Goal: Task Accomplishment & Management: Manage account settings

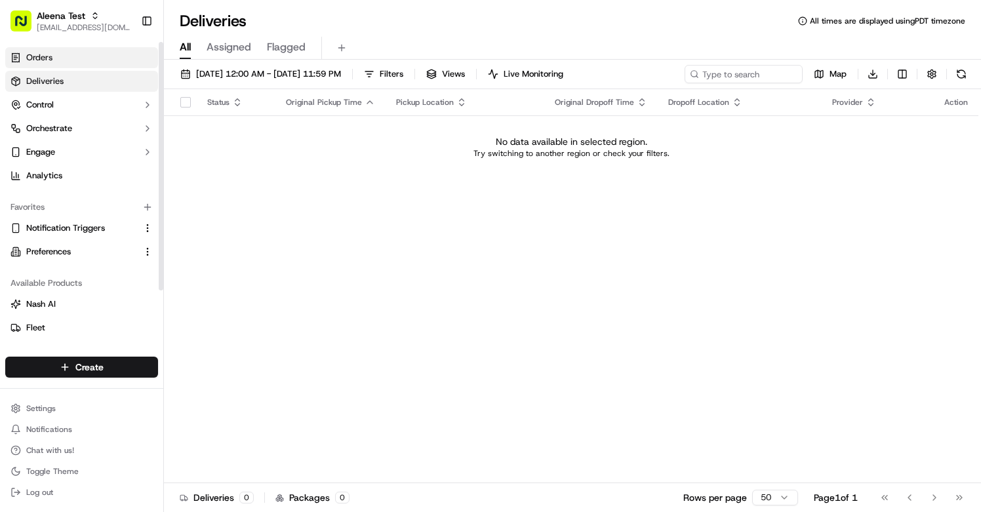
click at [81, 64] on link "Orders" at bounding box center [81, 57] width 153 height 21
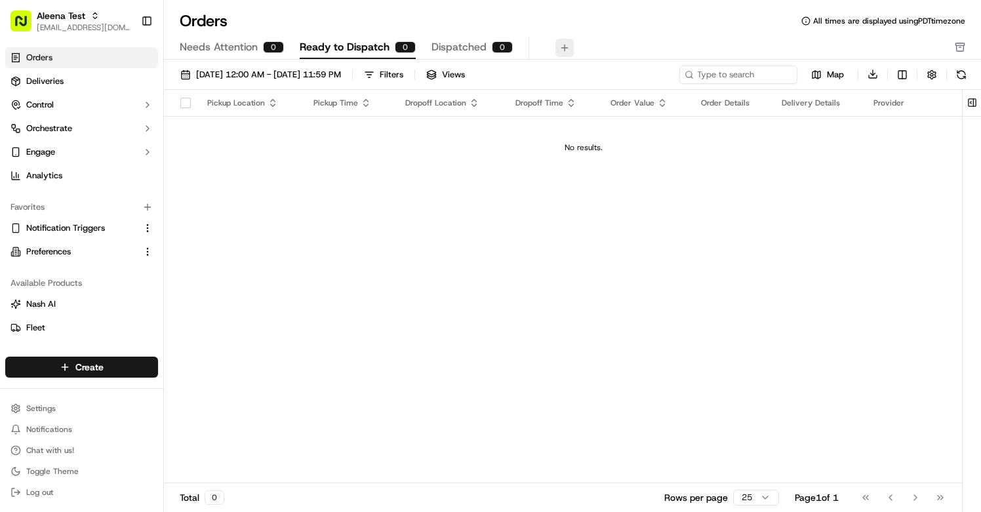
click at [563, 47] on button at bounding box center [564, 48] width 18 height 18
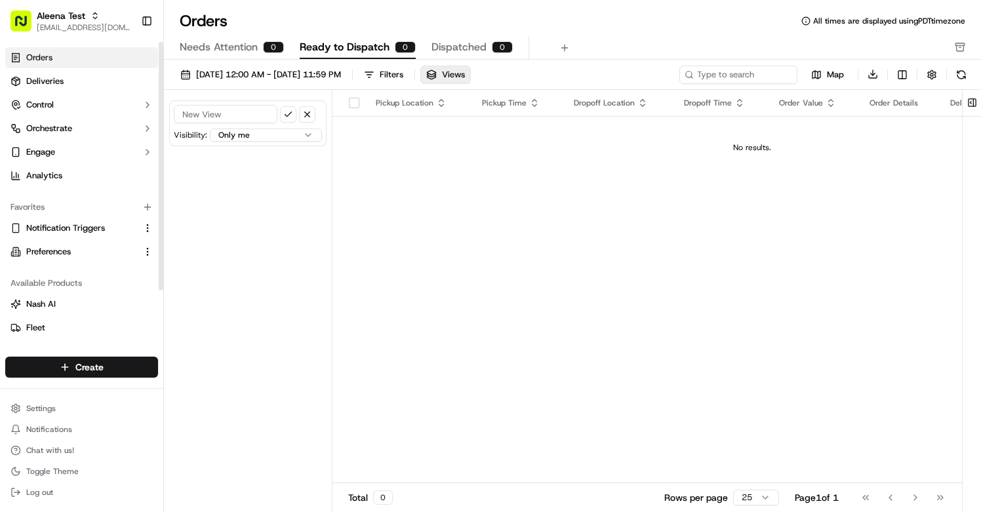
click at [96, 66] on link "Orders" at bounding box center [81, 57] width 153 height 21
click at [87, 376] on html "Aleena Test aleena@usenash.com Toggle Sidebar Orders Deliveries Control Orchest…" at bounding box center [490, 256] width 981 height 512
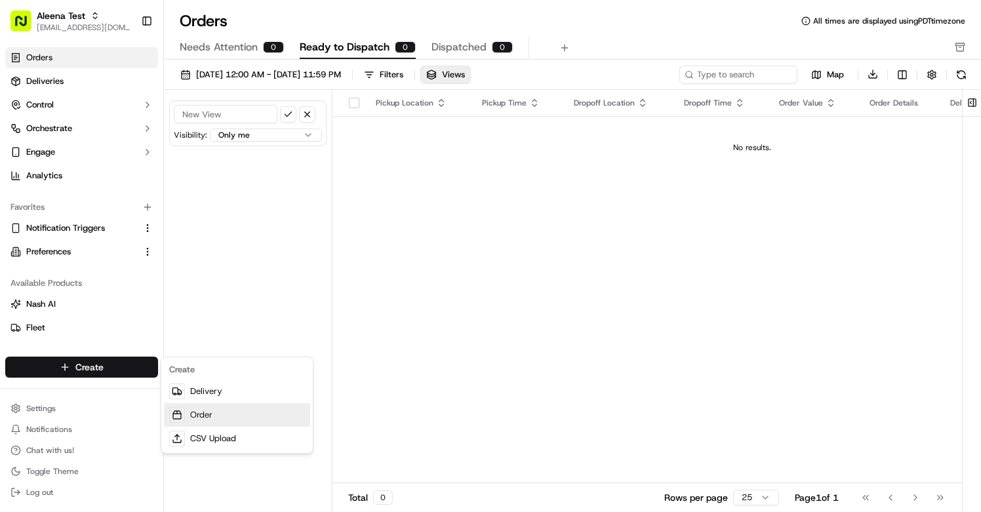
click at [181, 412] on icon at bounding box center [177, 415] width 10 height 10
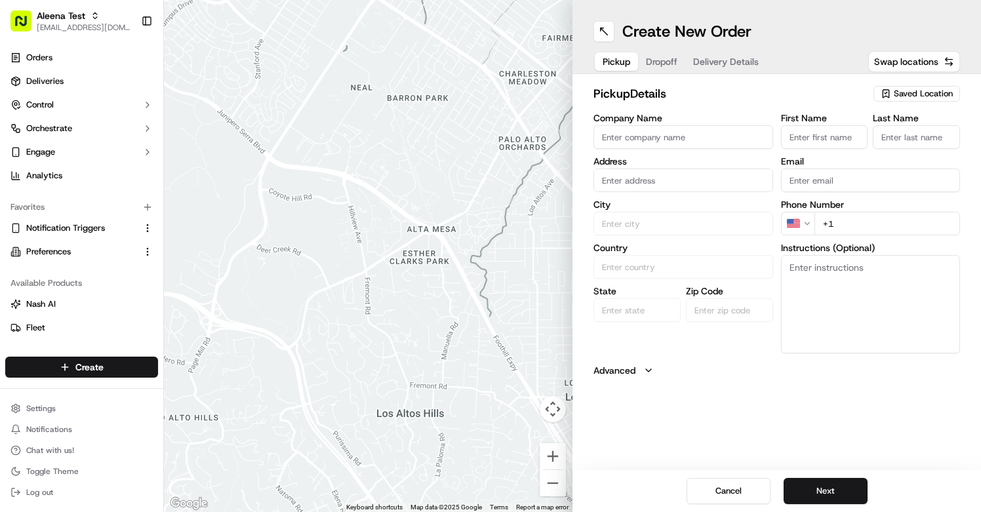
click at [673, 132] on input "Company Name" at bounding box center [683, 137] width 180 height 24
type input "Aleena's Bistro"
click at [850, 187] on input "Email" at bounding box center [871, 181] width 180 height 24
type input "aleena"
click at [866, 220] on div "Phone Number US +1" at bounding box center [871, 217] width 180 height 35
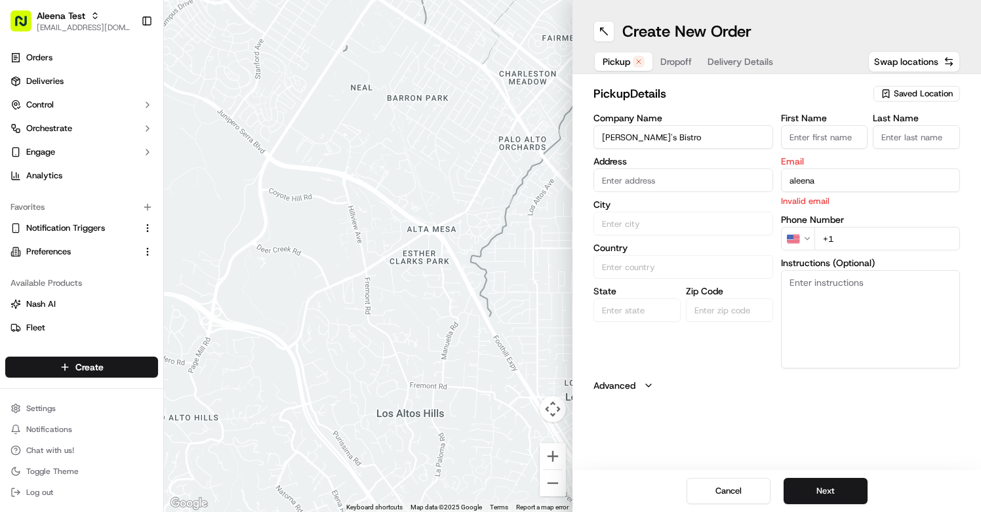
click at [863, 239] on input "+1" at bounding box center [887, 239] width 146 height 24
type input "[PHONE_NUMBER]"
click at [816, 188] on input "aleena" at bounding box center [871, 181] width 180 height 24
type input "[EMAIL_ADDRESS][DOMAIN_NAME]"
click at [727, 182] on input "text" at bounding box center [683, 181] width 180 height 24
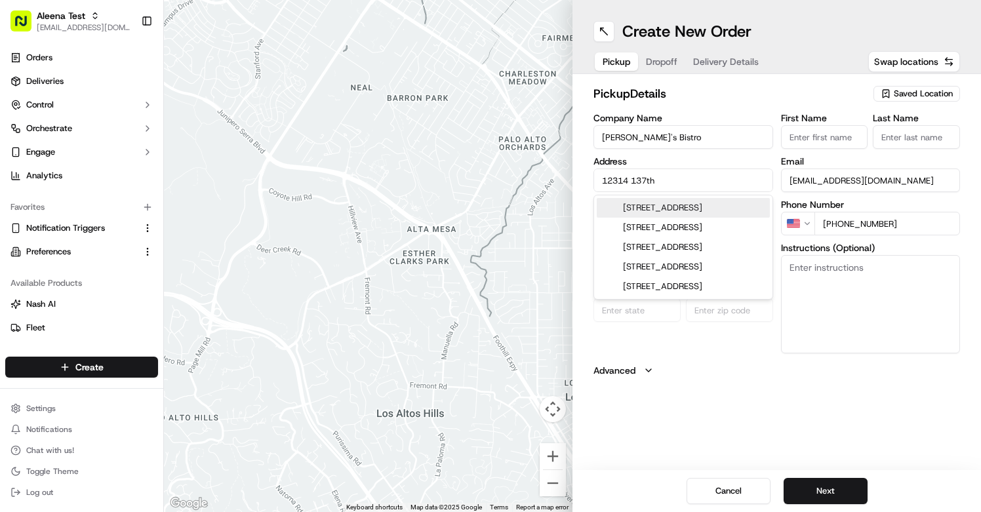
click at [716, 218] on div "12314 137th Place Northeast, Redmond, WA" at bounding box center [683, 208] width 173 height 20
type input "12314 137th Pl NE, Redmond, WA 98052, USA"
type input "[PERSON_NAME]"
type input "United States"
type input "WA"
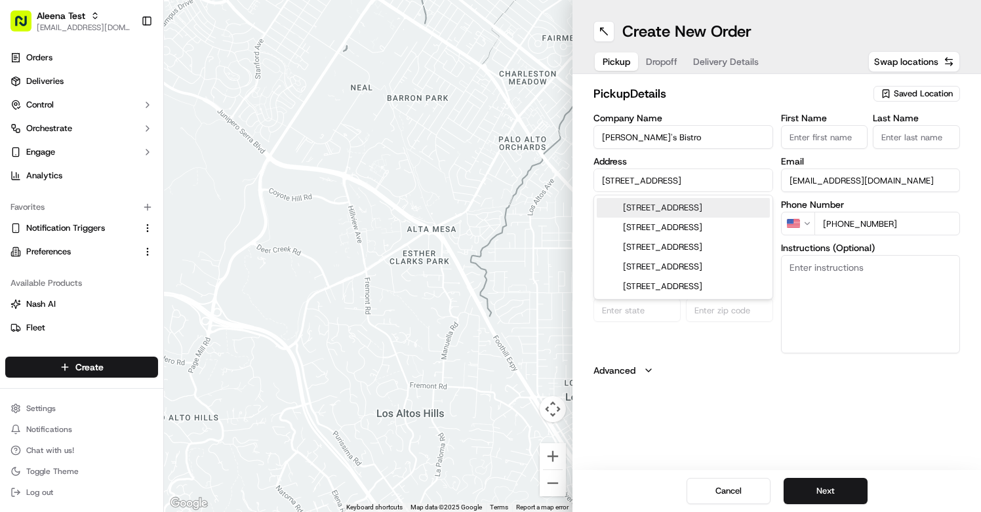
type input "98052"
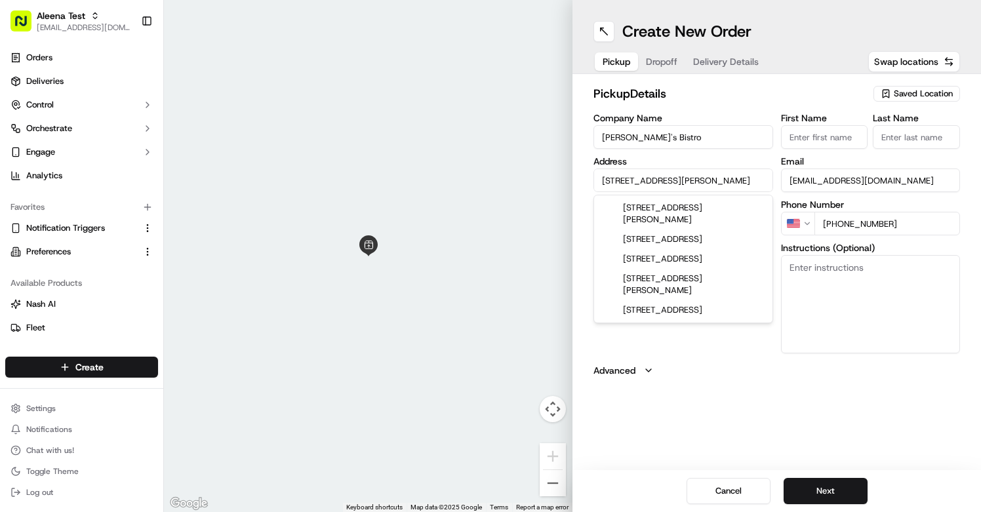
click at [679, 183] on input "12314 137th Pl NE, Redmond, WA 98052, USA" at bounding box center [683, 181] width 180 height 24
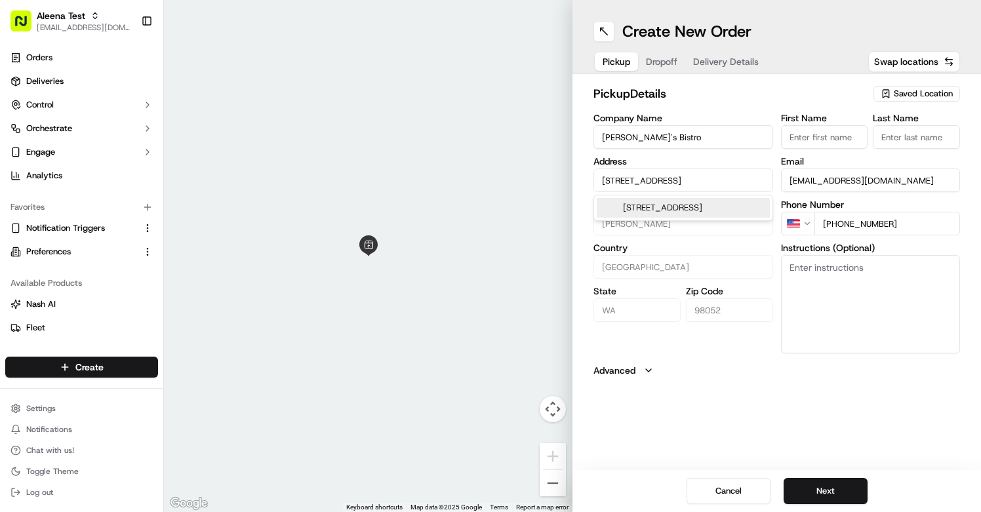
click at [730, 216] on div "12314 137th Pl NE unit 101, Redmond, WA 98052, USA" at bounding box center [683, 208] width 173 height 20
type input "[STREET_ADDRESS]"
click at [814, 497] on button "Next" at bounding box center [826, 491] width 84 height 26
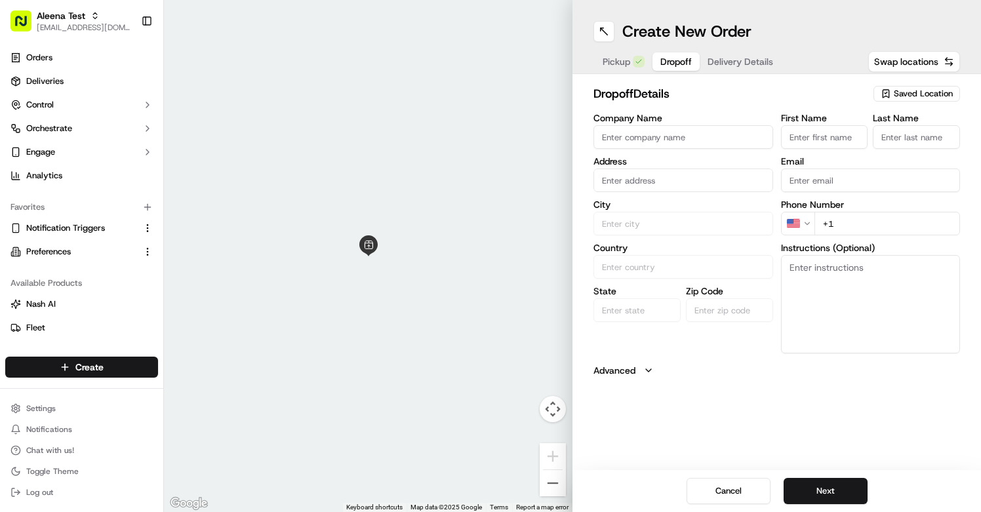
click at [809, 144] on input "First Name" at bounding box center [824, 137] width 87 height 24
type input "[PERSON_NAME]"
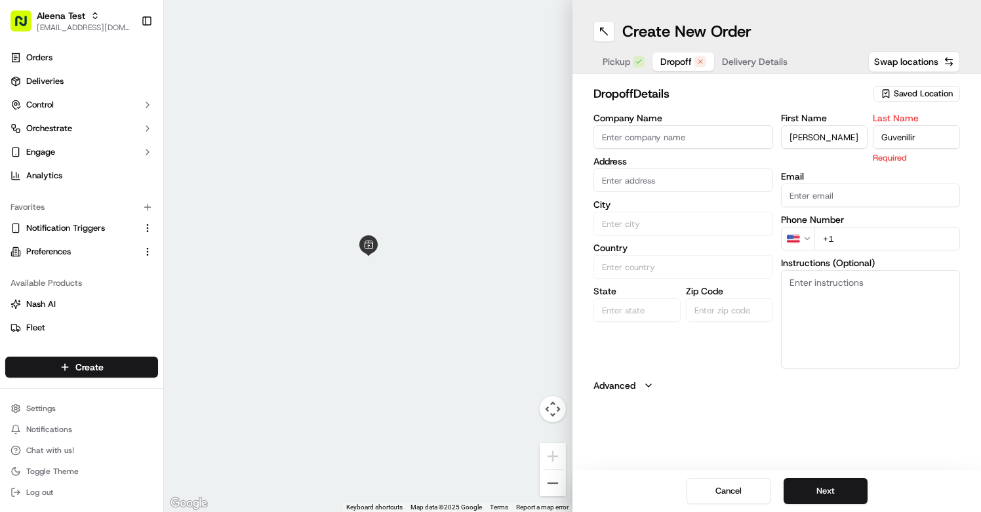
type input "Guvenilir"
click at [677, 171] on input "text" at bounding box center [683, 181] width 180 height 24
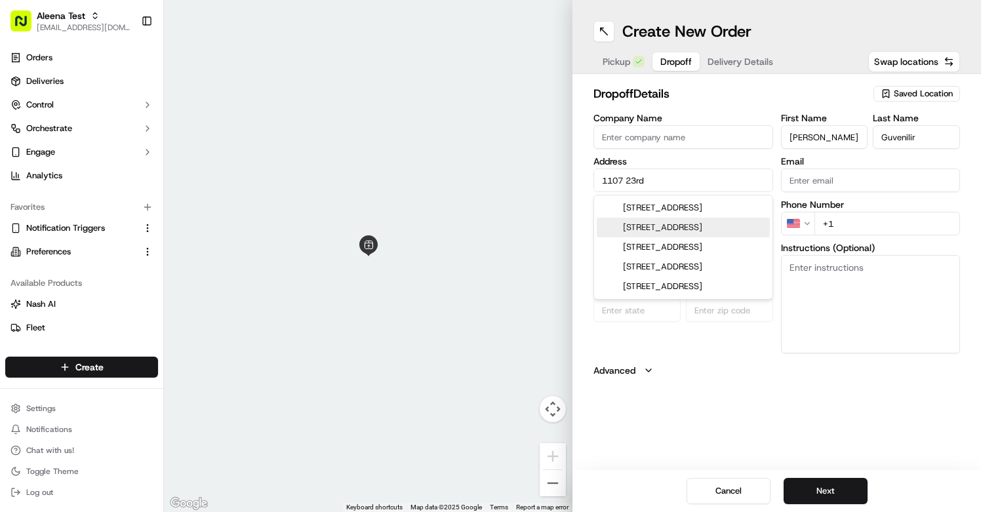
click at [681, 237] on div "1107 23rd Ave E, Seattle, WA" at bounding box center [683, 228] width 173 height 20
type input "[STREET_ADDRESS]"
type input "[GEOGRAPHIC_DATA]"
type input "United States"
type input "WA"
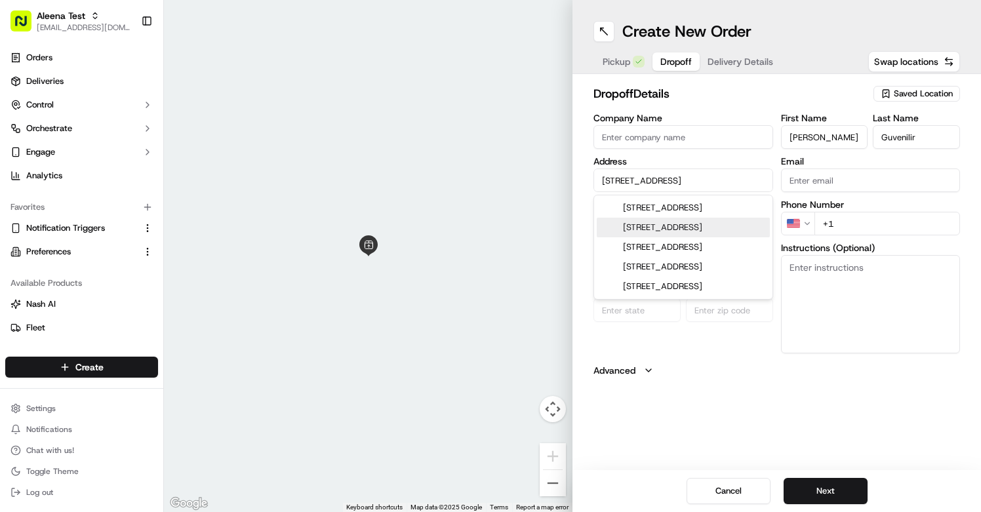
type input "98112"
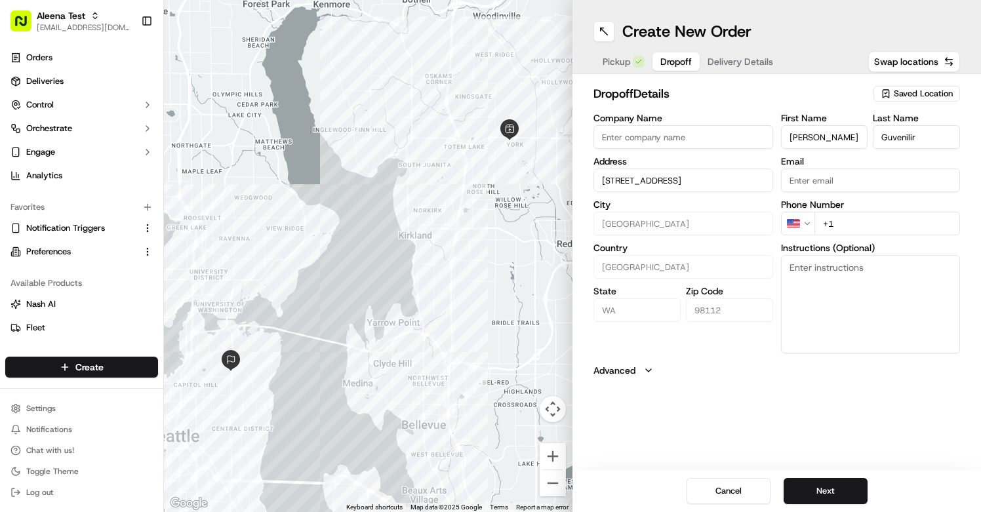
type input "[STREET_ADDRESS]"
click at [858, 233] on input "+1" at bounding box center [887, 224] width 146 height 24
type input "[PHONE_NUMBER]"
click at [805, 489] on button "Next" at bounding box center [826, 491] width 84 height 26
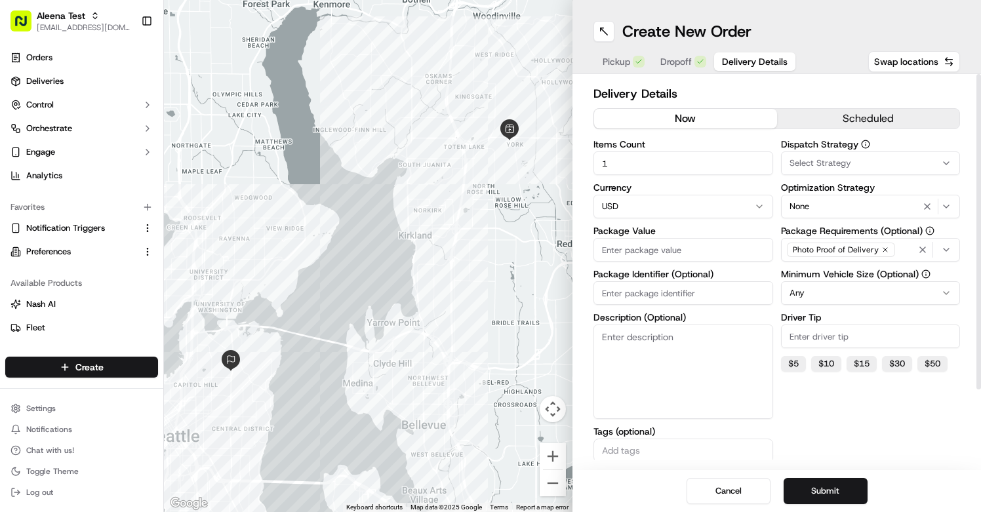
click at [925, 169] on div "Select Strategy" at bounding box center [870, 163] width 173 height 12
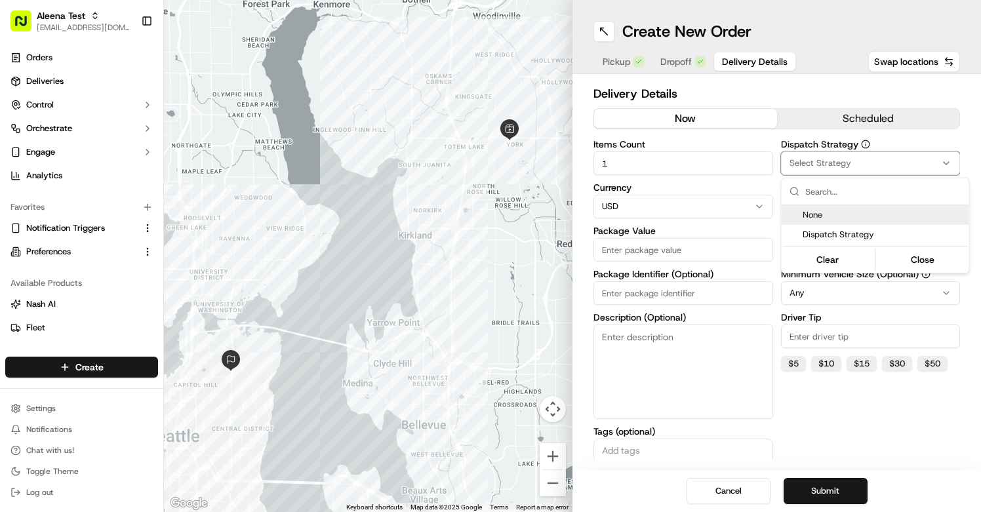
click at [878, 215] on span "None" at bounding box center [883, 215] width 161 height 12
click at [893, 134] on html "Aleena Test aleena@usenash.com Toggle Sidebar Orders Deliveries Control Orchest…" at bounding box center [490, 256] width 981 height 512
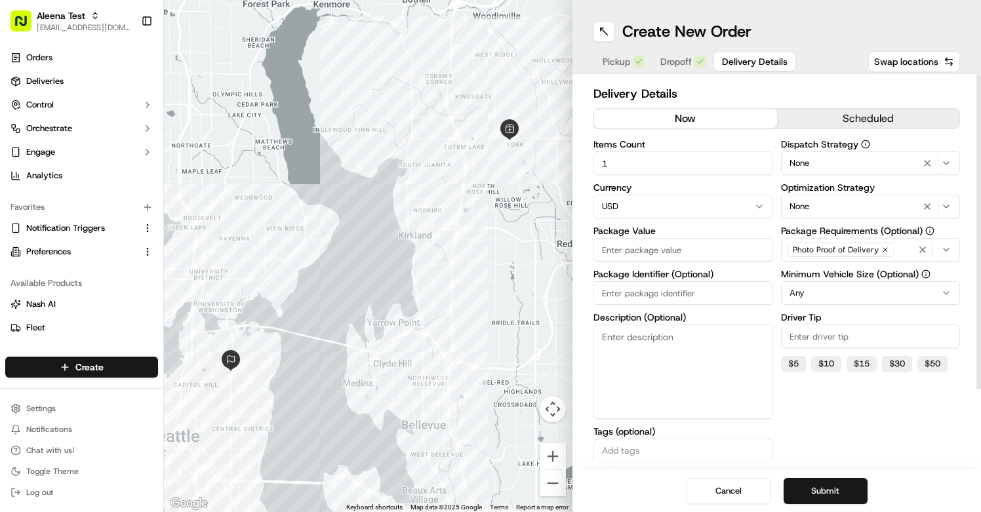
click at [729, 245] on input "Package Value" at bounding box center [683, 250] width 180 height 24
type input "1"
type input "300"
click at [825, 484] on button "Submit" at bounding box center [826, 491] width 84 height 26
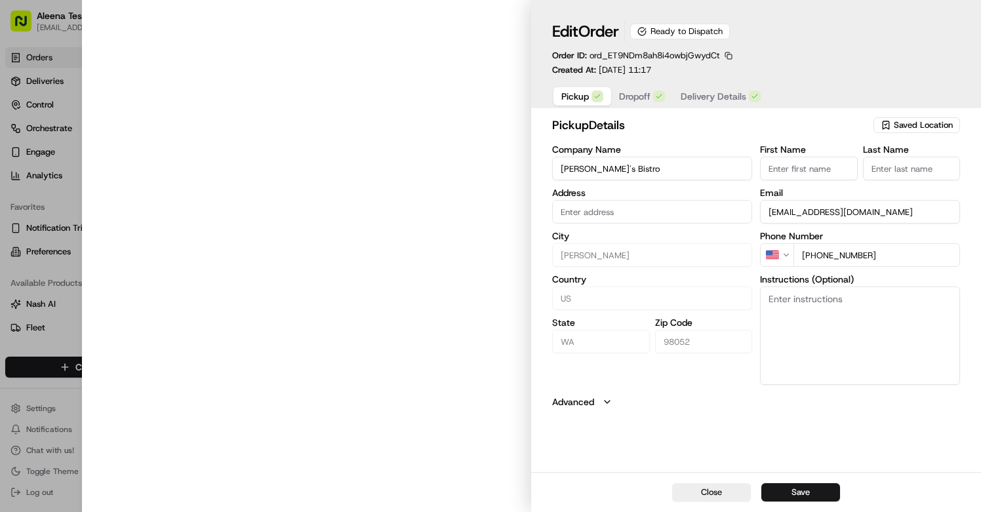
type input "[STREET_ADDRESS]"
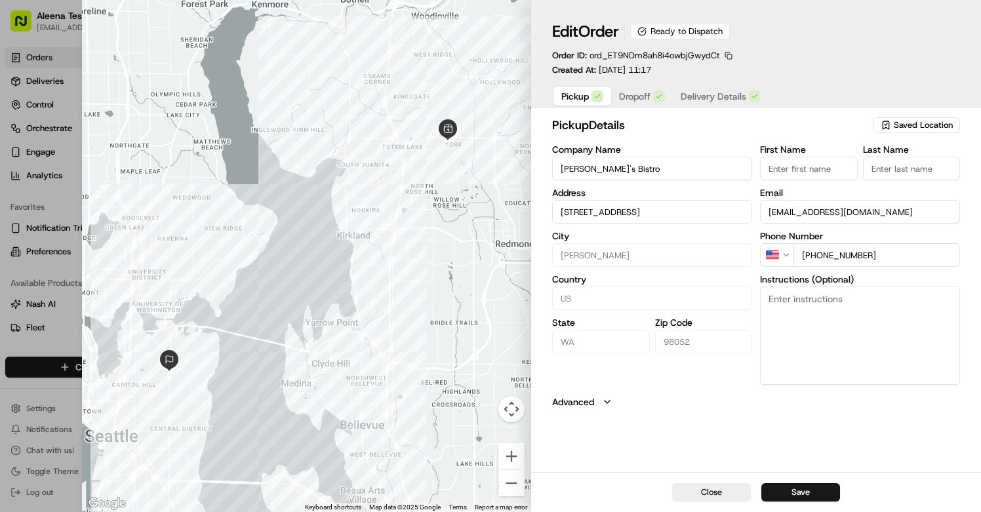
type input "+1"
click at [75, 102] on div at bounding box center [490, 256] width 981 height 512
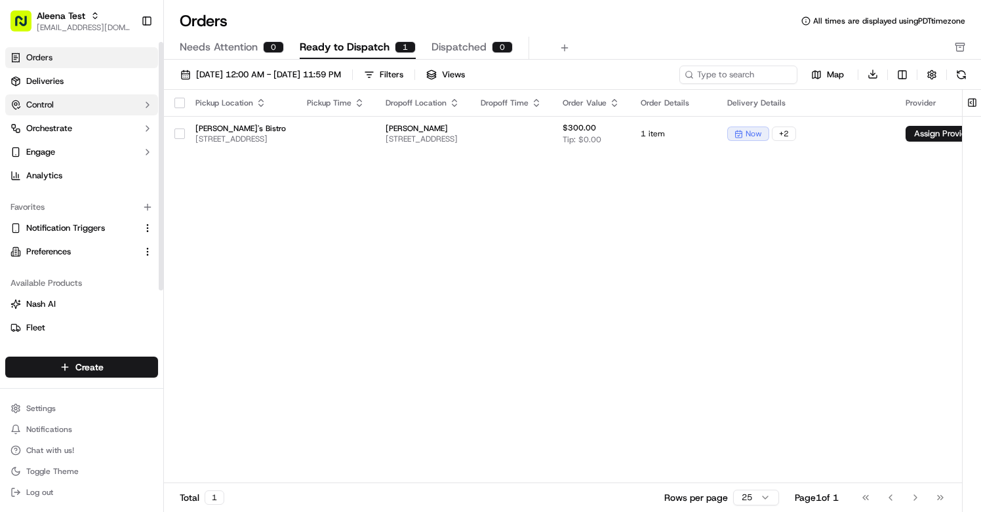
click at [113, 100] on button "Control" at bounding box center [81, 104] width 153 height 21
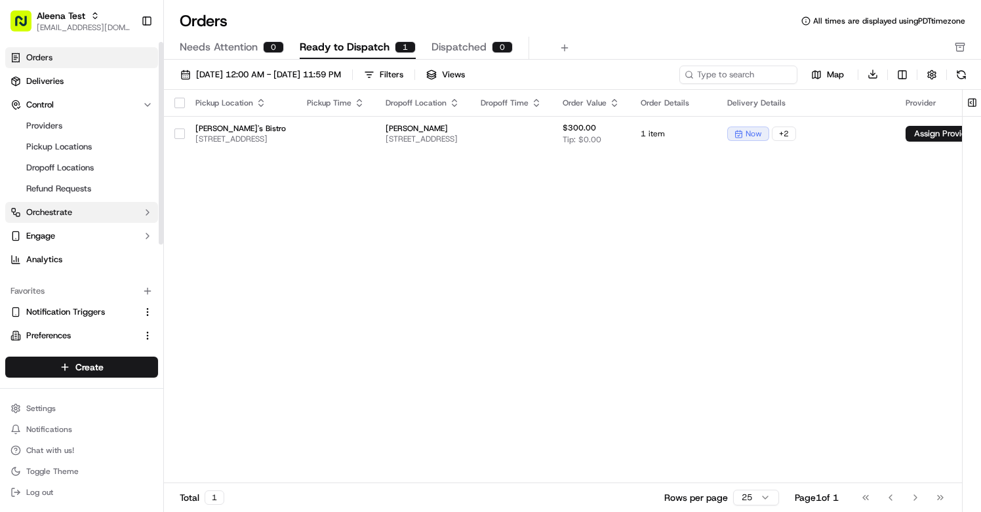
click at [75, 209] on button "Orchestrate" at bounding box center [81, 212] width 153 height 21
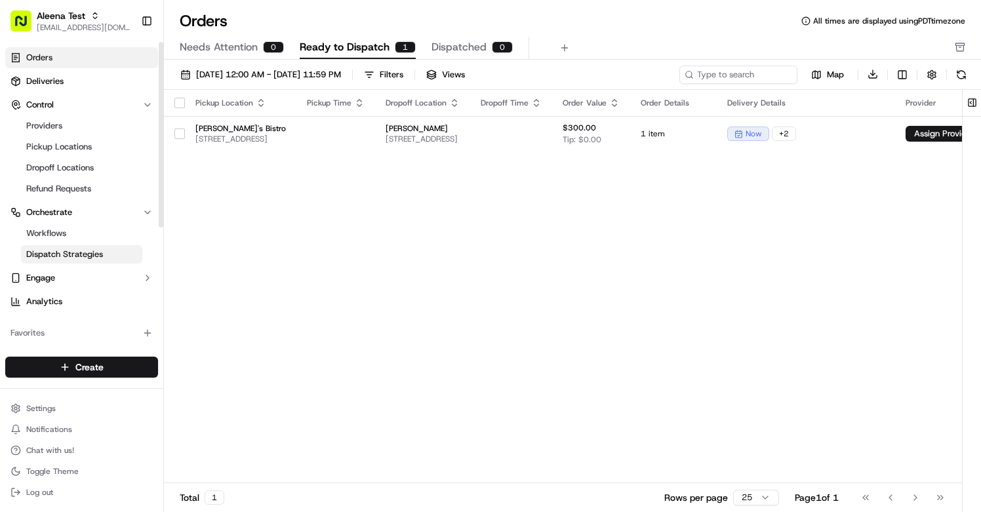
click at [75, 256] on span "Dispatch Strategies" at bounding box center [64, 255] width 77 height 12
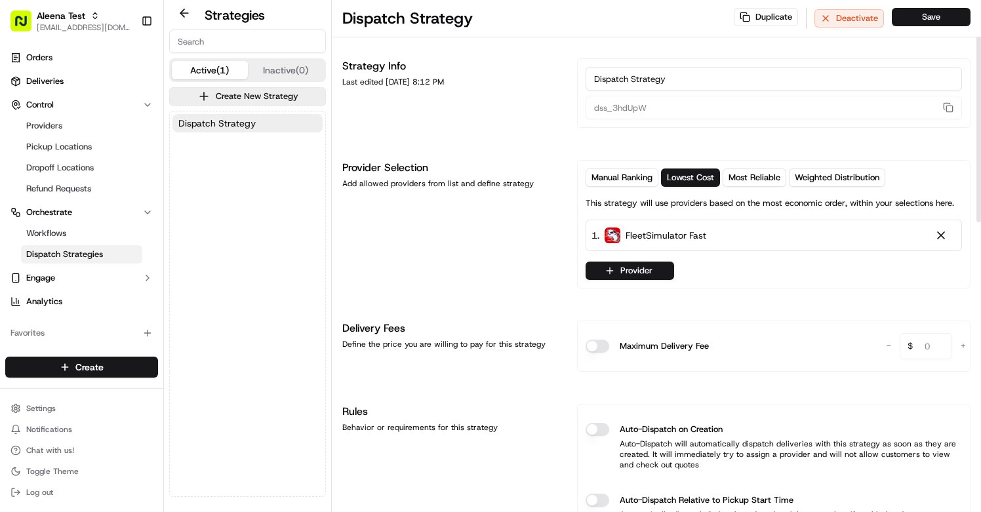
click at [666, 84] on input "Dispatch Strategy" at bounding box center [774, 79] width 376 height 24
click at [673, 77] on input "Dispatch Strategy" at bounding box center [774, 79] width 376 height 24
click at [649, 274] on button "Provider" at bounding box center [630, 271] width 89 height 18
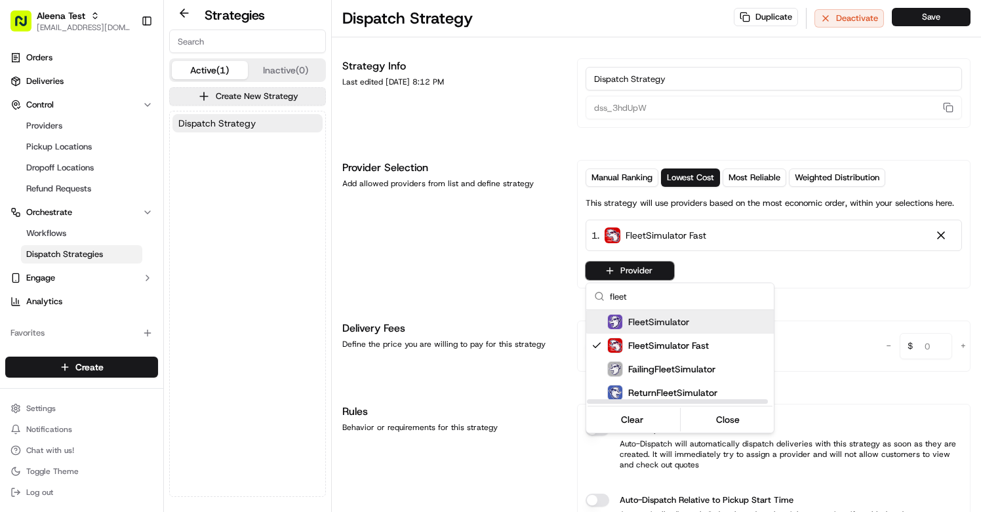
type input "fleet"
click at [677, 327] on span "FleetSimulator" at bounding box center [658, 321] width 61 height 13
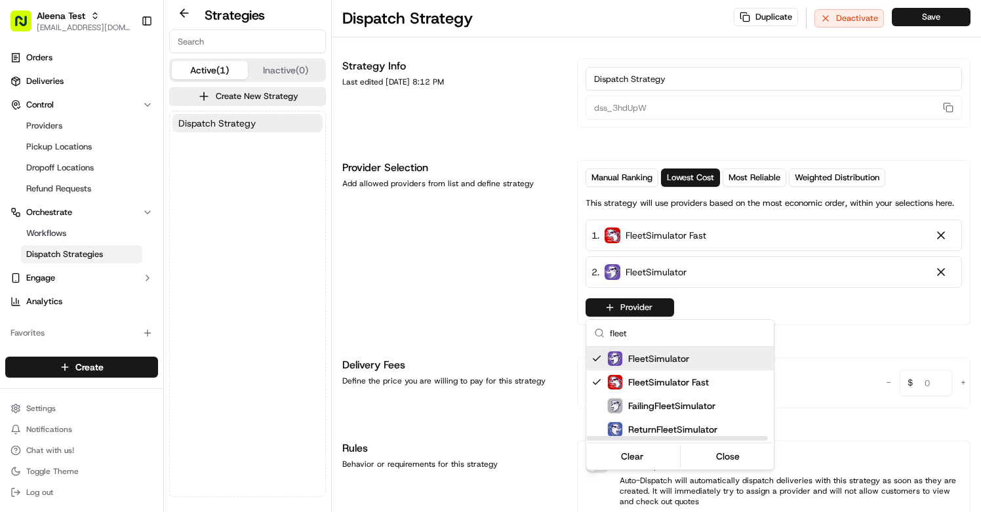
click at [536, 252] on html "Aleena Test aleena@usenash.com Toggle Sidebar Orders Deliveries Control Provide…" at bounding box center [490, 256] width 981 height 512
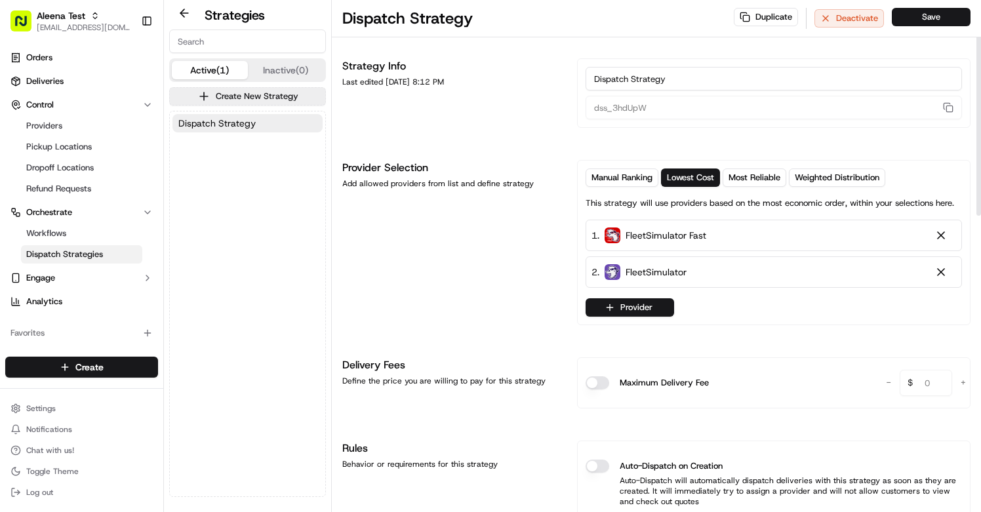
click at [640, 65] on div "Dispatch Strategy dss_3hdUpW" at bounding box center [773, 93] width 393 height 70
click at [637, 73] on input "Dispatch Strategy" at bounding box center [774, 79] width 376 height 24
type input "Free 99"
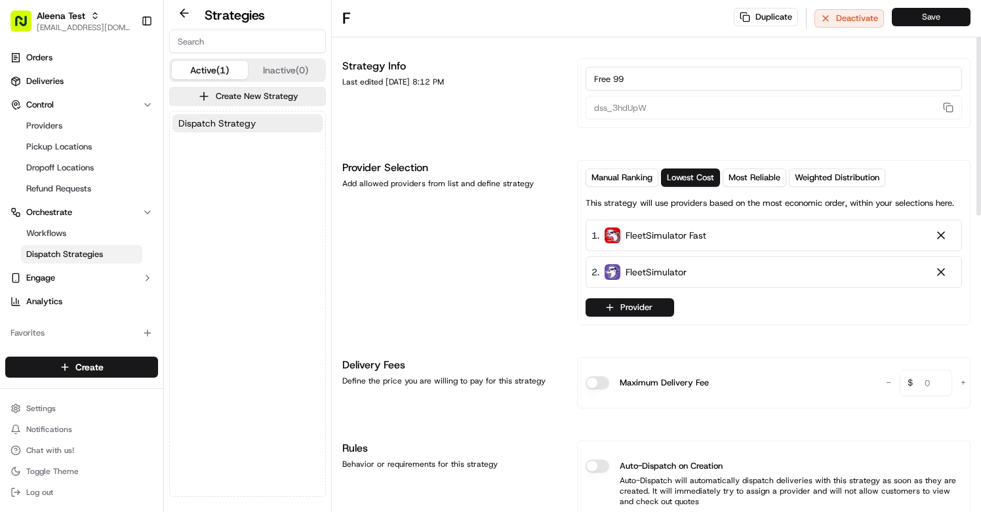
click at [920, 18] on button "Save" at bounding box center [931, 17] width 79 height 18
click at [80, 62] on link "Orders" at bounding box center [81, 57] width 153 height 21
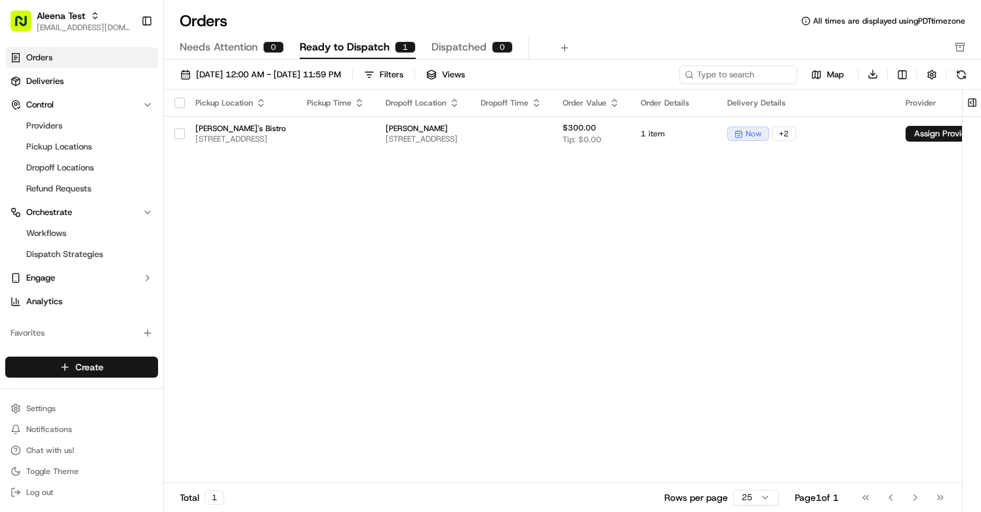
click at [122, 367] on html "Aleena Test aleena@usenash.com Toggle Sidebar Orders Deliveries Control Provide…" at bounding box center [490, 256] width 981 height 512
click at [180, 407] on div at bounding box center [177, 415] width 16 height 16
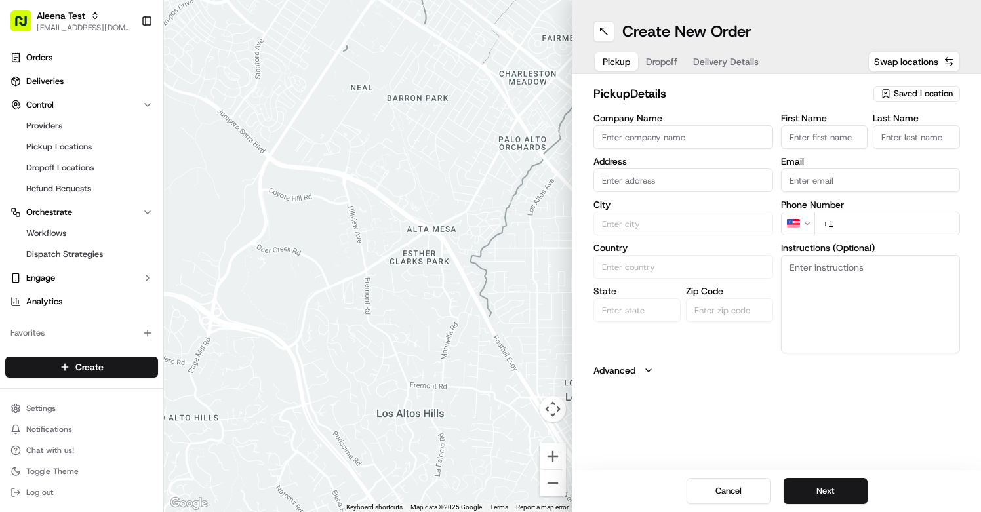
click at [906, 87] on div "Saved Location" at bounding box center [916, 94] width 87 height 16
click at [691, 142] on html "Aleena Test aleena@usenash.com Toggle Sidebar Orders Deliveries Control Provide…" at bounding box center [490, 256] width 981 height 512
click at [724, 145] on input "Company Name" at bounding box center [683, 137] width 180 height 24
click at [792, 145] on input "First Name" at bounding box center [824, 137] width 87 height 24
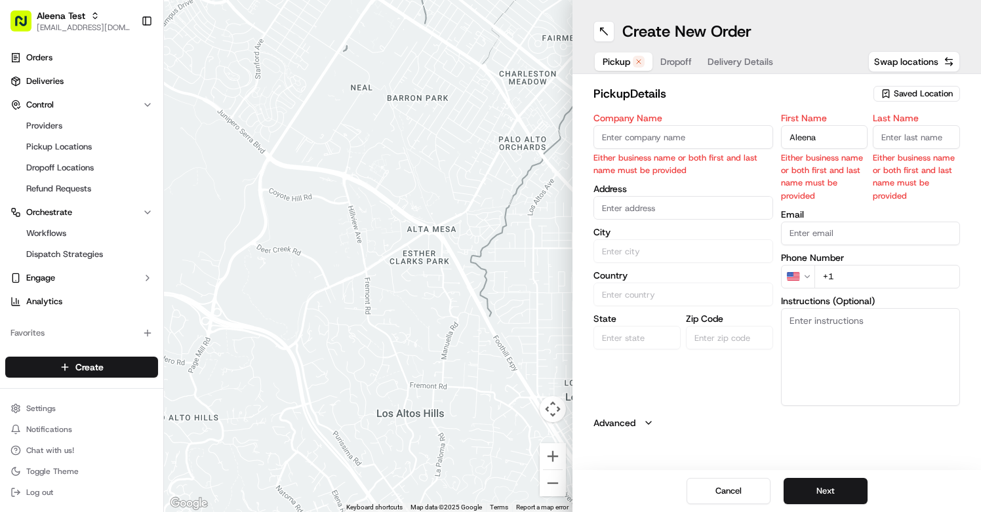
type input "Aleena"
click at [711, 137] on input "Company Name" at bounding box center [683, 137] width 180 height 24
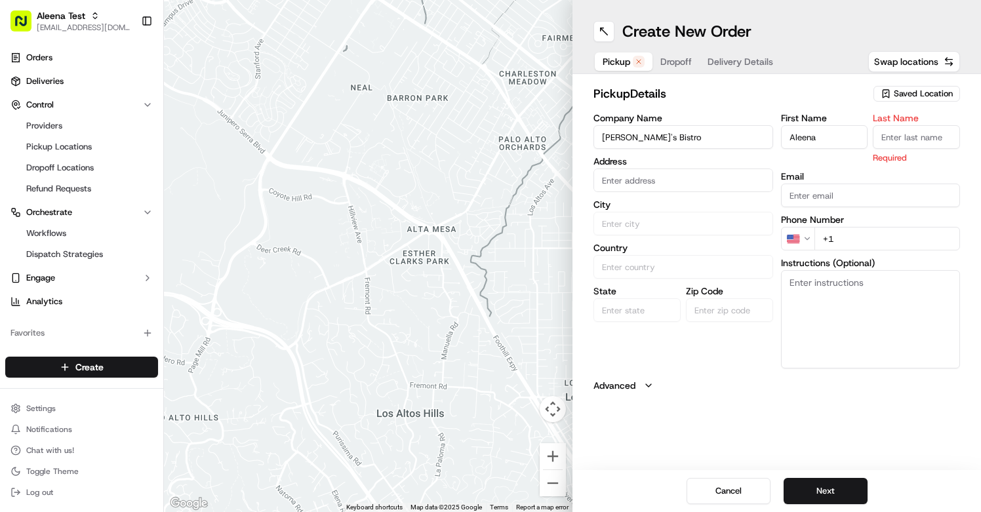
type input "Aleena's Bistro"
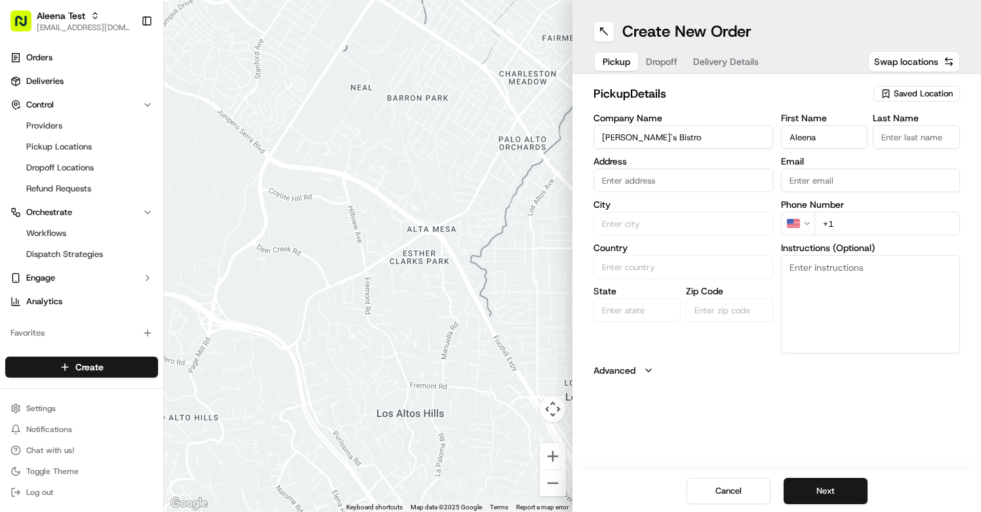
click at [815, 193] on div "First Name Aleena Last Name Email Phone Number US +1 Instructions (Optional)" at bounding box center [871, 233] width 180 height 240
type input "[EMAIL_ADDRESS][DOMAIN_NAME]"
click at [852, 226] on input "+1" at bounding box center [887, 224] width 146 height 24
type input "[PHONE_NUMBER]"
click at [680, 188] on input "text" at bounding box center [683, 181] width 180 height 24
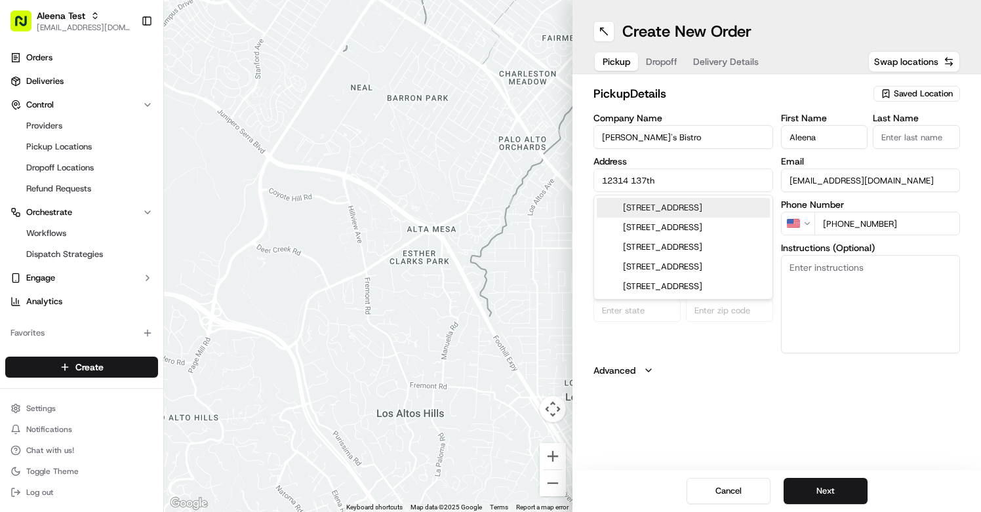
click at [729, 201] on div "12314 137th Place Northeast, Redmond, WA" at bounding box center [683, 208] width 173 height 20
type input "12314 137th Pl NE, Redmond, WA 98052, USA"
type input "[PERSON_NAME]"
type input "United States"
type input "WA"
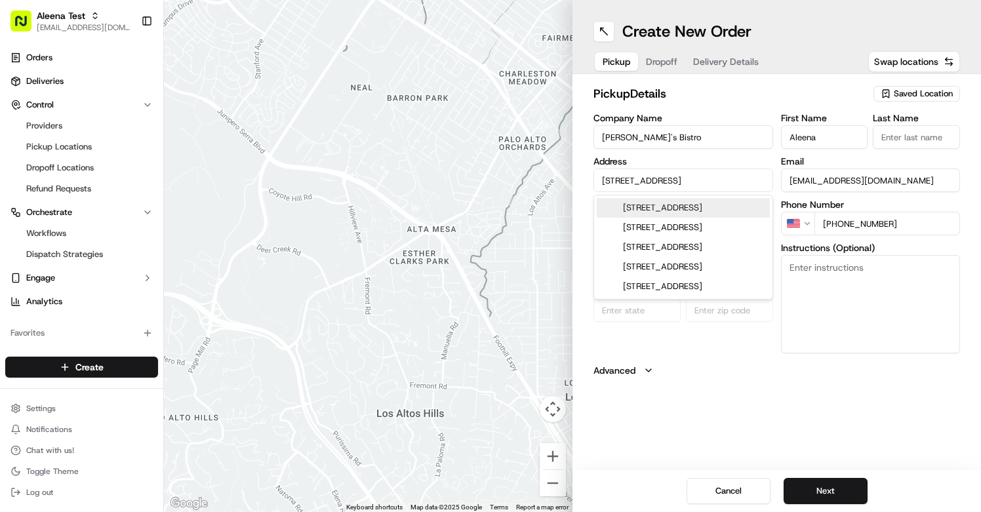
type input "98052"
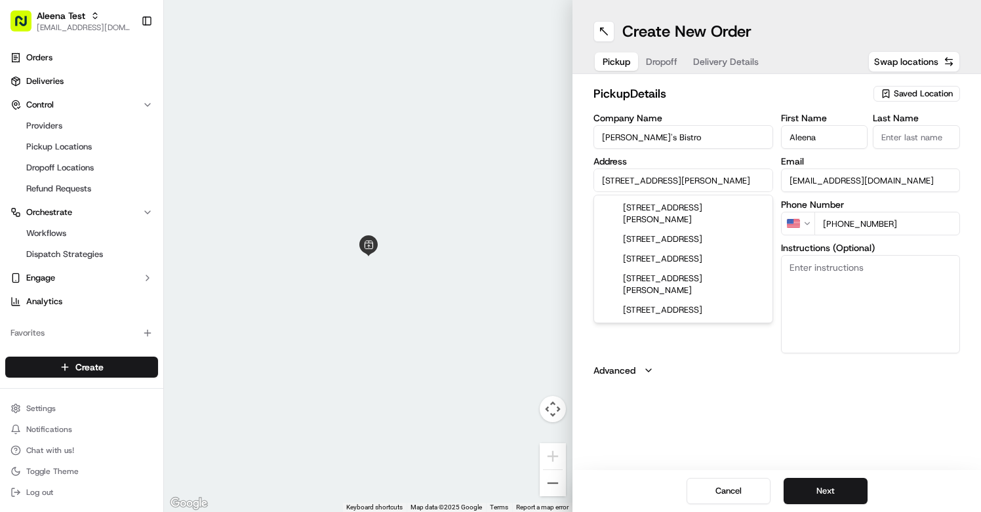
click at [680, 182] on input "12314 137th Pl NE, Redmond, WA 98052, USA" at bounding box center [683, 181] width 180 height 24
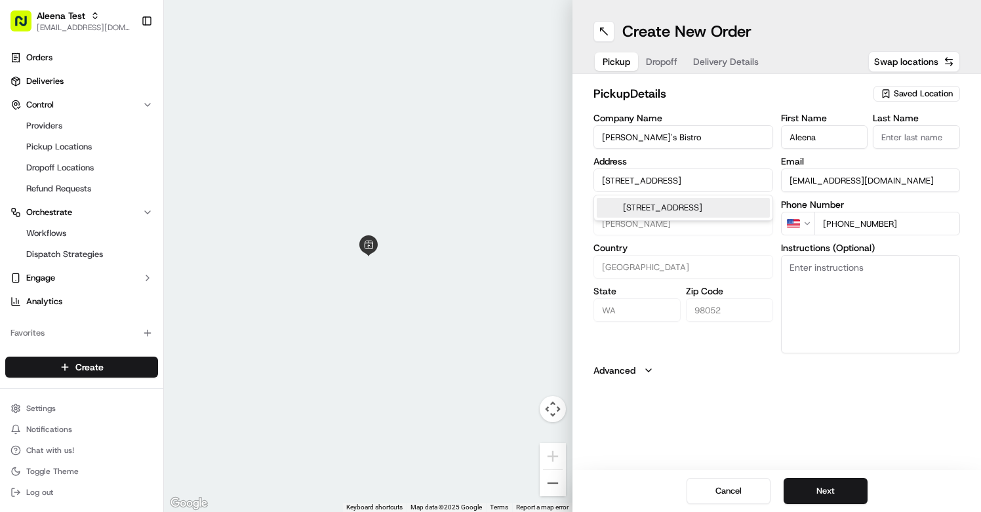
click at [673, 217] on div "12314 137th Pl NE unit 101, Redmond, WA 98052, USA" at bounding box center [683, 208] width 173 height 20
type input "[STREET_ADDRESS]"
click at [810, 493] on button "Next" at bounding box center [826, 491] width 84 height 26
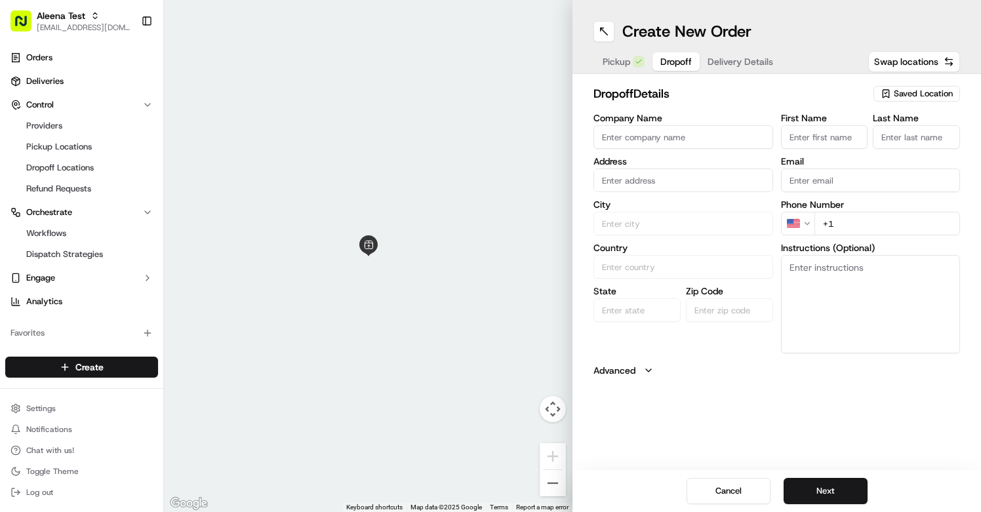
click at [702, 184] on input "text" at bounding box center [683, 181] width 180 height 24
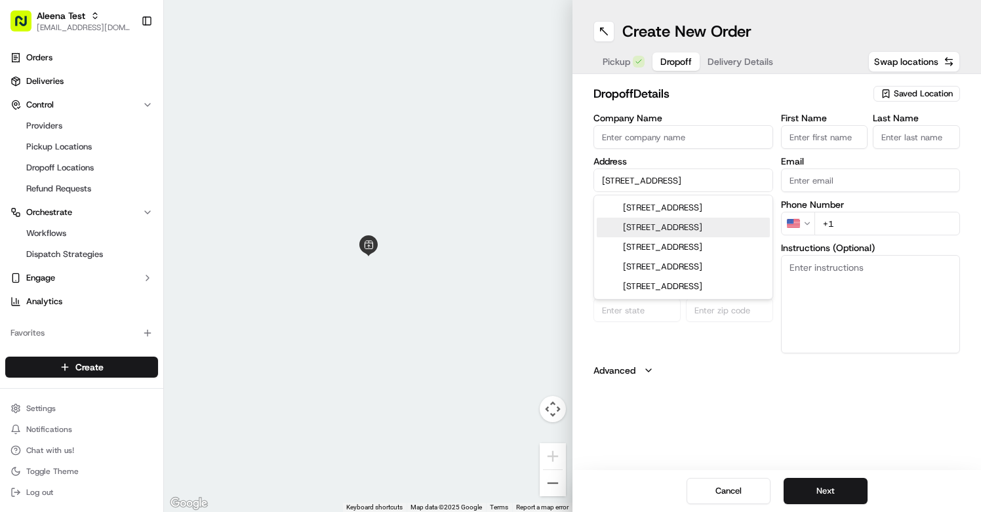
click at [710, 237] on div "1107 23rd Ave E, Seattle, WA" at bounding box center [683, 228] width 173 height 20
type input "[STREET_ADDRESS]"
type input "[GEOGRAPHIC_DATA]"
type input "United States"
type input "WA"
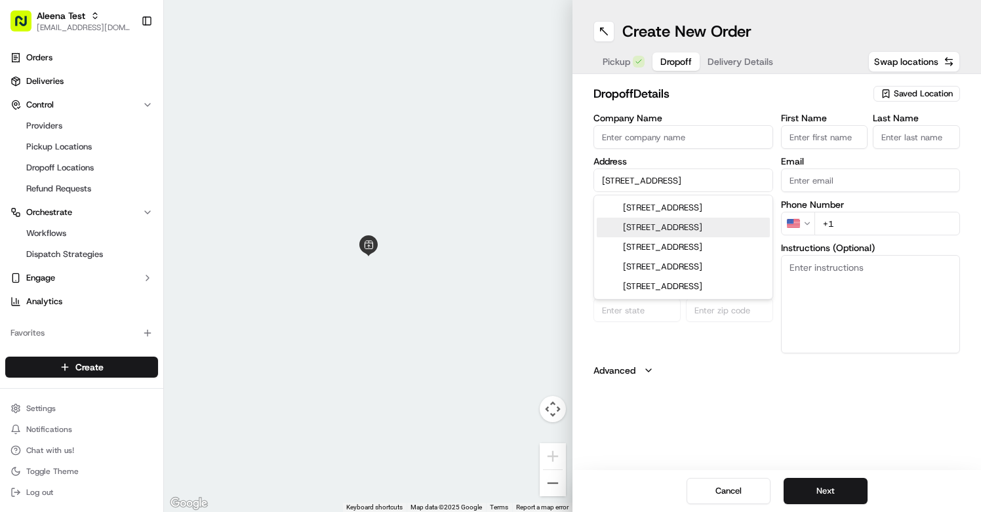
type input "98112"
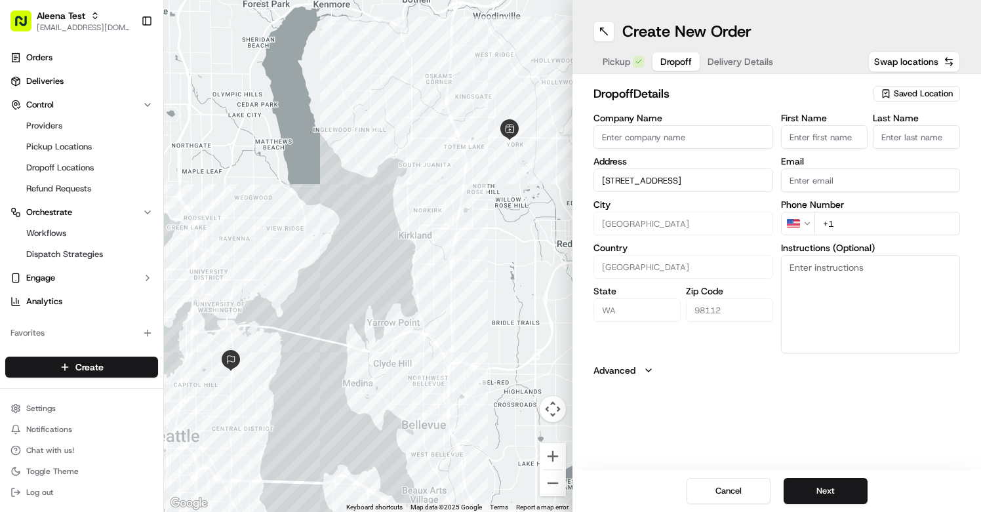
type input "[STREET_ADDRESS]"
click at [897, 93] on span "Saved Location" at bounding box center [923, 94] width 59 height 12
click at [824, 73] on html "Aleena Test aleena@usenash.com Toggle Sidebar Orders Deliveries Control Provide…" at bounding box center [490, 256] width 981 height 512
click at [803, 141] on input "First Name" at bounding box center [824, 137] width 87 height 24
type input "[PERSON_NAME]"
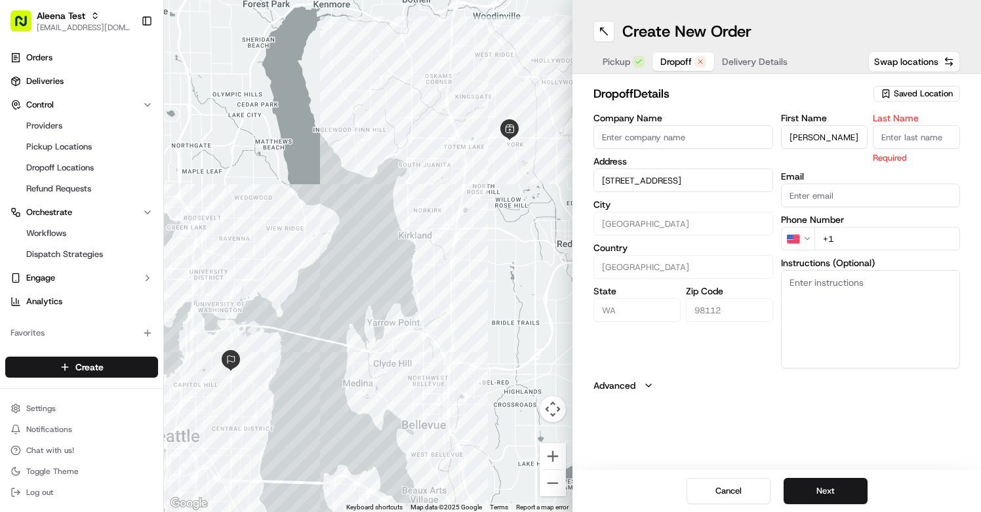
click at [881, 136] on input "Last Name" at bounding box center [916, 137] width 87 height 24
type input "Guvenilir"
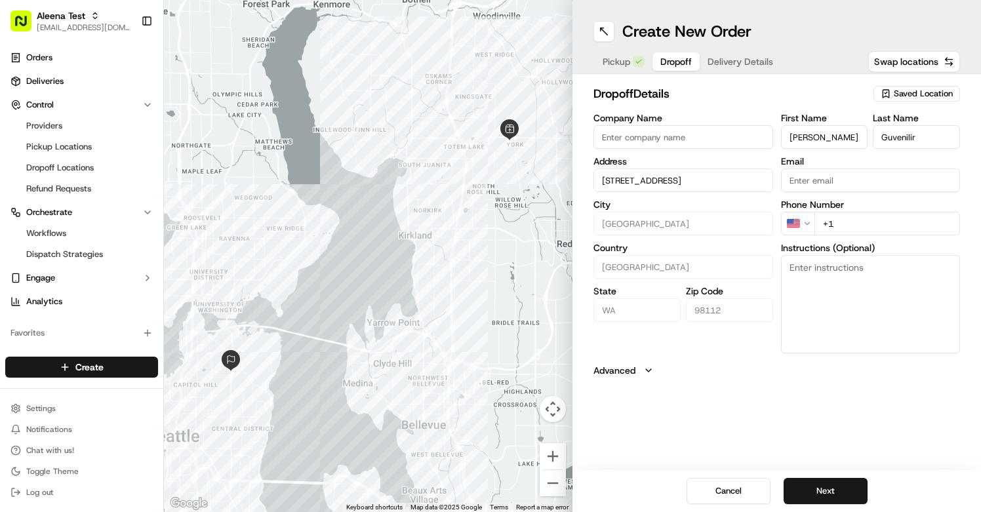
click at [855, 234] on input "+1" at bounding box center [887, 224] width 146 height 24
type input "[PHONE_NUMBER]"
click at [822, 491] on button "Next" at bounding box center [826, 491] width 84 height 26
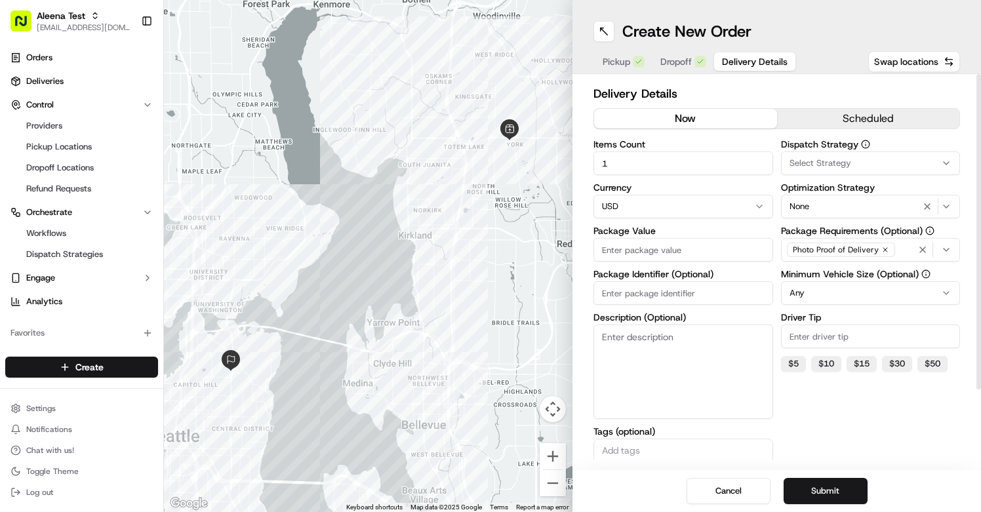
click at [868, 169] on div "Select Strategy" at bounding box center [870, 163] width 173 height 12
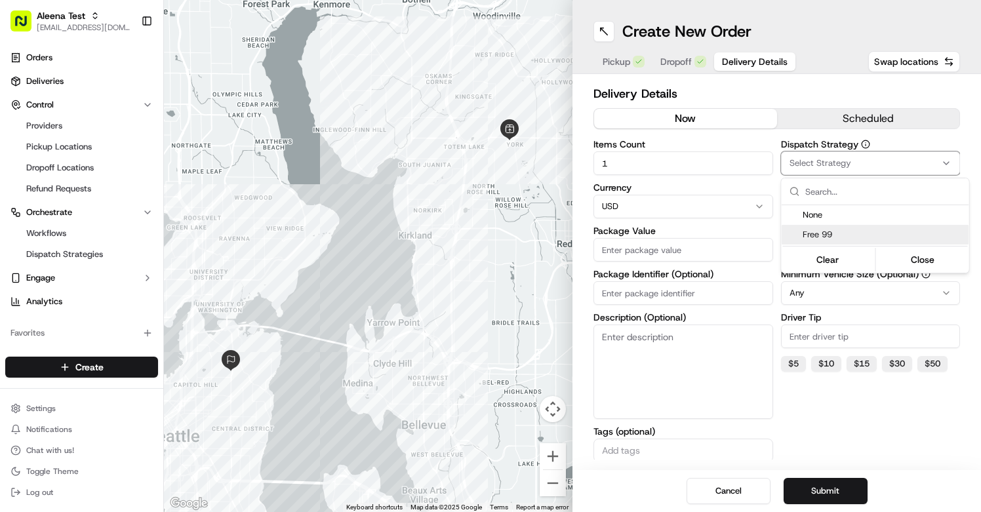
click at [845, 240] on span "Free 99" at bounding box center [883, 235] width 161 height 12
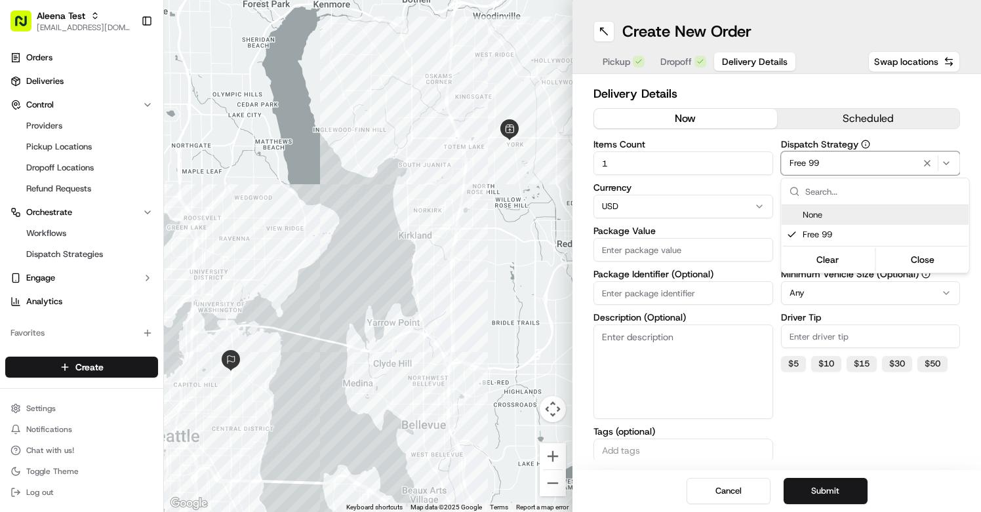
click at [844, 216] on span "None" at bounding box center [883, 215] width 161 height 12
click at [871, 161] on html "Aleena Test aleena@usenash.com Toggle Sidebar Orders Deliveries Control Provide…" at bounding box center [490, 256] width 981 height 512
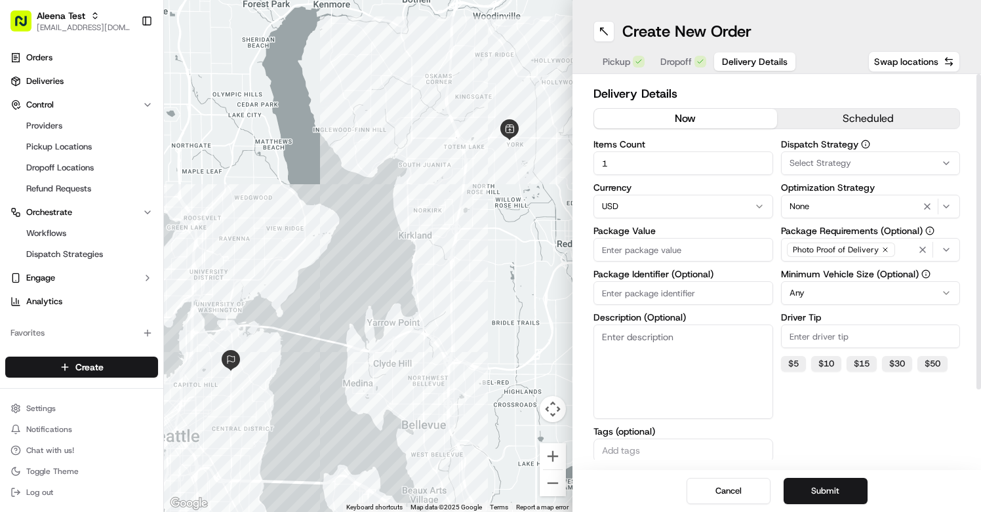
click at [877, 159] on div "Select Strategy" at bounding box center [870, 163] width 173 height 12
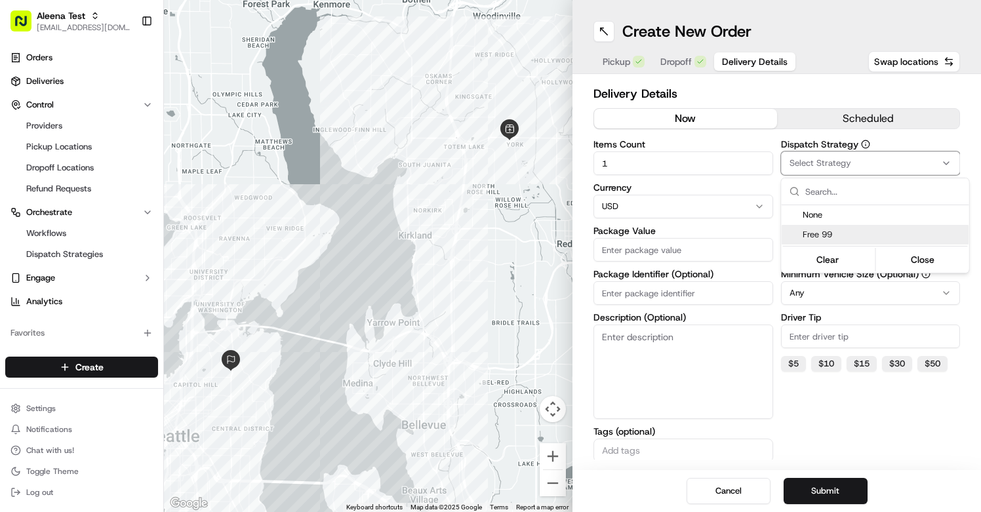
click at [824, 233] on span "Free 99" at bounding box center [883, 235] width 161 height 12
click at [841, 439] on html "Aleena Test aleena@usenash.com Toggle Sidebar Orders Deliveries Control Provide…" at bounding box center [490, 256] width 981 height 512
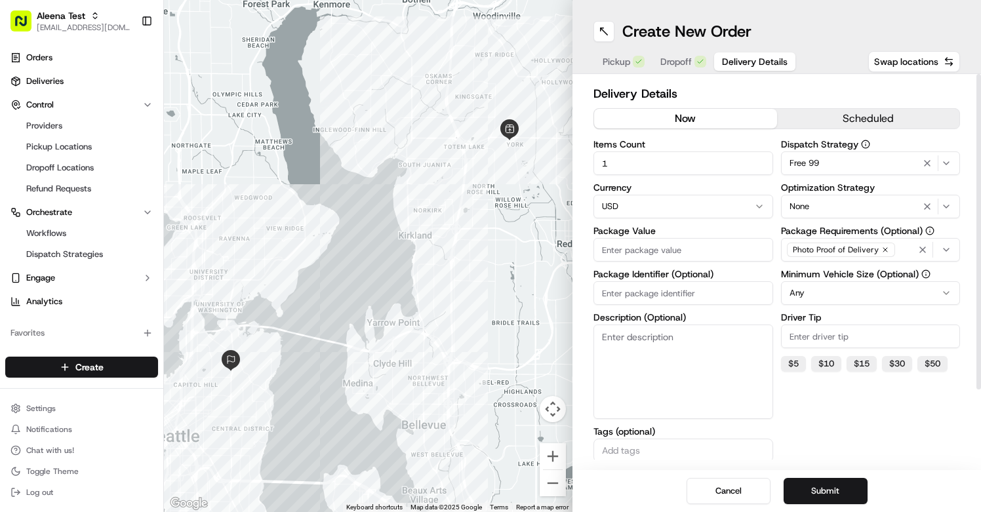
click at [722, 256] on input "Package Value" at bounding box center [683, 250] width 180 height 24
type input "300"
click at [951, 206] on icon "button" at bounding box center [946, 206] width 10 height 10
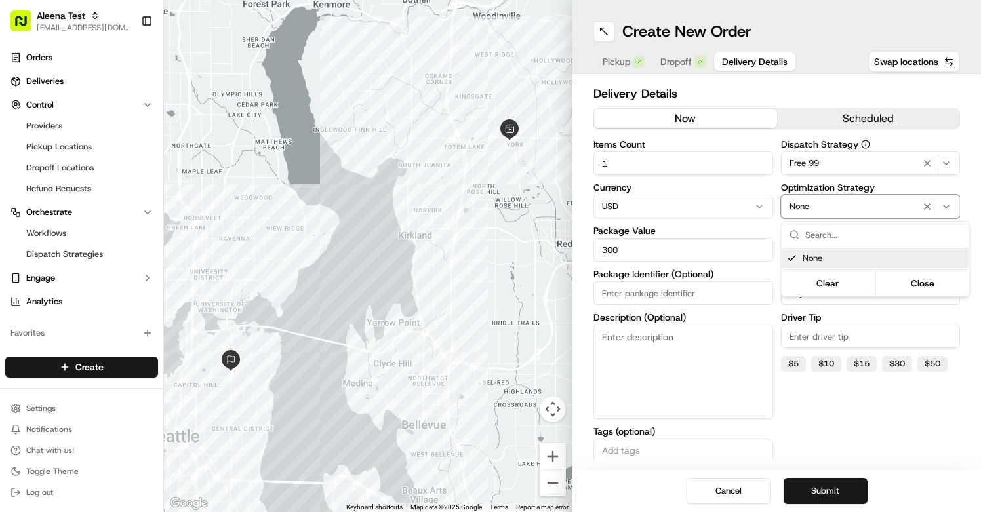
click at [79, 252] on html "Aleena Test aleena@usenash.com Toggle Sidebar Orders Deliveries Control Provide…" at bounding box center [490, 256] width 981 height 512
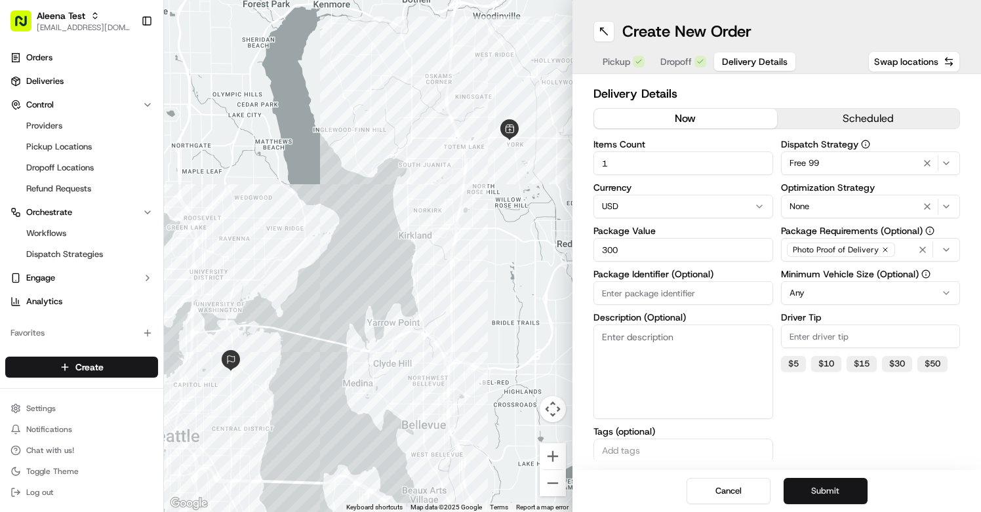
click at [814, 490] on button "Submit" at bounding box center [826, 491] width 84 height 26
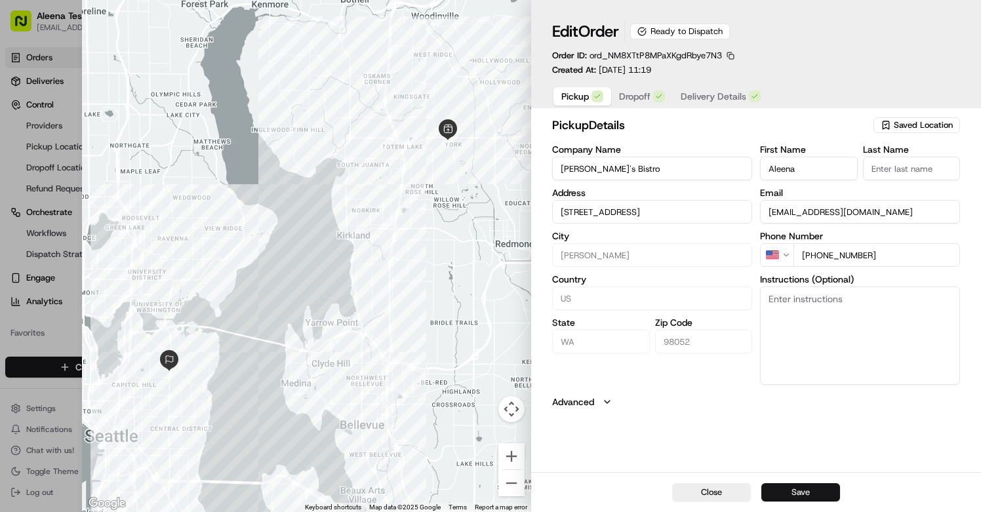
click at [788, 491] on button "Save" at bounding box center [800, 492] width 79 height 18
type input "+1"
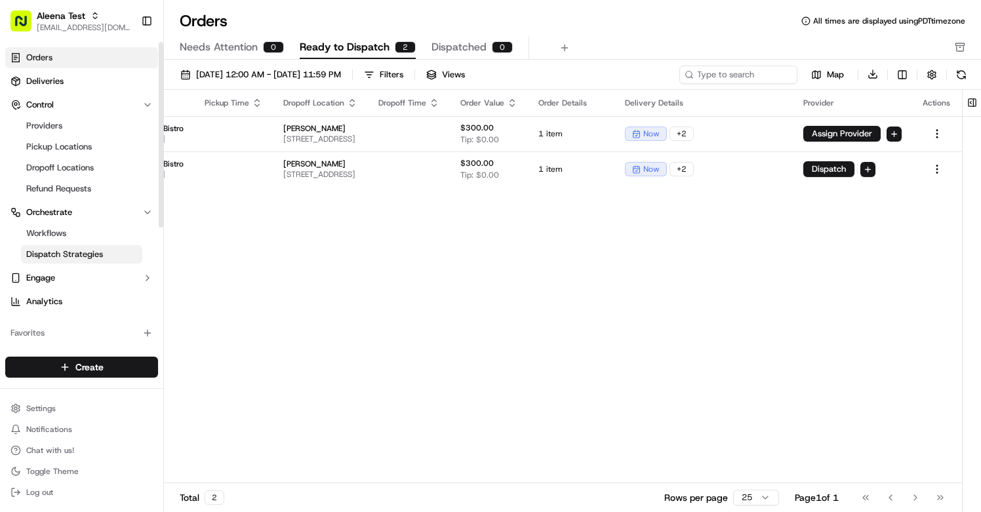
click at [63, 251] on span "Dispatch Strategies" at bounding box center [64, 255] width 77 height 12
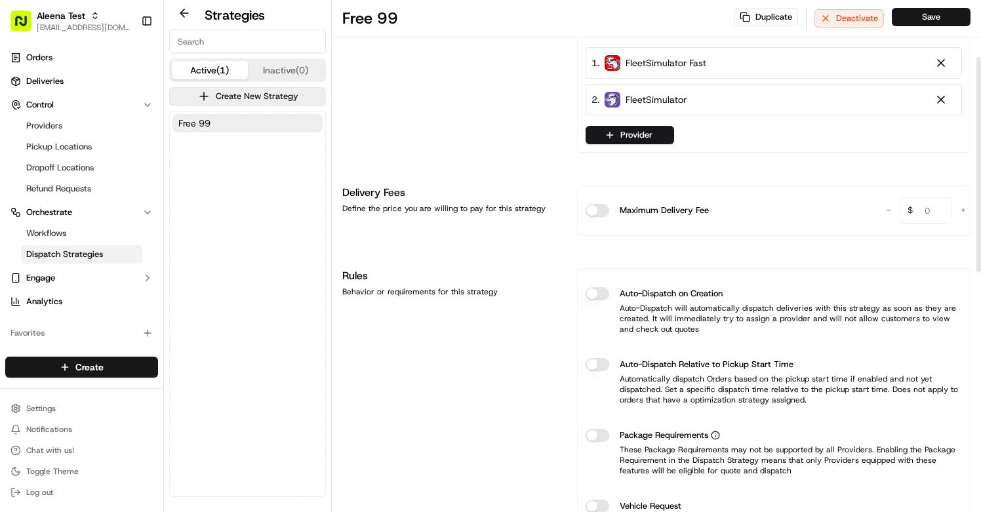
scroll to position [175, 0]
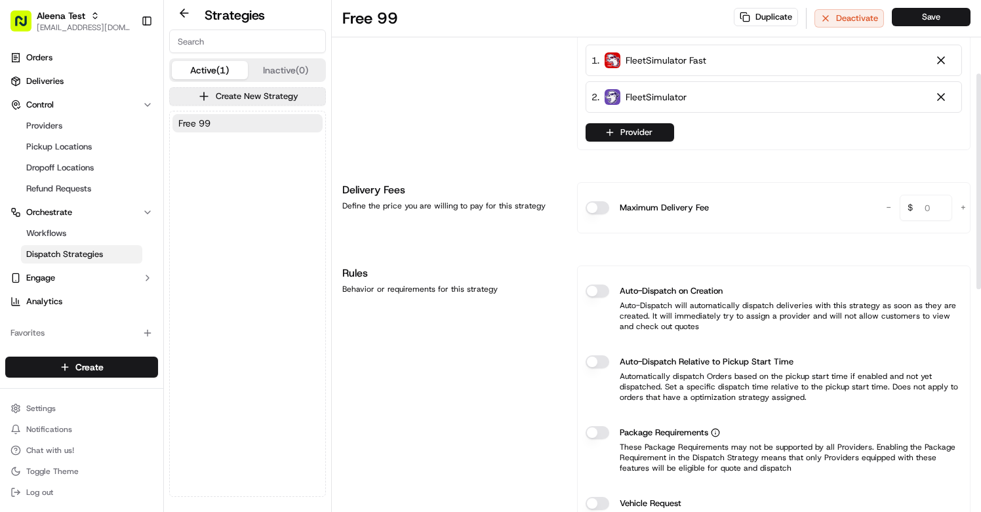
click at [606, 297] on div "Auto-Dispatch on Creation" at bounding box center [774, 291] width 376 height 13
click at [598, 291] on button "Auto-Dispatch on Creation" at bounding box center [598, 291] width 24 height 13
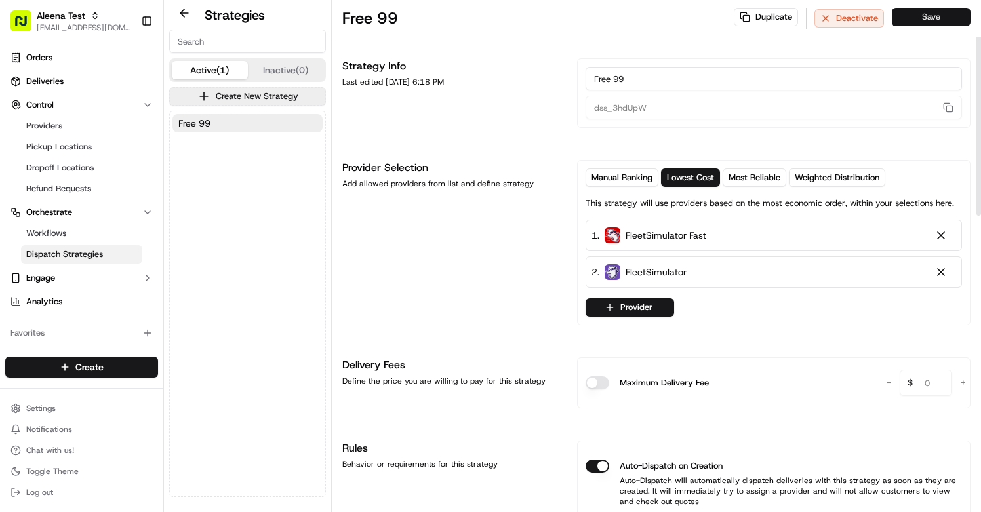
click at [929, 26] on button "Save" at bounding box center [931, 17] width 79 height 18
click at [62, 54] on link "Orders" at bounding box center [81, 57] width 153 height 21
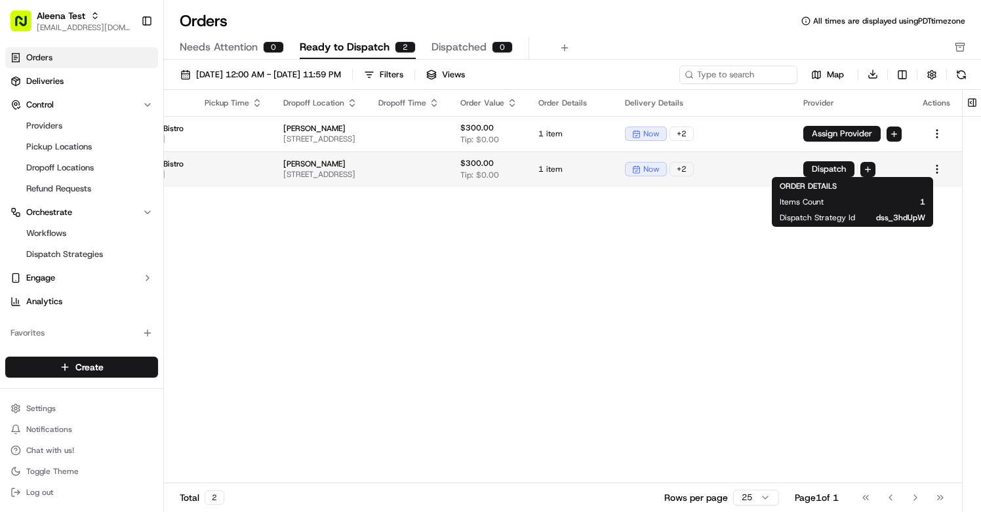
scroll to position [0, 289]
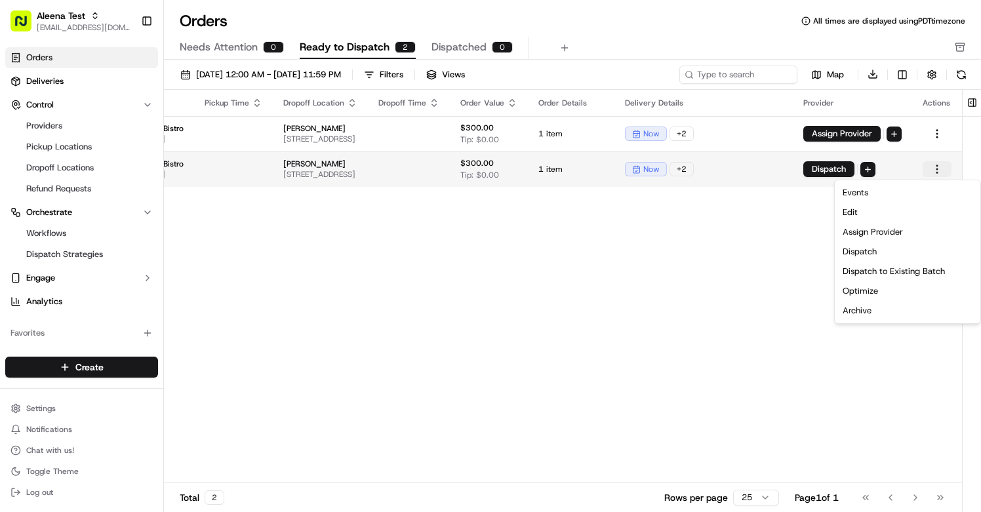
click at [934, 170] on html "Aleena Test aleena@usenash.com Toggle Sidebar Orders Deliveries Control Provide…" at bounding box center [490, 256] width 981 height 512
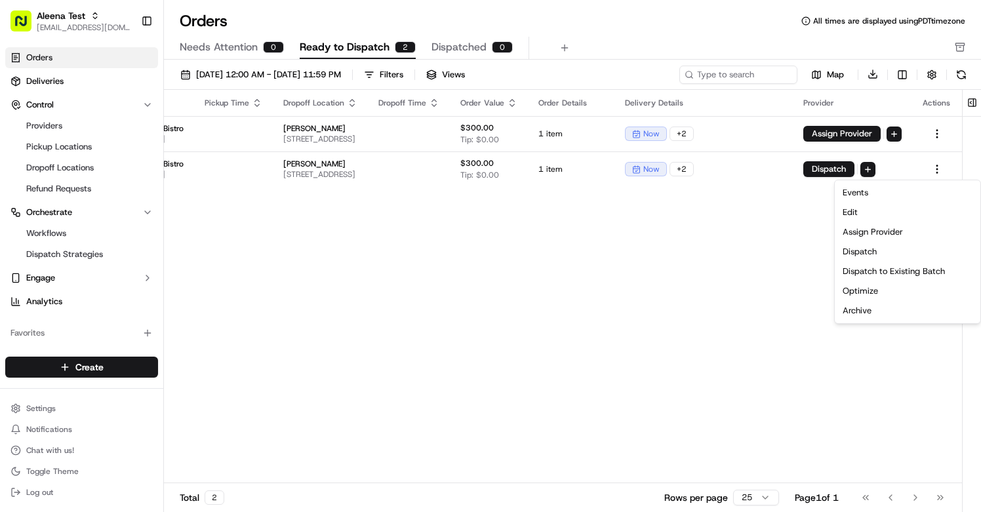
click at [752, 279] on html "Aleena Test aleena@usenash.com Toggle Sidebar Orders Deliveries Control Provide…" at bounding box center [490, 256] width 981 height 512
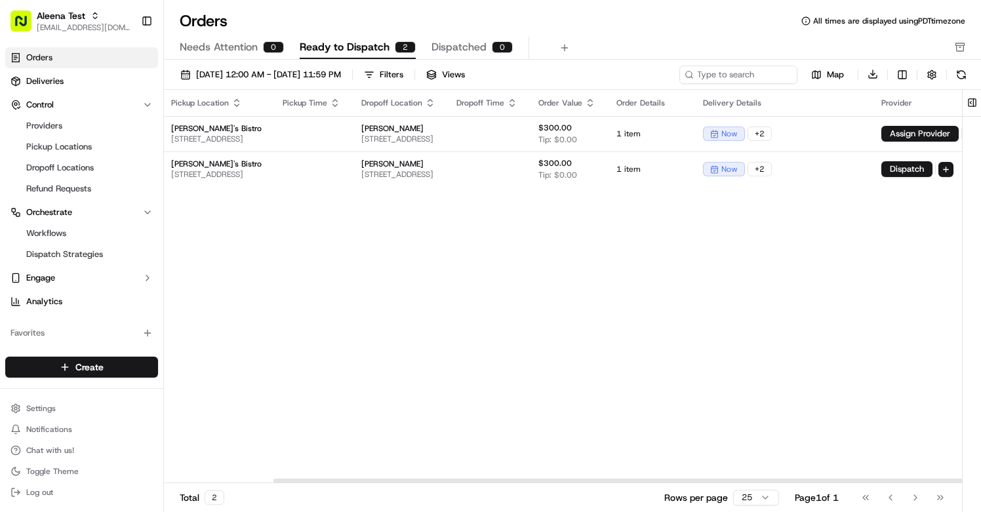
scroll to position [0, 0]
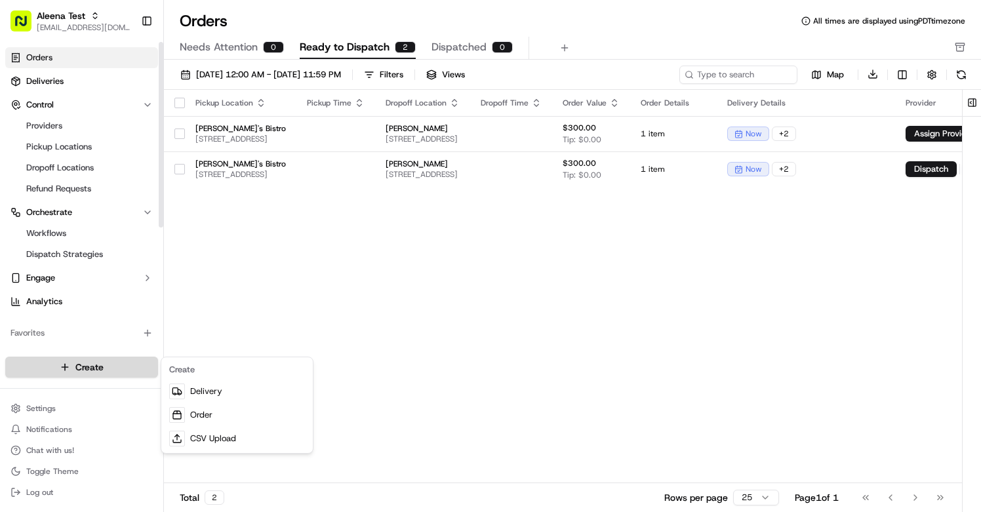
click at [94, 373] on html "Aleena Test aleena@usenash.com Toggle Sidebar Orders Deliveries Control Provide…" at bounding box center [490, 256] width 981 height 512
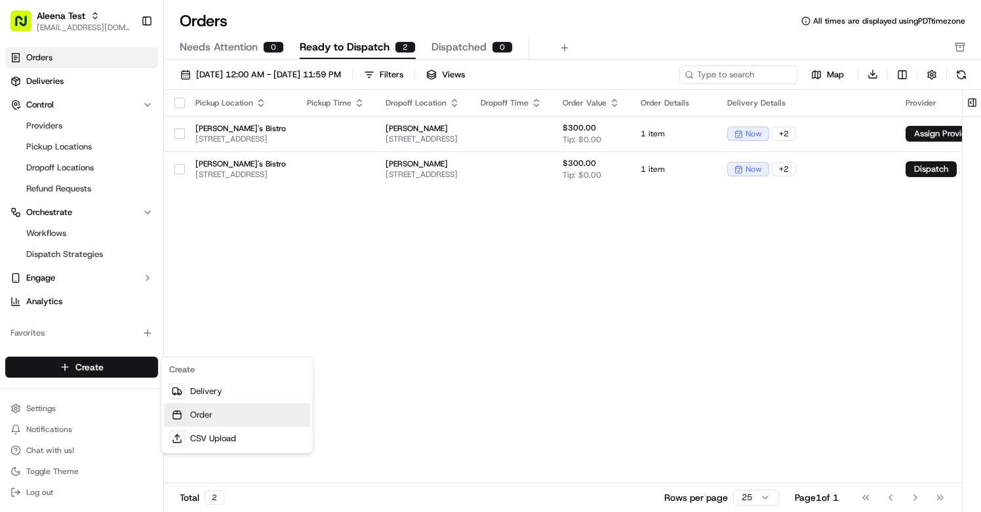
click at [184, 407] on link "Order" at bounding box center [237, 415] width 146 height 24
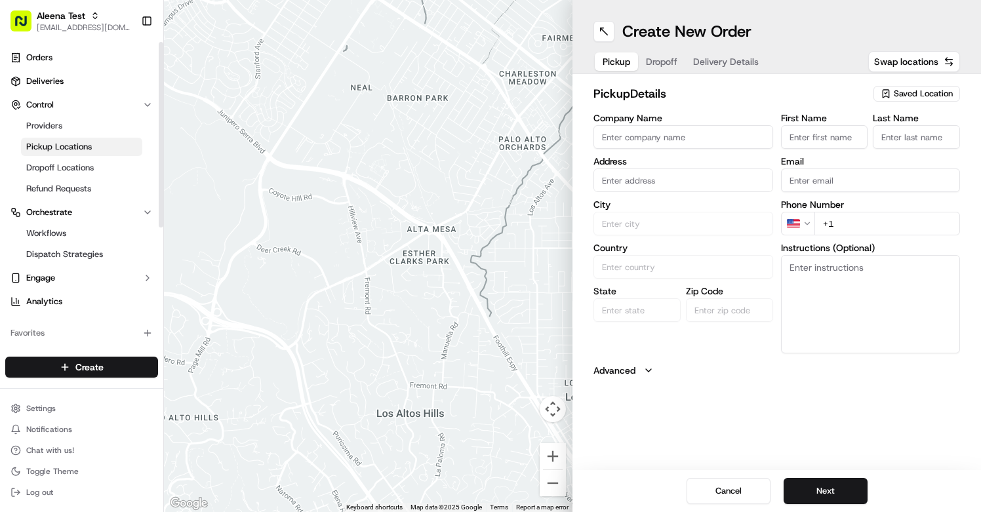
click at [65, 153] on link "Pickup Locations" at bounding box center [81, 147] width 121 height 18
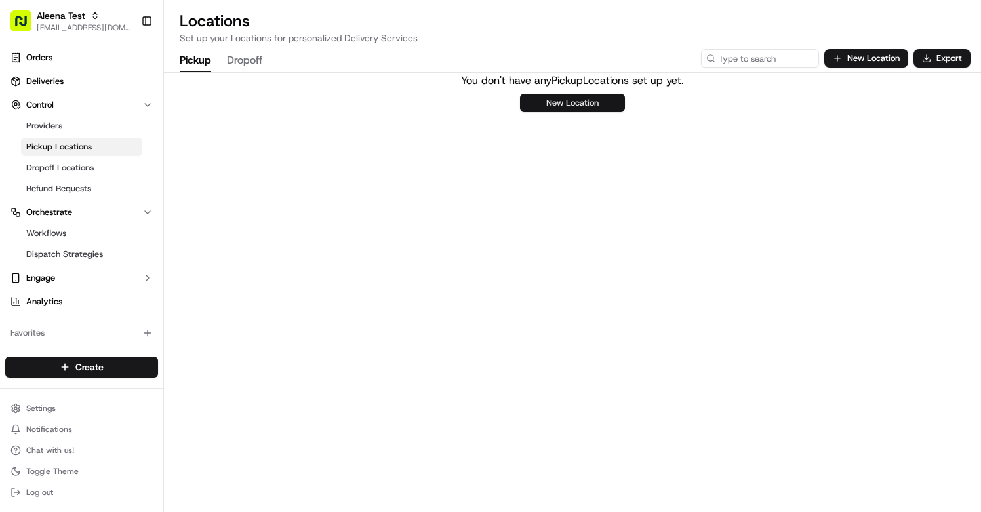
click at [585, 110] on button "New Location" at bounding box center [572, 103] width 105 height 18
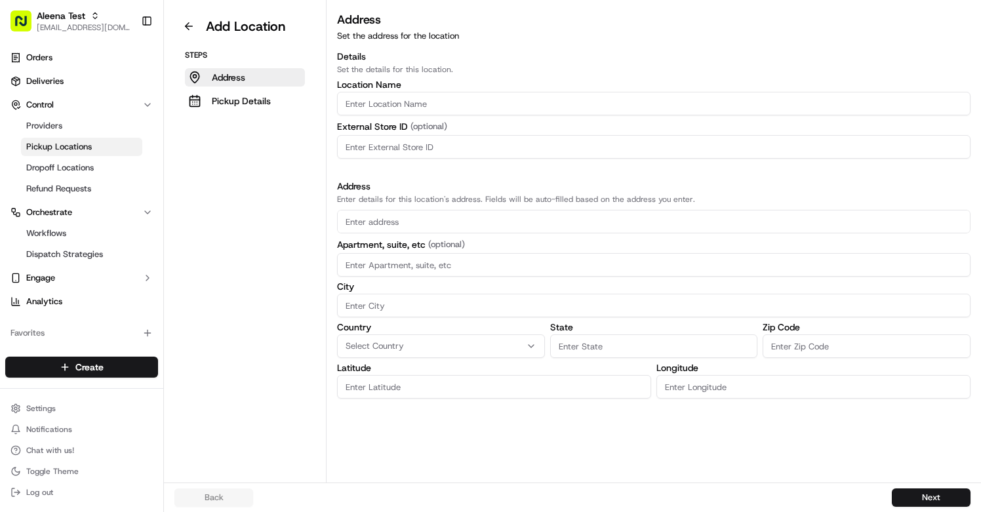
click at [546, 122] on label "External Store ID (optional)" at bounding box center [653, 127] width 633 height 12
click at [550, 114] on input "Location name" at bounding box center [653, 104] width 633 height 24
type input "a"
type input "bistro"
click at [505, 221] on input "text" at bounding box center [653, 222] width 633 height 24
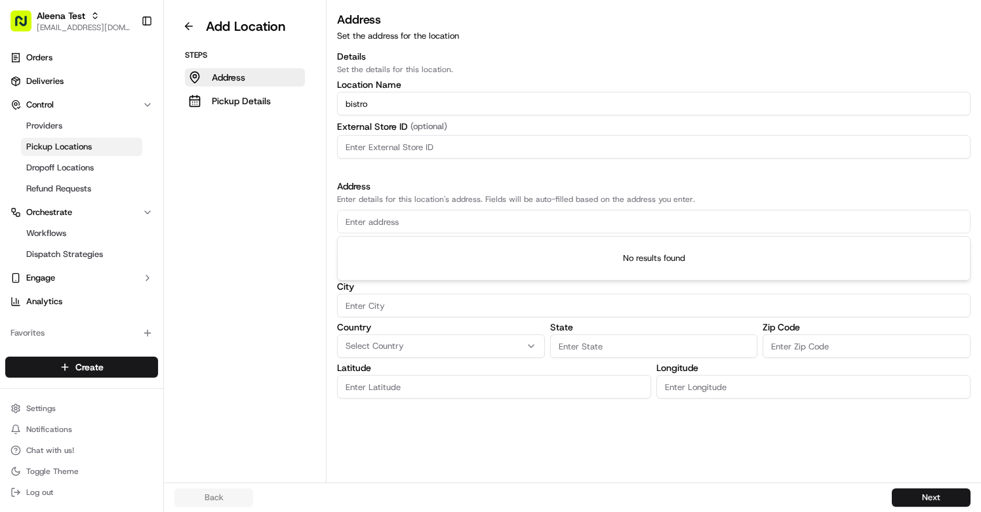
type input "1"
type input "0"
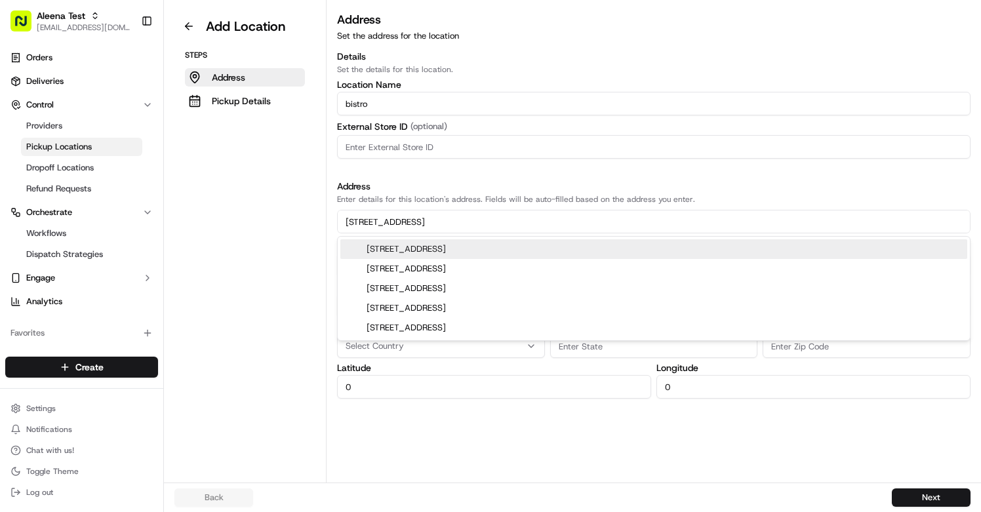
click at [496, 253] on div "12314 137th Place Northeast, Redmond, WA" at bounding box center [653, 249] width 627 height 20
type input "12314 137th Place Northeast"
type input "[PERSON_NAME]"
type input "WA"
type input "98052"
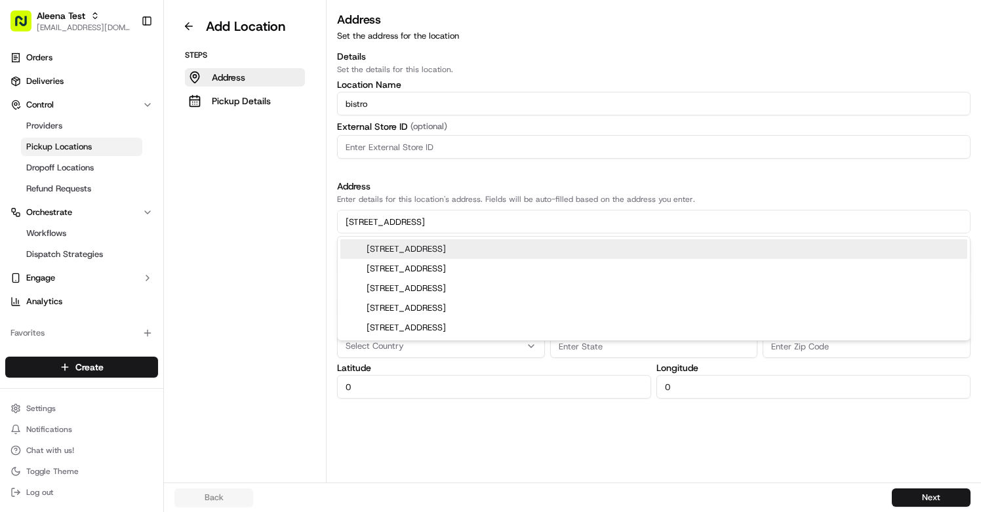
type input "47.7104862"
type input "-122.1567447"
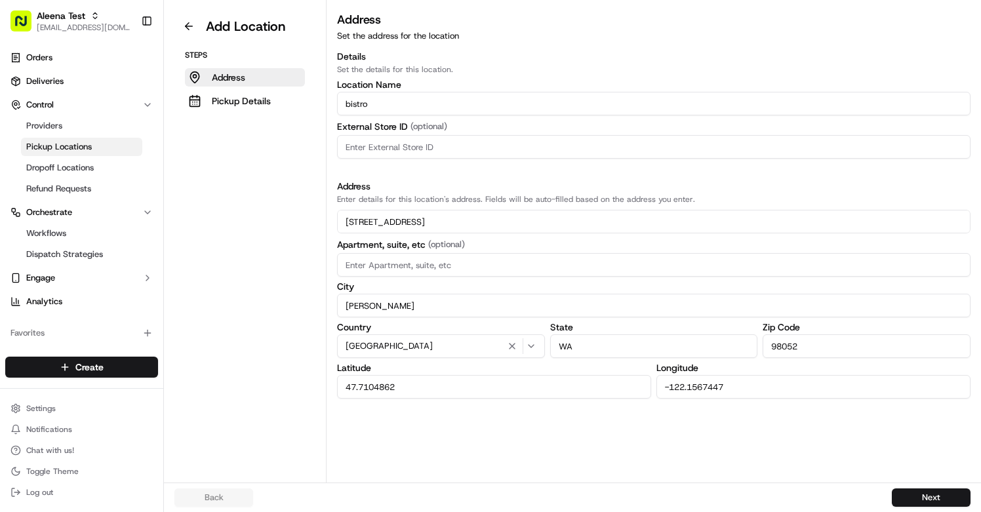
click at [472, 218] on input "12314 137th Place Northeast" at bounding box center [653, 222] width 633 height 24
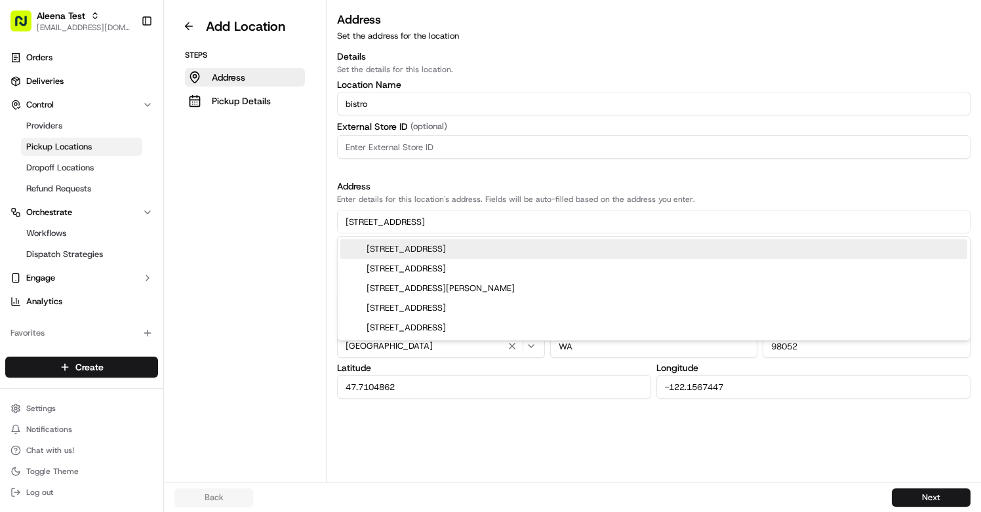
click at [451, 251] on div "12314 137th Place Northeast unit 101, Redmond, WA" at bounding box center [653, 249] width 627 height 20
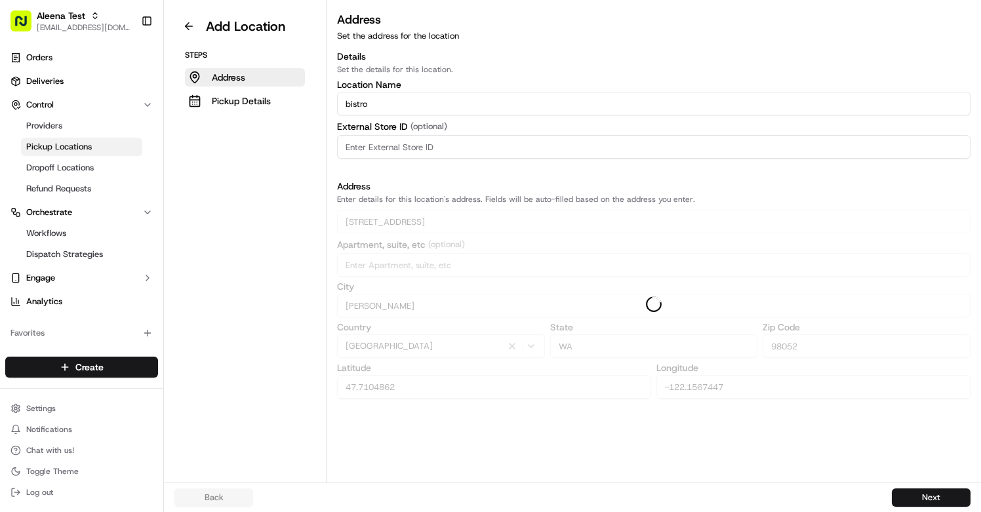
type input "12314 137th Place Northeast"
type input "101"
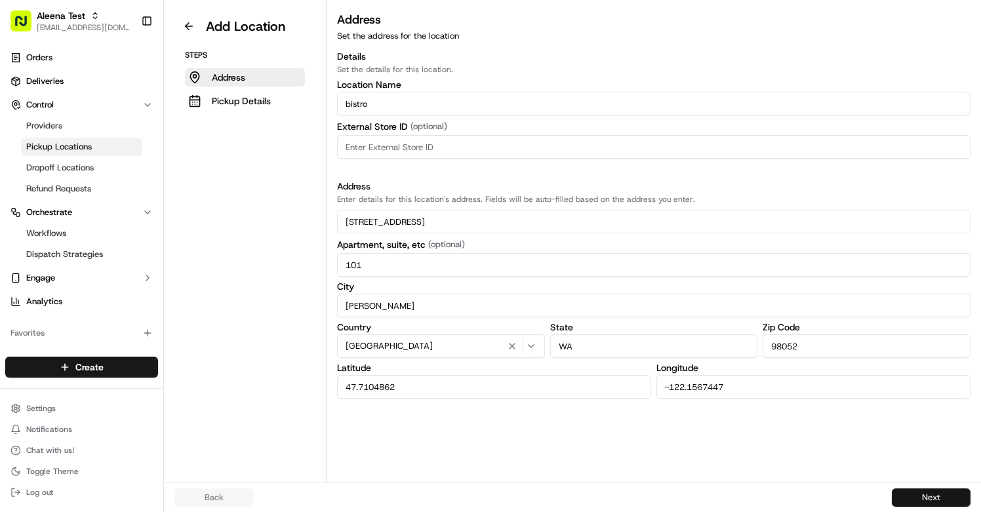
type input "12314 137th Place Northeast"
click at [924, 493] on button "Next" at bounding box center [931, 498] width 79 height 18
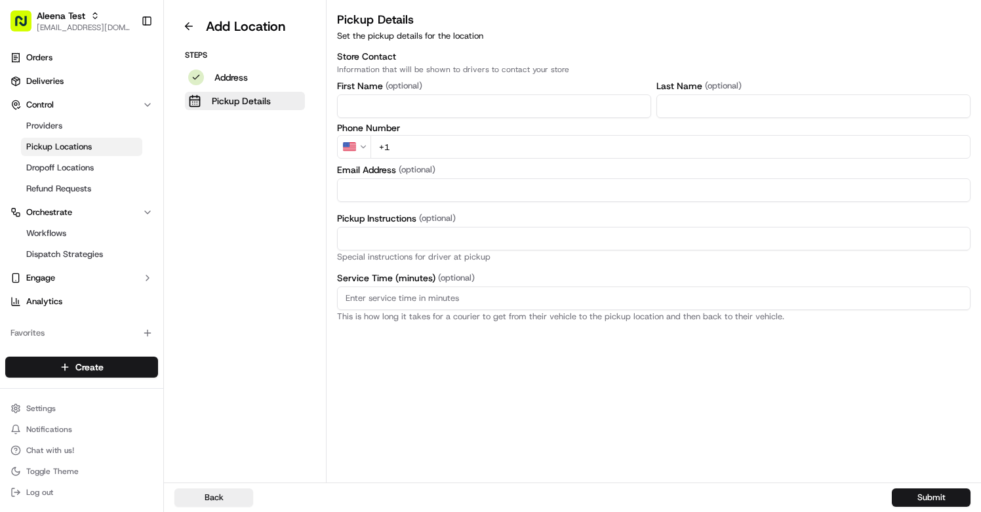
click at [512, 150] on input "+1" at bounding box center [671, 147] width 600 height 24
type input "[PHONE_NUMBER]"
click at [418, 187] on input "Email Address" at bounding box center [653, 190] width 633 height 24
click at [534, 94] on input "First Name" at bounding box center [494, 106] width 314 height 24
type input "Aleena"
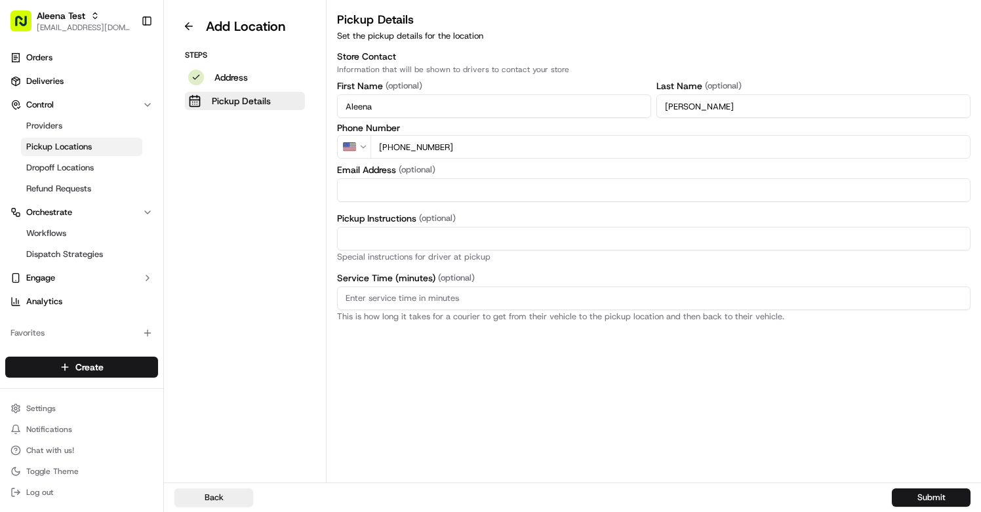
type input "[PERSON_NAME]"
click at [628, 247] on input "Pickup Instructions (optional)" at bounding box center [653, 239] width 633 height 24
type input "be normal"
click at [909, 499] on button "Submit" at bounding box center [931, 498] width 79 height 18
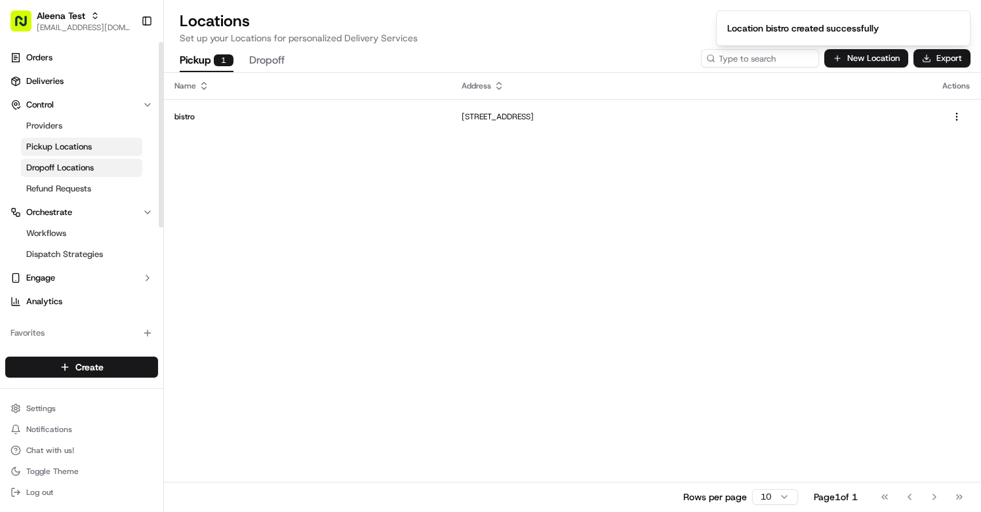
click at [66, 164] on span "Dropoff Locations" at bounding box center [60, 168] width 68 height 12
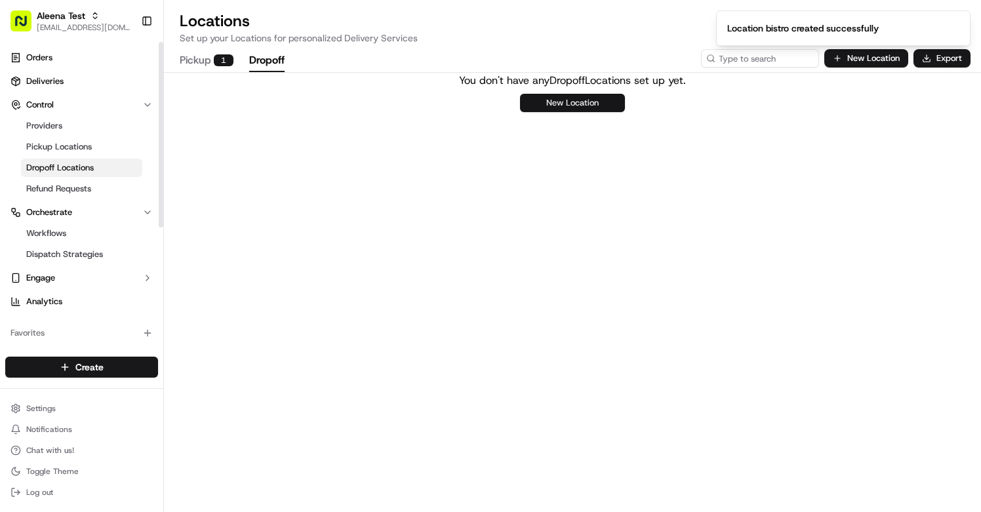
click at [577, 111] on button "New Location" at bounding box center [572, 103] width 105 height 18
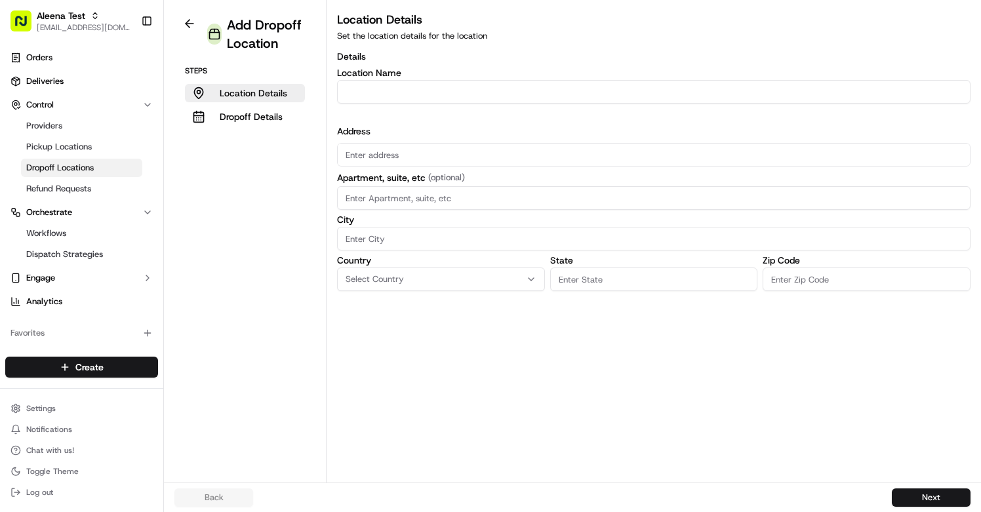
click at [513, 88] on input "Location name" at bounding box center [653, 92] width 633 height 24
click at [452, 149] on input "text" at bounding box center [653, 155] width 633 height 24
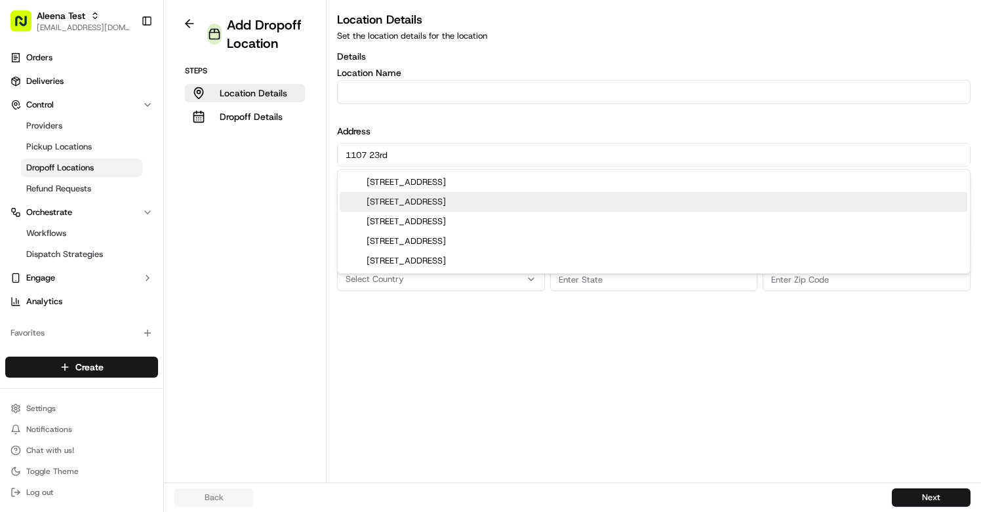
click at [384, 201] on div "1107 23rd Ave E, Seattle, WA" at bounding box center [653, 202] width 627 height 20
type input "1107 23rd Avenue East"
type input "[GEOGRAPHIC_DATA]"
type input "WA"
type input "98112"
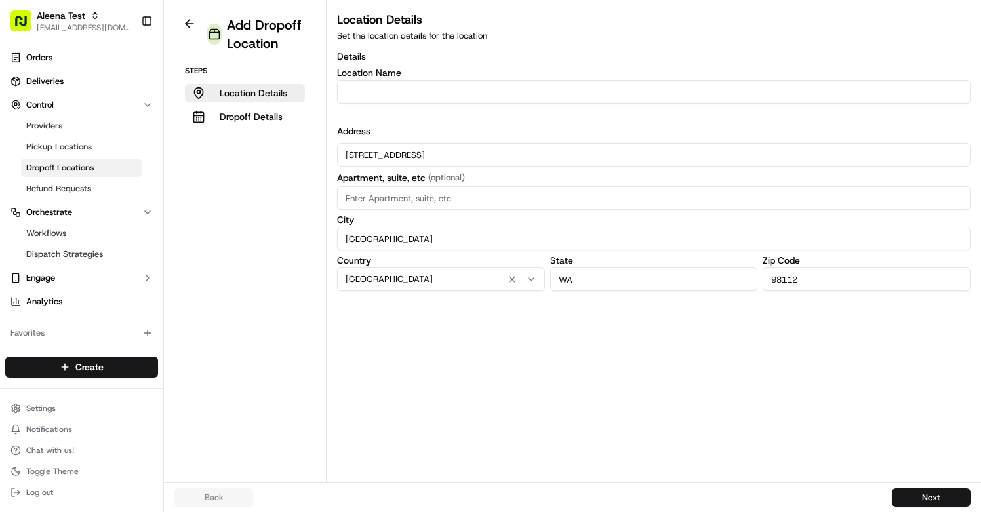
type input "1107 23rd Avenue East"
click at [891, 494] on div "Back Next" at bounding box center [572, 498] width 796 height 18
click at [898, 494] on button "Next" at bounding box center [931, 498] width 79 height 18
click at [548, 101] on input "Location name" at bounding box center [653, 92] width 633 height 24
type input "[PERSON_NAME]'"
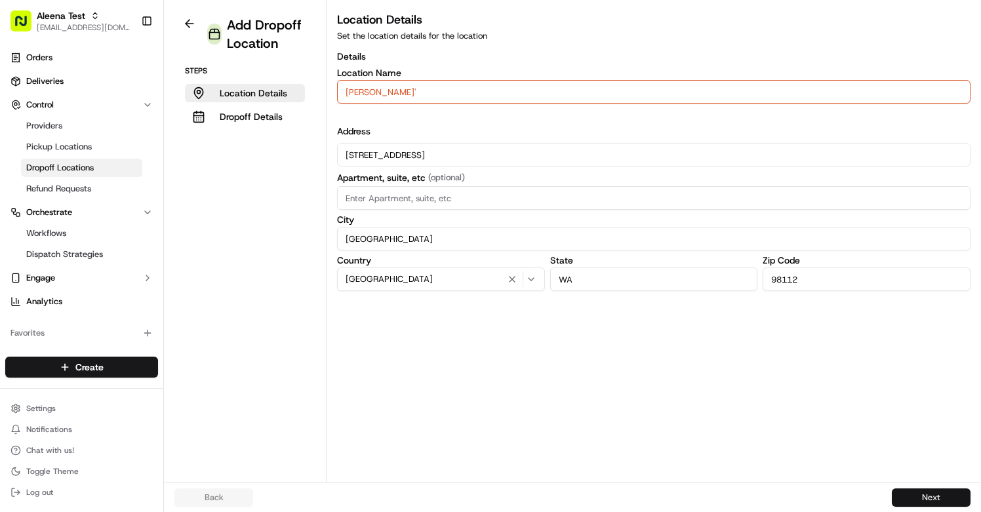
click at [905, 500] on button "Next" at bounding box center [931, 498] width 79 height 18
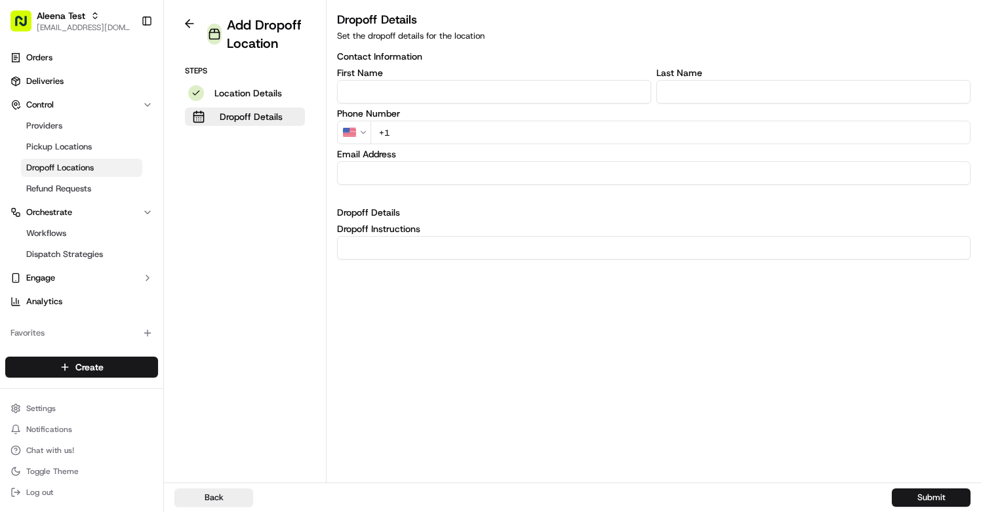
click at [561, 97] on input "text" at bounding box center [494, 92] width 314 height 24
type input "[PERSON_NAME]"
type input "Guvenilir"
click at [411, 134] on input "+1" at bounding box center [671, 133] width 600 height 24
type input "[PHONE_NUMBER]"
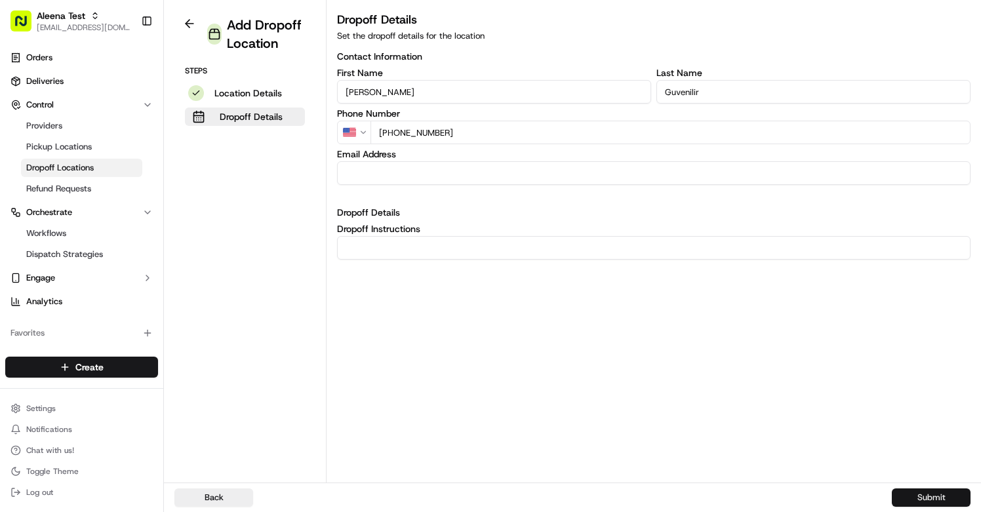
click at [915, 494] on button "Submit" at bounding box center [931, 498] width 79 height 18
click at [556, 250] on input at bounding box center [653, 248] width 633 height 24
type input "front door"
click at [920, 491] on button "Submit" at bounding box center [931, 498] width 79 height 18
click at [900, 492] on button "Submit" at bounding box center [931, 498] width 79 height 18
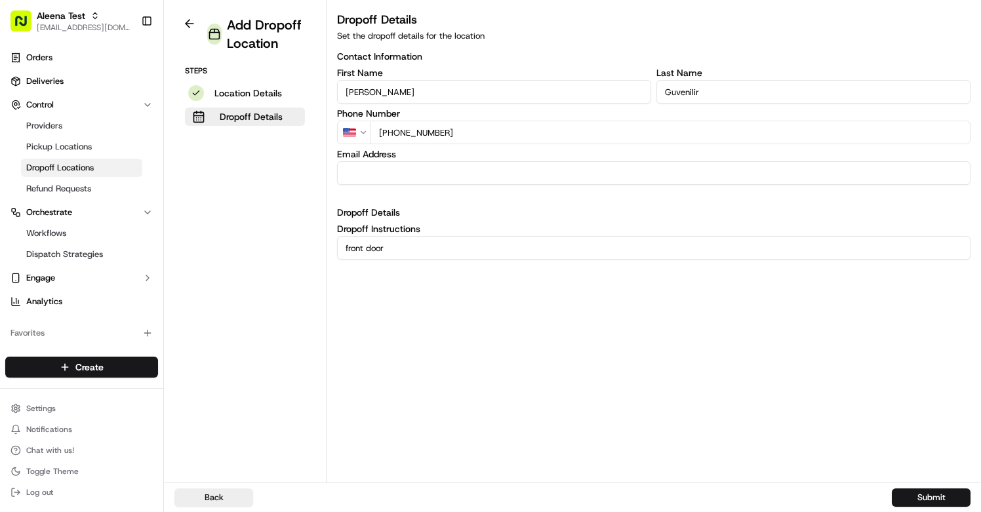
drag, startPoint x: 487, startPoint y: 127, endPoint x: 393, endPoint y: 130, distance: 94.5
click at [392, 130] on input "[PHONE_NUMBER]" at bounding box center [671, 133] width 600 height 24
type input "+1 845 264 9495"
click at [906, 494] on button "Submit" at bounding box center [931, 498] width 79 height 18
click at [914, 498] on button "Submit" at bounding box center [931, 498] width 79 height 18
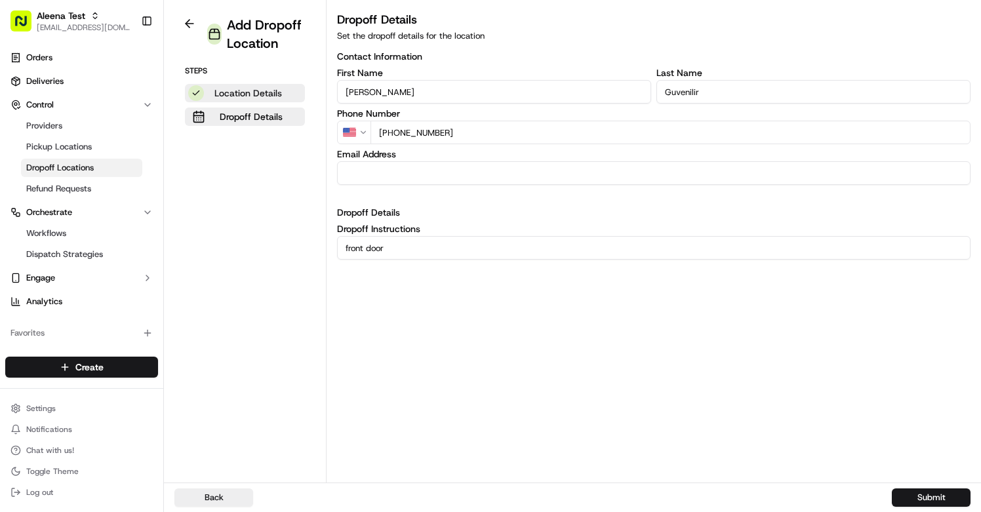
click at [226, 89] on p "Location Details" at bounding box center [248, 93] width 68 height 13
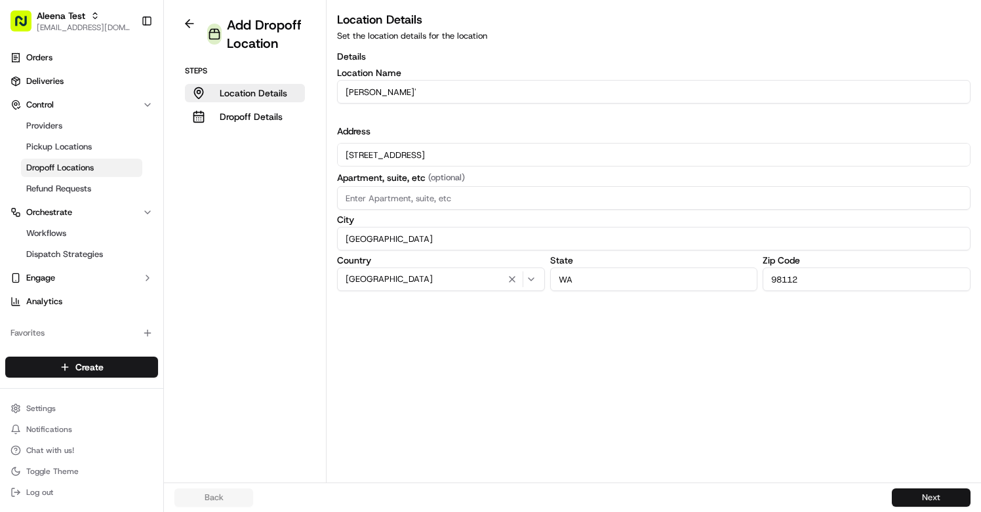
click at [902, 498] on button "Next" at bounding box center [931, 498] width 79 height 18
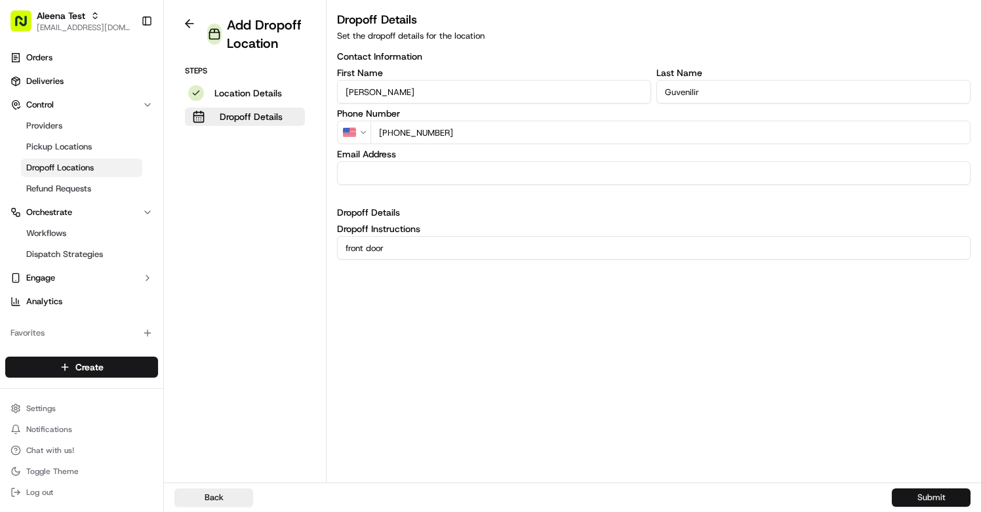
click at [902, 498] on button "Submit" at bounding box center [931, 498] width 79 height 18
click at [180, 14] on aside "Add Dropoff Location Steps Location Details Dropoff Details" at bounding box center [245, 241] width 163 height 483
click at [185, 20] on button at bounding box center [189, 24] width 30 height 16
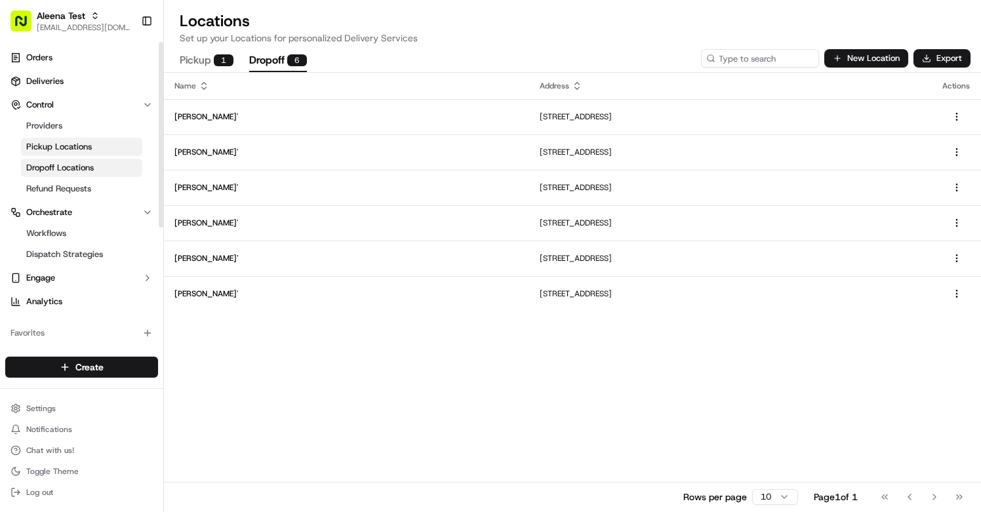
click at [85, 144] on span "Pickup Locations" at bounding box center [59, 147] width 66 height 12
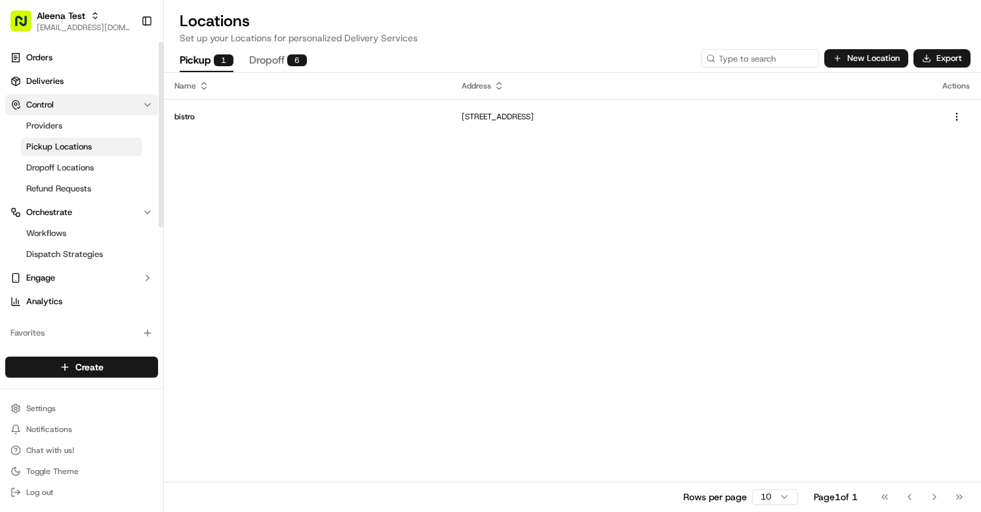
click at [88, 102] on button "Control" at bounding box center [81, 104] width 153 height 21
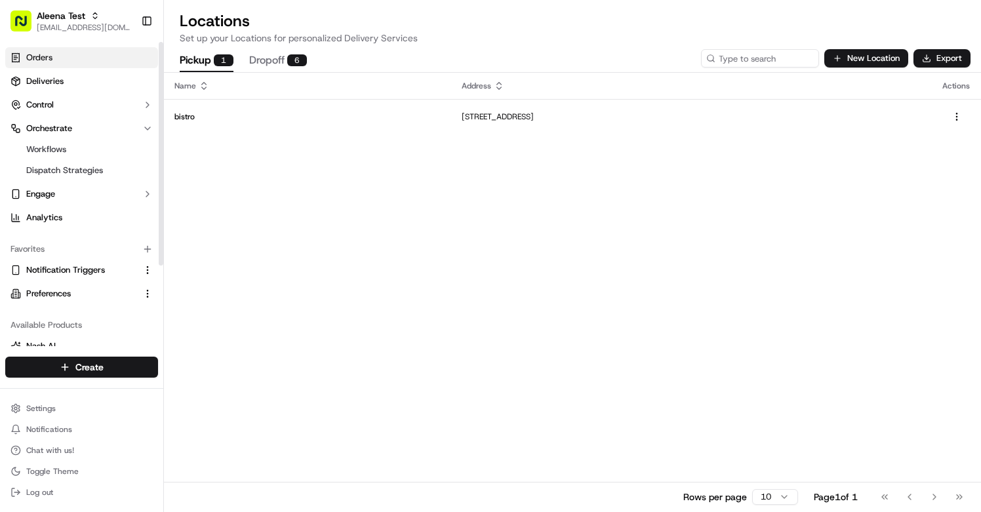
click at [88, 64] on link "Orders" at bounding box center [81, 57] width 153 height 21
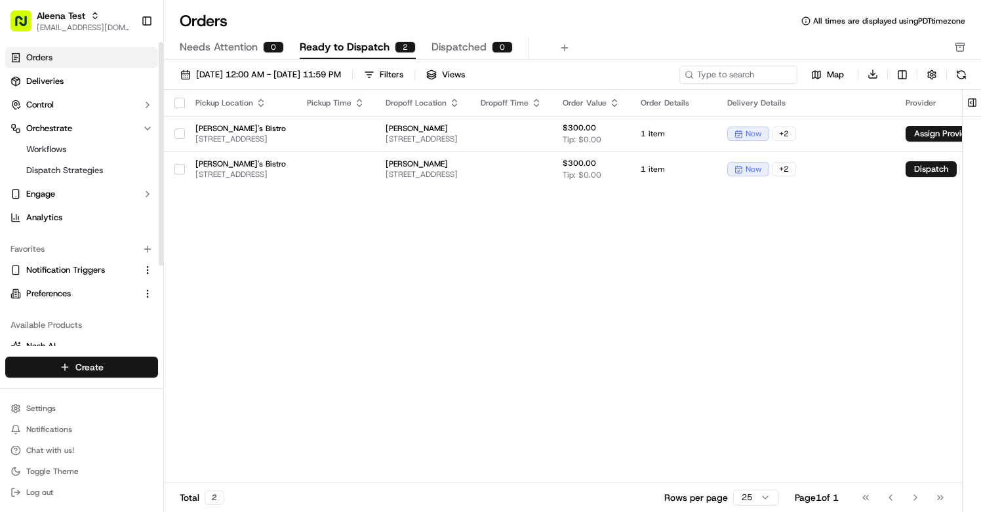
click at [70, 370] on html "Aleena Test aleena@usenash.com Toggle Sidebar Orders Deliveries Control Orchest…" at bounding box center [490, 256] width 981 height 512
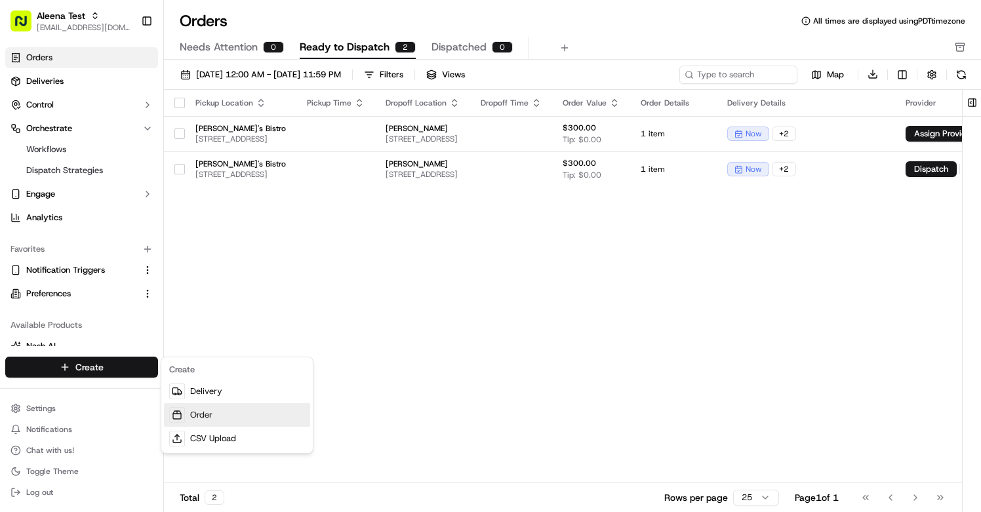
click at [205, 412] on link "Order" at bounding box center [237, 415] width 146 height 24
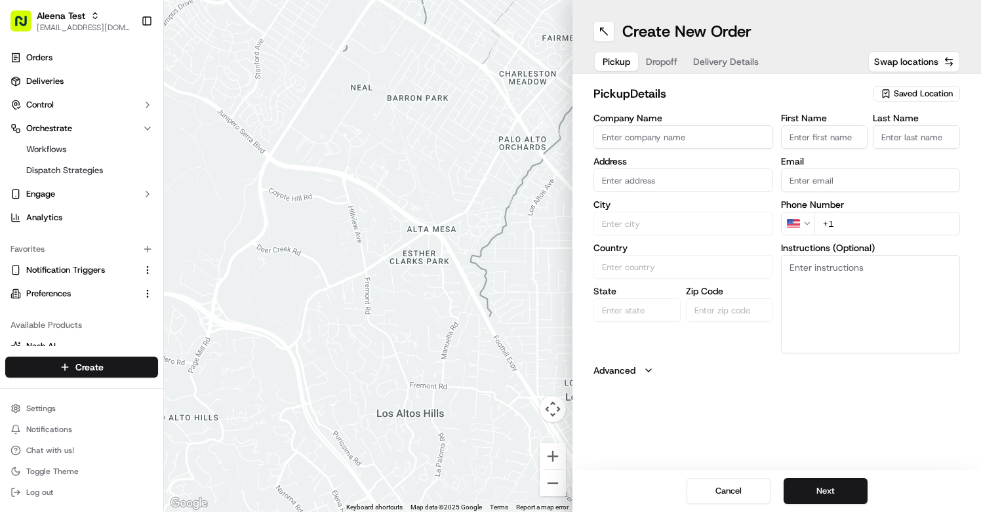
click at [897, 99] on span "Saved Location" at bounding box center [923, 94] width 59 height 12
click at [859, 95] on html "Aleena Test aleena@usenash.com Toggle Sidebar Orders Deliveries Control Orchest…" at bounding box center [490, 256] width 981 height 512
click at [915, 95] on span "Saved Location" at bounding box center [923, 94] width 59 height 12
click at [916, 165] on button "Close" at bounding box center [935, 170] width 90 height 18
click at [671, 55] on span "Dropoff" at bounding box center [661, 61] width 31 height 13
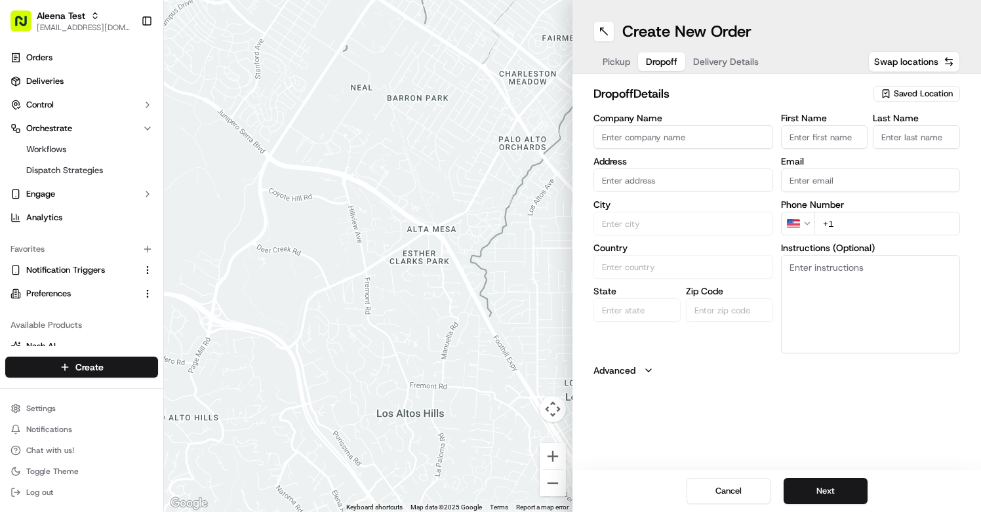
click at [894, 94] on span "Saved Location" at bounding box center [923, 94] width 59 height 12
click at [869, 146] on div "No results found." at bounding box center [887, 144] width 188 height 22
click at [612, 60] on html "Aleena Test aleena@usenash.com Toggle Sidebar Orders Deliveries Control Orchest…" at bounding box center [490, 256] width 981 height 512
click at [612, 60] on span "Pickup" at bounding box center [617, 61] width 28 height 13
click at [902, 92] on span "Saved Location" at bounding box center [923, 94] width 59 height 12
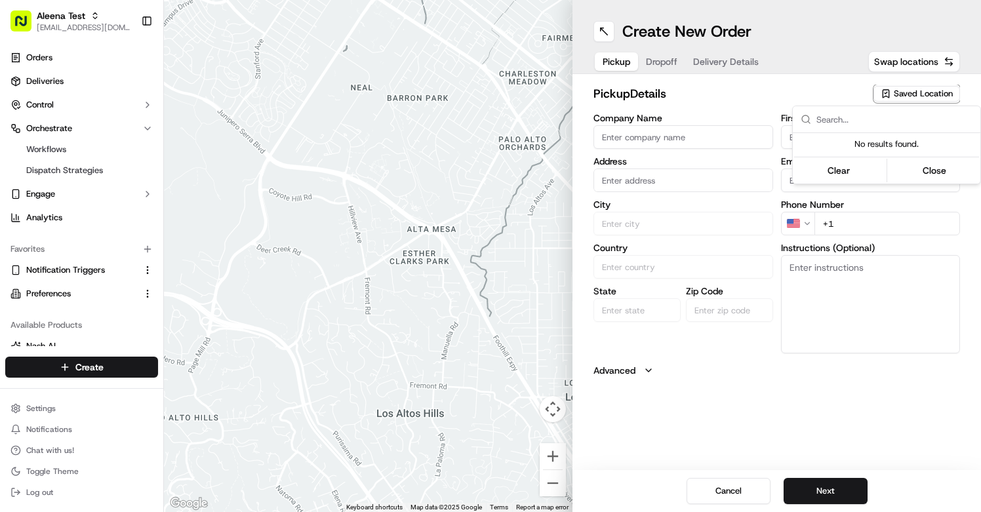
click at [861, 121] on input "text" at bounding box center [894, 119] width 156 height 26
click at [902, 100] on html "Aleena Test aleena@usenash.com Toggle Sidebar Orders Deliveries Control Orchest…" at bounding box center [490, 256] width 981 height 512
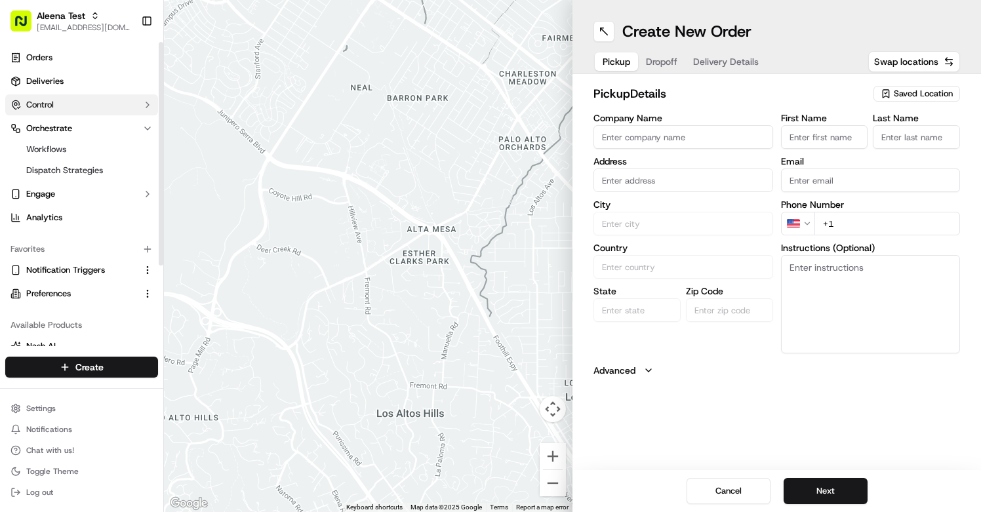
click at [63, 108] on button "Control" at bounding box center [81, 104] width 153 height 21
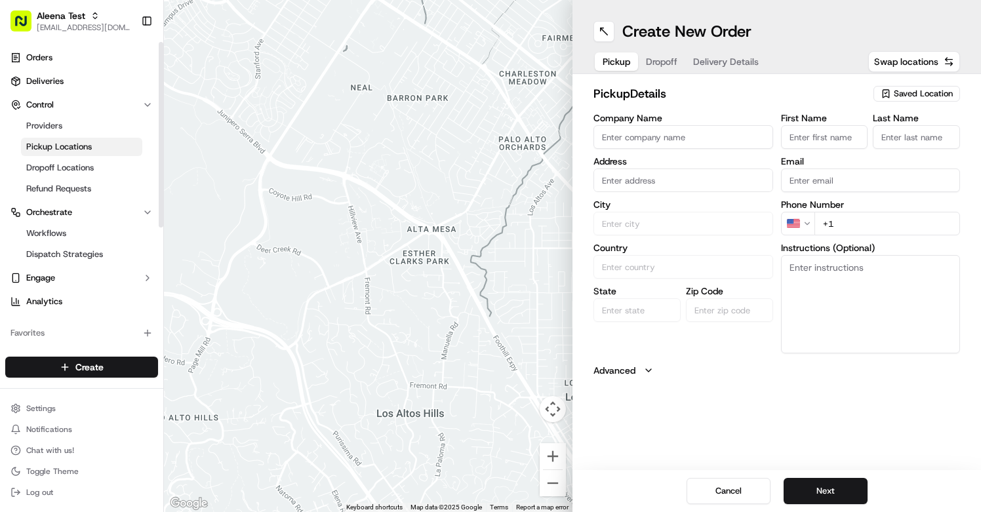
click at [63, 151] on span "Pickup Locations" at bounding box center [59, 147] width 66 height 12
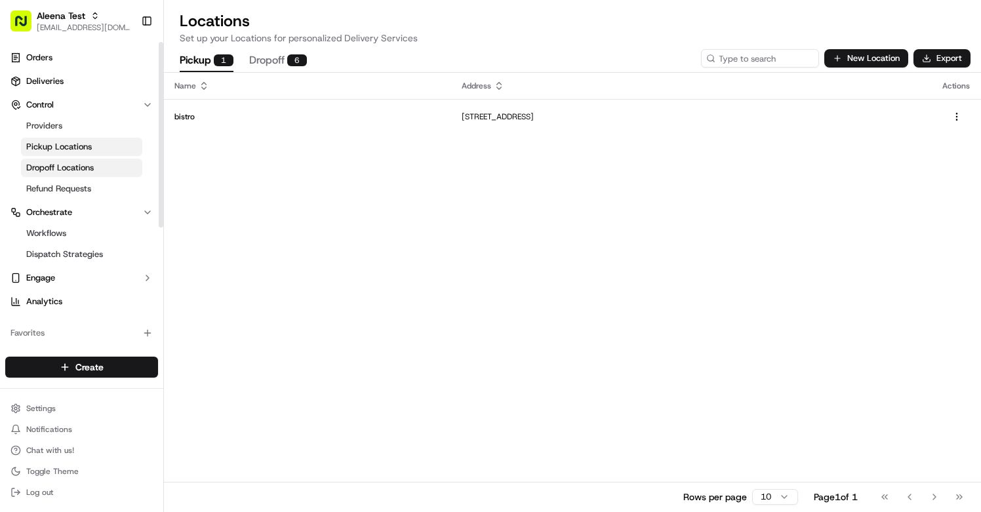
click at [88, 162] on span "Dropoff Locations" at bounding box center [60, 168] width 68 height 12
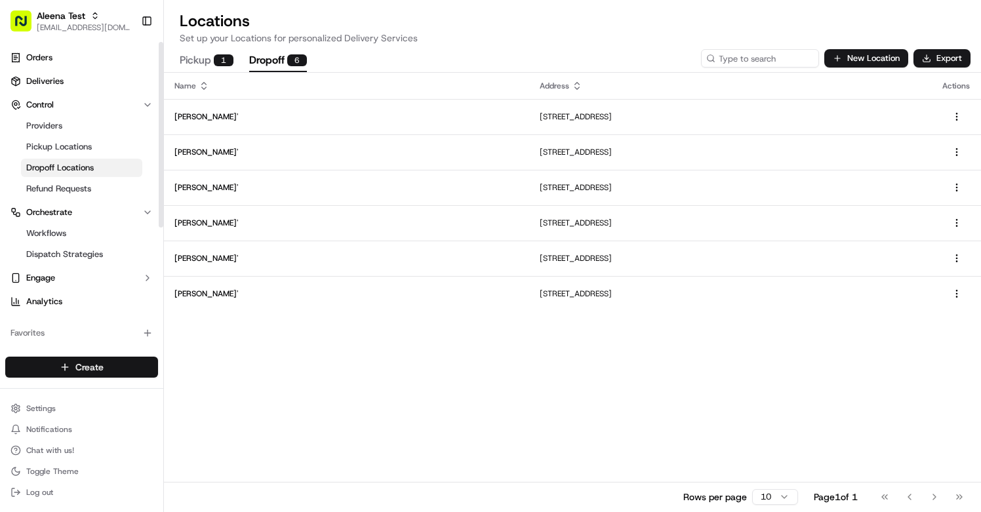
click at [53, 367] on html "Aleena Test aleena@usenash.com Toggle Sidebar Orders Deliveries Control Provide…" at bounding box center [490, 256] width 981 height 512
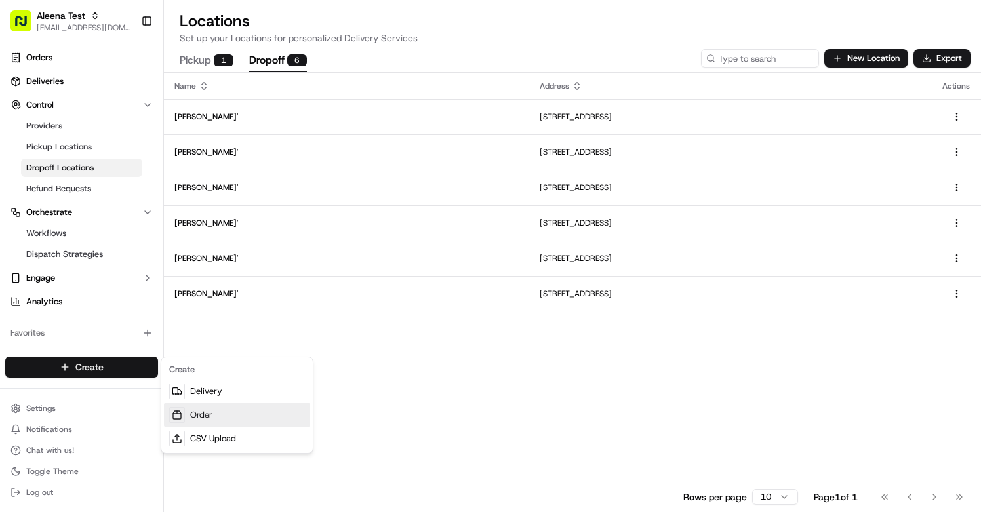
click at [199, 412] on link "Order" at bounding box center [237, 415] width 146 height 24
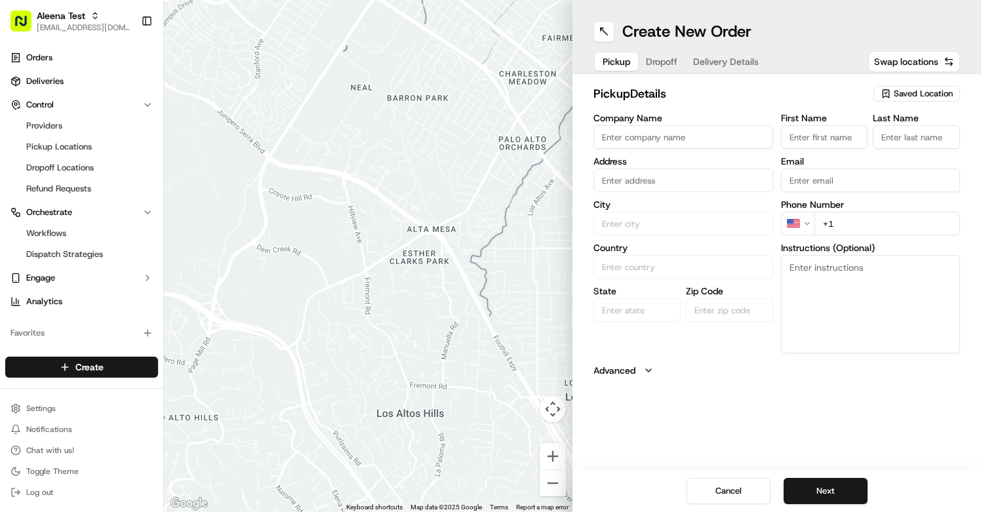
click at [915, 97] on span "Saved Location" at bounding box center [923, 94] width 59 height 12
click at [870, 129] on input "text" at bounding box center [894, 119] width 156 height 26
type input "bistro"
click at [856, 145] on span "bistro" at bounding box center [894, 143] width 161 height 12
type input "bistro"
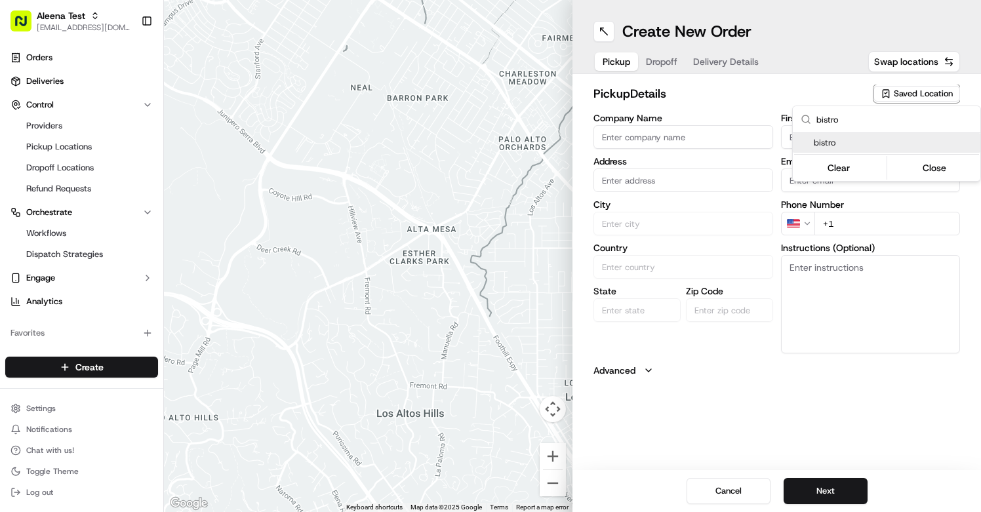
type input "[STREET_ADDRESS]"
type input "[PERSON_NAME]"
type input "US"
type input "WA"
type input "98052"
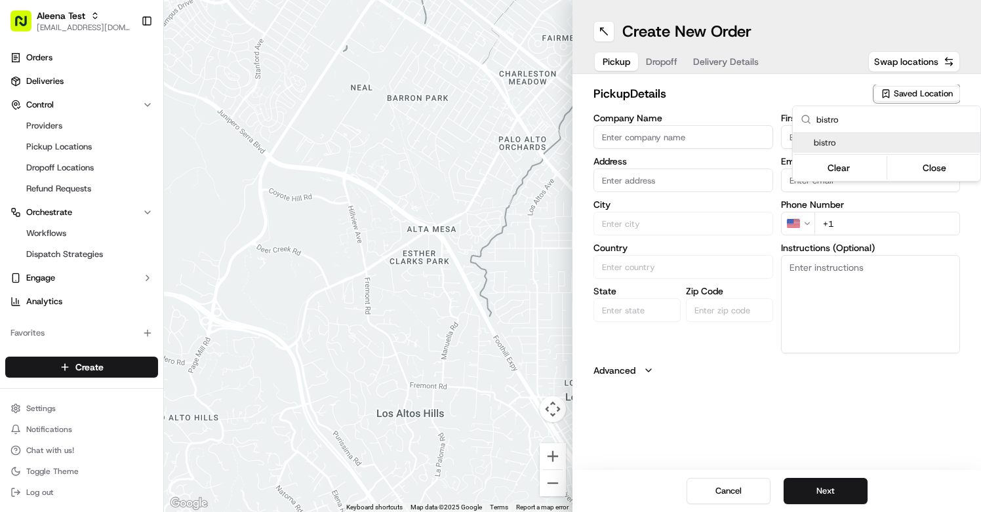
type input "Aleena"
type input "[PERSON_NAME]"
type input "[PHONE_NUMBER]"
type textarea "be normal"
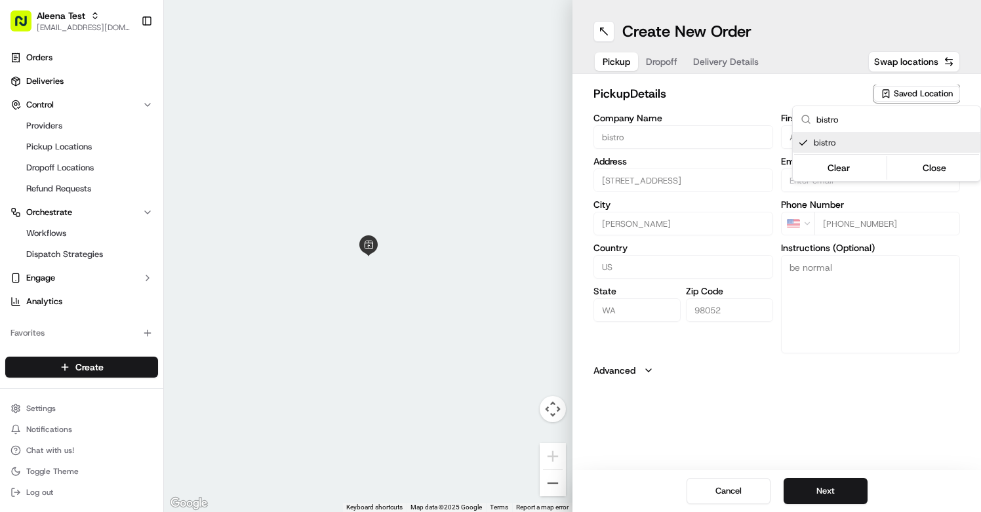
click at [727, 289] on html "Aleena Test aleena@usenash.com Toggle Sidebar Orders Deliveries Control Provide…" at bounding box center [490, 256] width 981 height 512
click at [812, 487] on button "Next" at bounding box center [826, 491] width 84 height 26
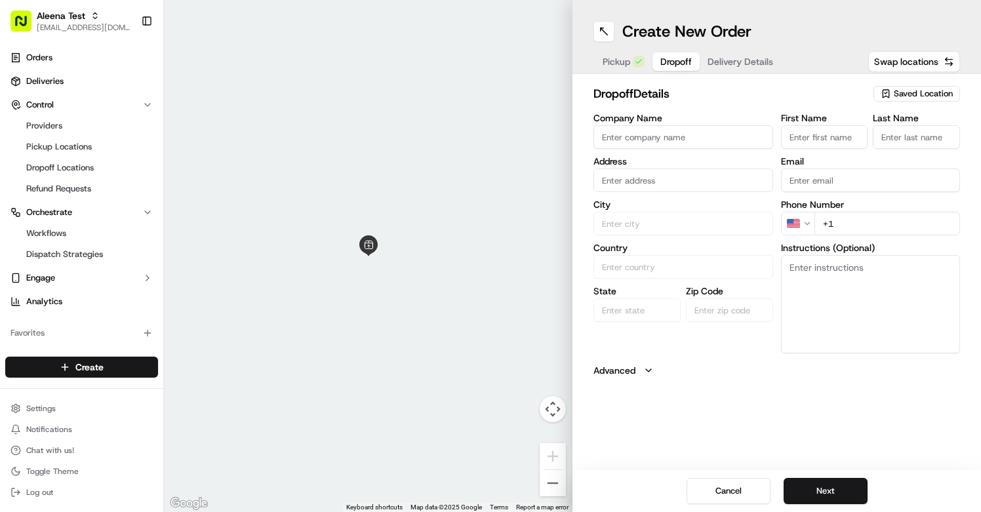
click at [917, 94] on span "Saved Location" at bounding box center [923, 94] width 59 height 12
type input "abbas"
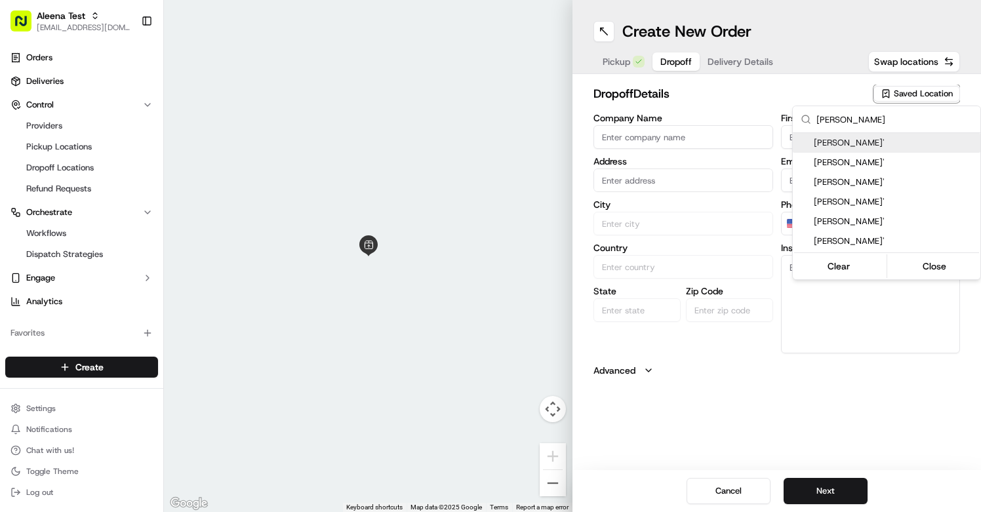
type input "[PERSON_NAME]'"
type input "[STREET_ADDRESS]"
type input "[GEOGRAPHIC_DATA]"
type input "US"
type input "WA"
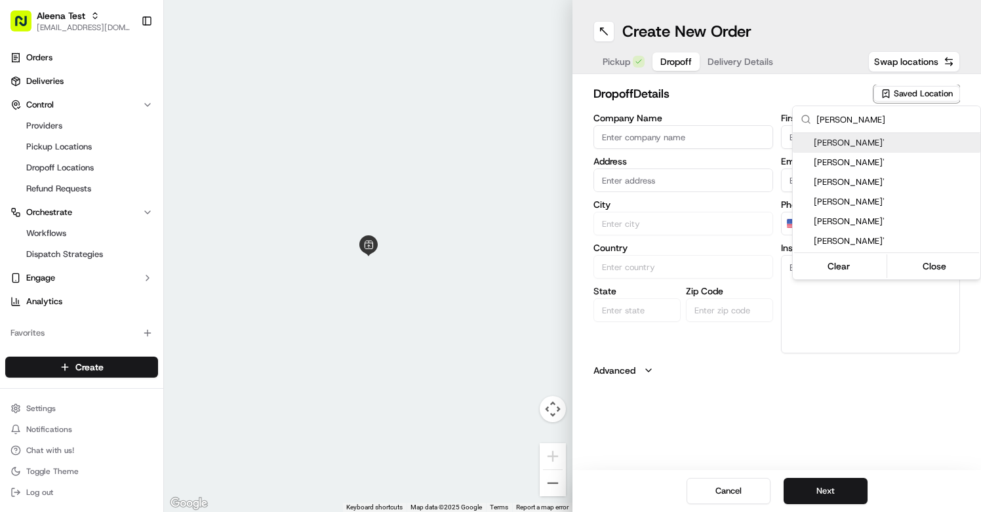
type input "98112"
type input "[PERSON_NAME]"
type input "Guvenilir"
type input "[PHONE_NUMBER]"
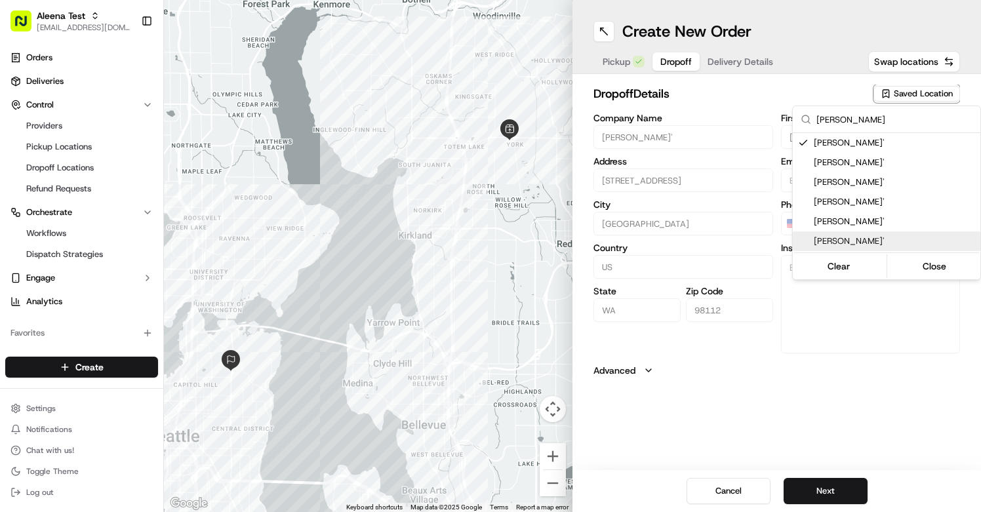
type input "abbas"
click at [804, 486] on html "Aleena Test aleena@usenash.com Toggle Sidebar Orders Deliveries Control Provide…" at bounding box center [490, 256] width 981 height 512
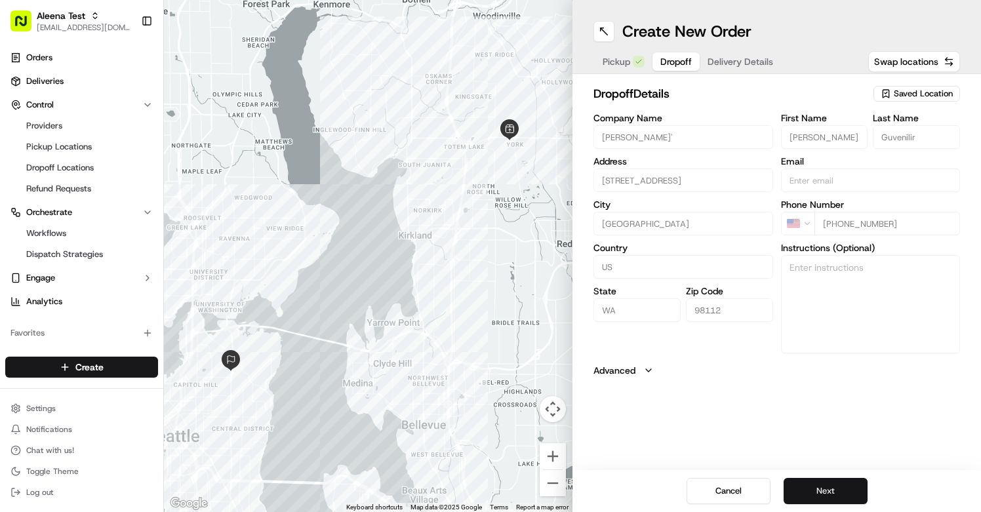
click at [809, 489] on button "Next" at bounding box center [826, 491] width 84 height 26
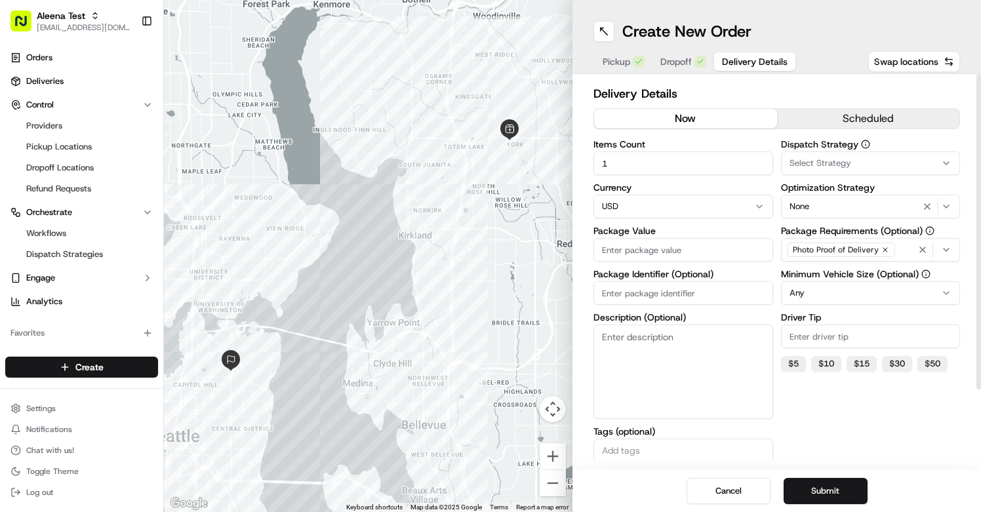
click at [828, 168] on span "Select Strategy" at bounding box center [821, 163] width 62 height 12
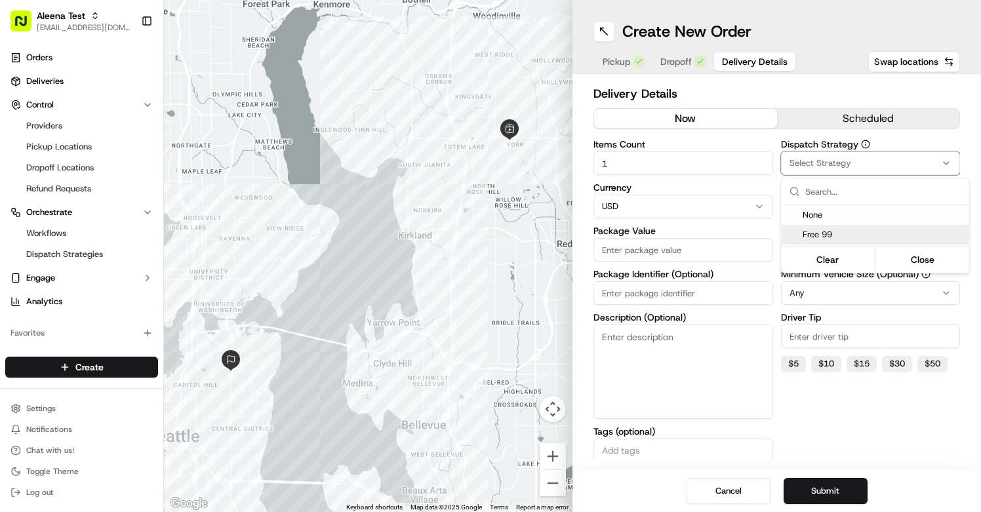
click at [826, 234] on span "Free 99" at bounding box center [883, 235] width 161 height 12
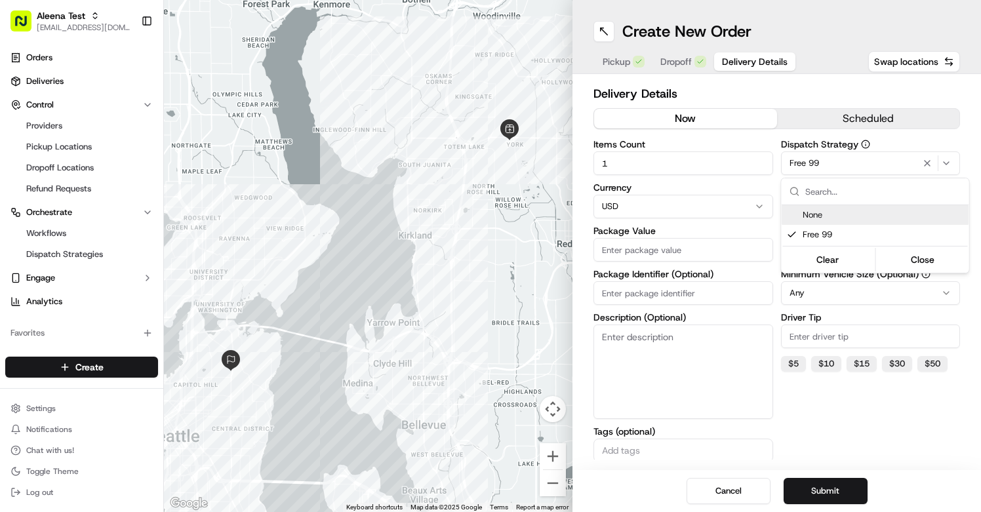
click at [768, 143] on html "Aleena Test aleena@usenash.com Toggle Sidebar Orders Deliveries Control Provide…" at bounding box center [490, 256] width 981 height 512
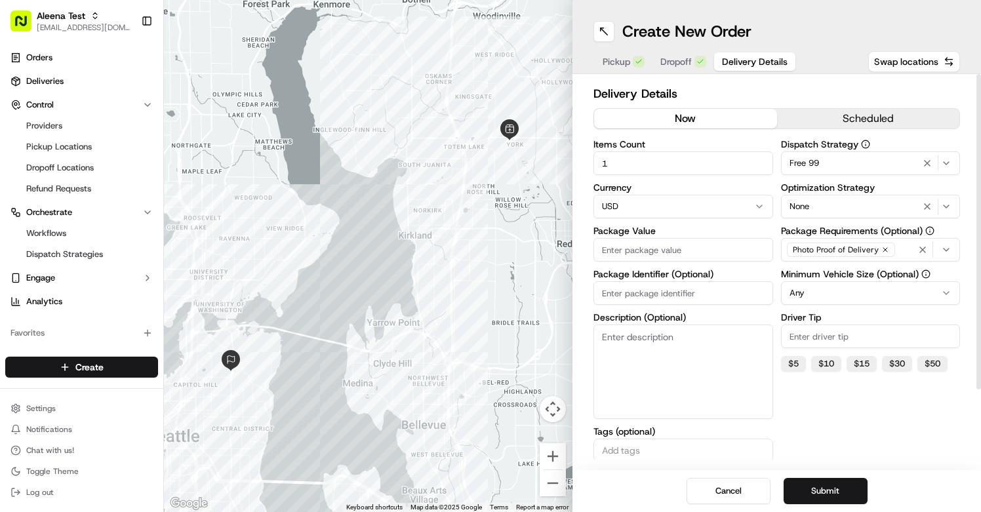
click at [701, 245] on input "Package Value" at bounding box center [683, 250] width 180 height 24
type input "300"
click at [798, 491] on button "Submit" at bounding box center [826, 491] width 84 height 26
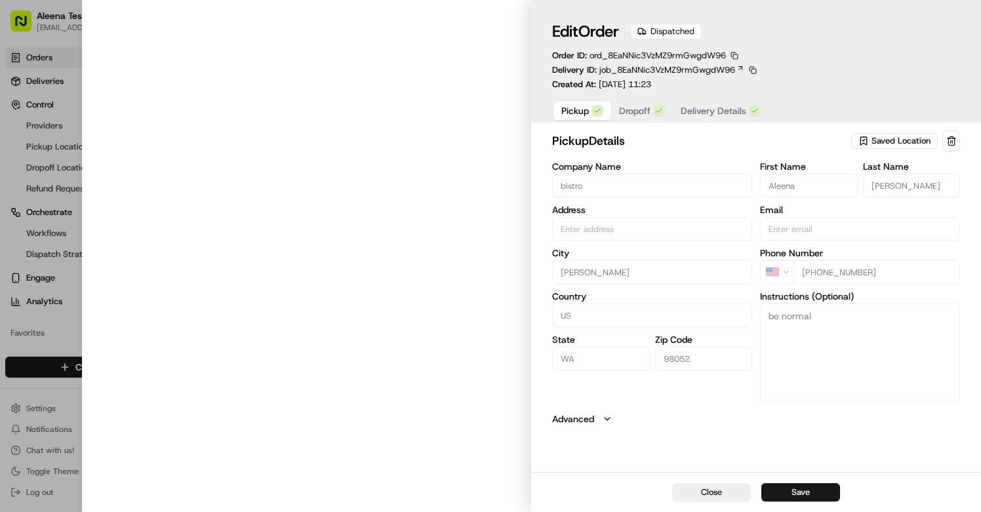
type input "[STREET_ADDRESS]"
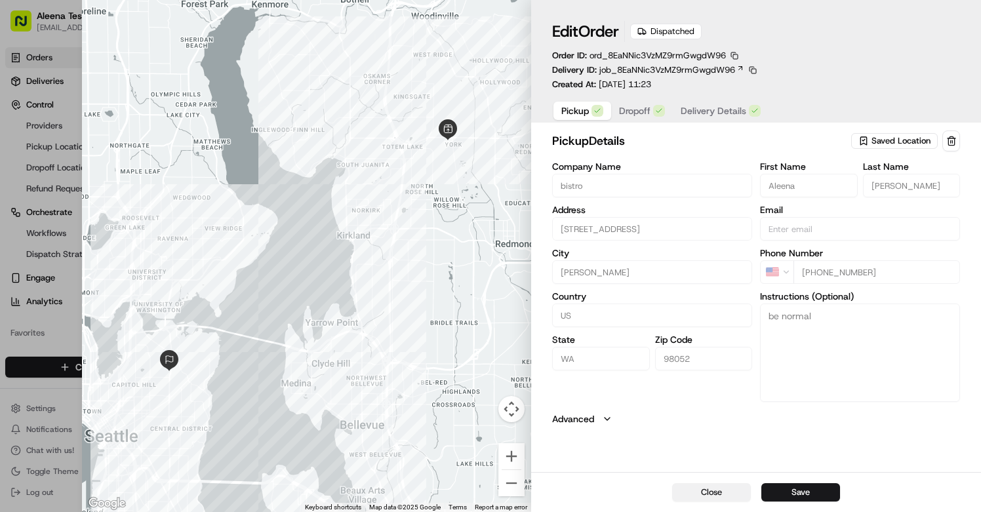
click at [710, 488] on button "Close" at bounding box center [711, 492] width 79 height 18
type input "+1"
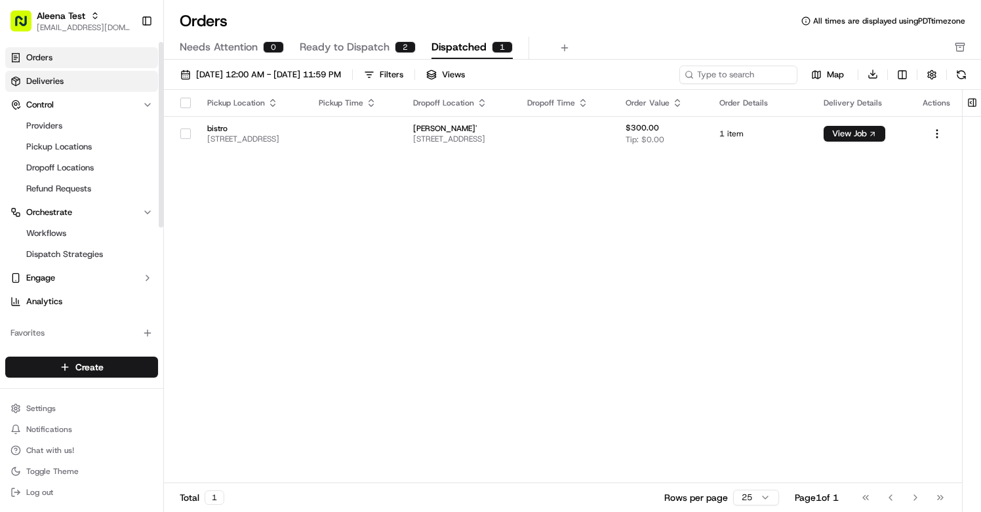
click at [51, 84] on span "Deliveries" at bounding box center [44, 81] width 37 height 12
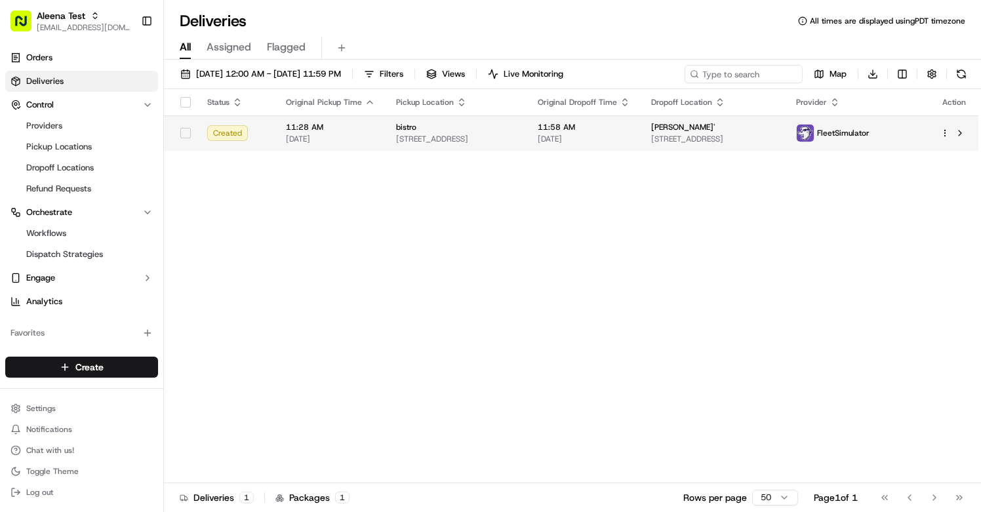
click at [948, 132] on html "Aleena Test aleena@usenash.com Toggle Sidebar Orders Deliveries Control Provide…" at bounding box center [490, 256] width 981 height 512
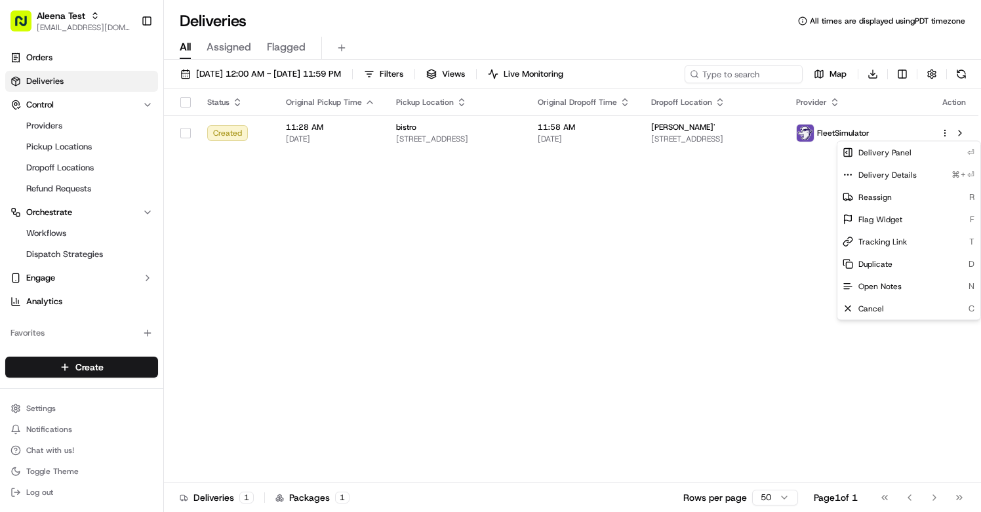
click at [811, 239] on html "Aleena Test aleena@usenash.com Toggle Sidebar Orders Deliveries Control Provide…" at bounding box center [490, 256] width 981 height 512
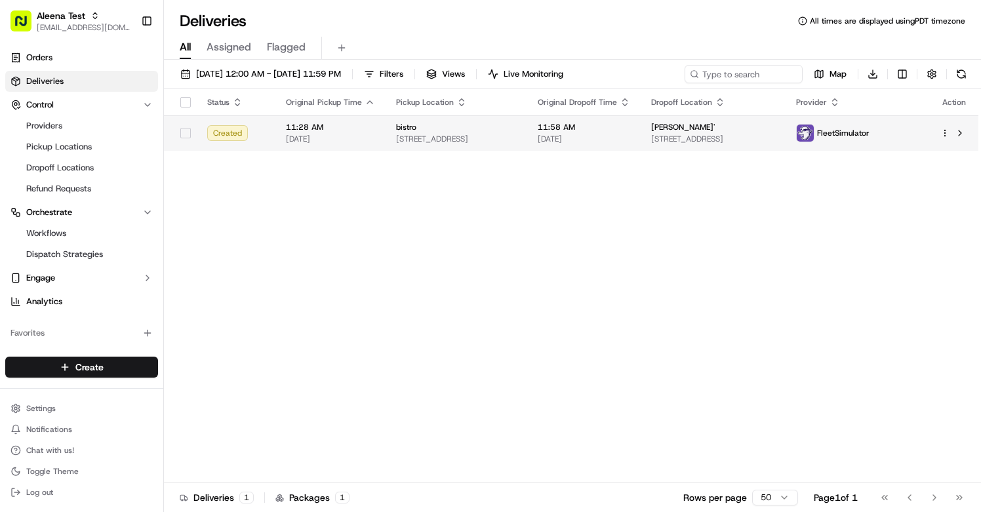
click at [942, 132] on html "Aleena Test aleena@usenash.com Toggle Sidebar Orders Deliveries Control Provide…" at bounding box center [490, 256] width 981 height 512
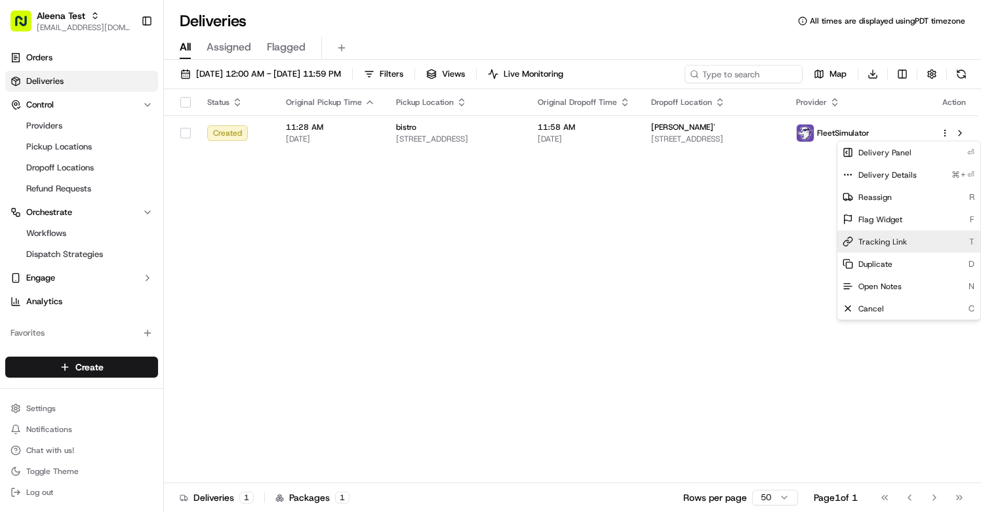
click at [872, 241] on span "Tracking Link" at bounding box center [882, 242] width 49 height 10
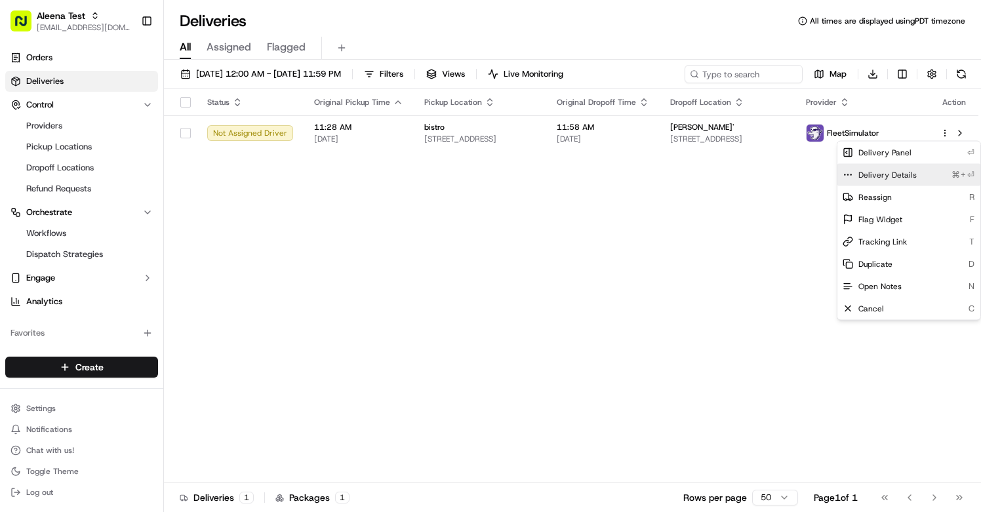
click at [890, 182] on div "Delivery Details ⌘+⏎" at bounding box center [908, 175] width 143 height 22
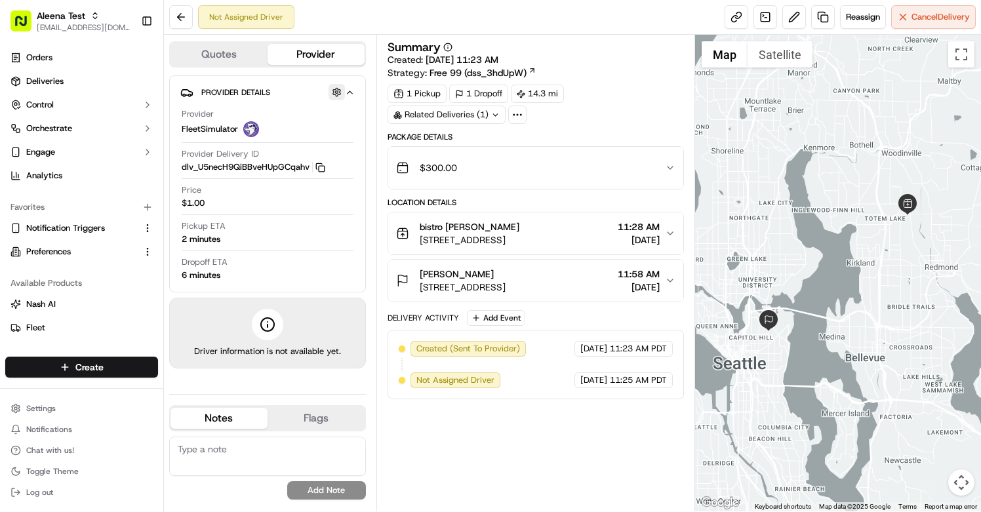
click at [337, 91] on button "button" at bounding box center [337, 92] width 16 height 16
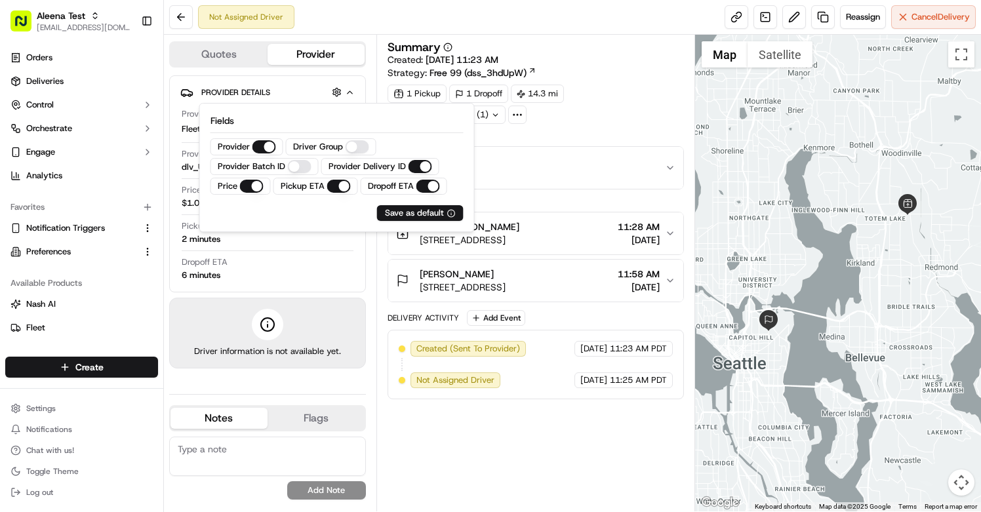
click at [356, 150] on Group "Driver Group" at bounding box center [358, 146] width 24 height 13
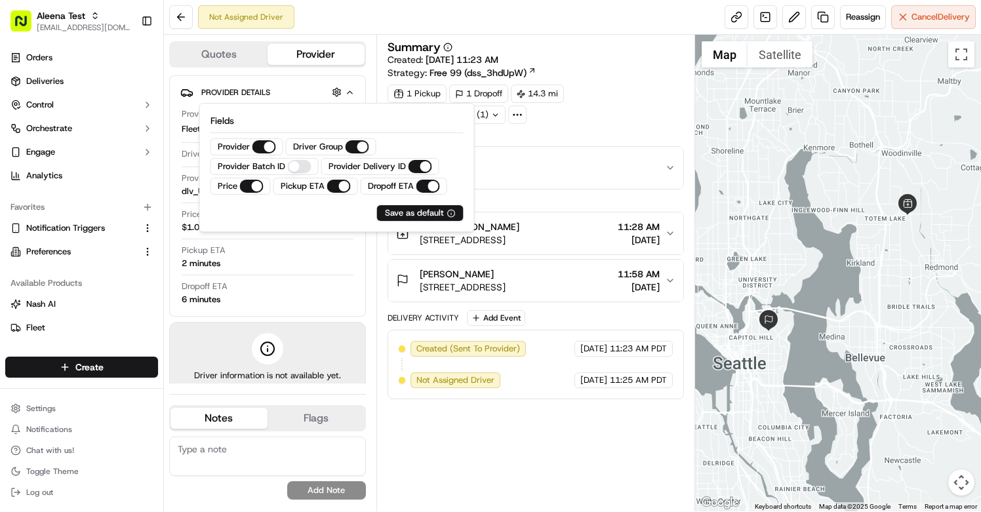
click at [292, 166] on ID "Provider Batch ID" at bounding box center [300, 166] width 24 height 13
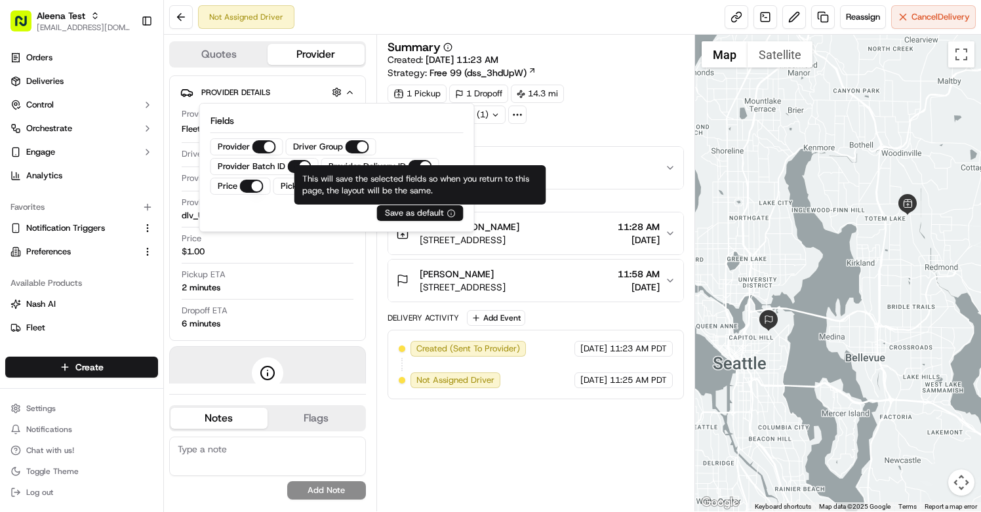
click at [391, 215] on div "Save as default" at bounding box center [420, 213] width 70 height 12
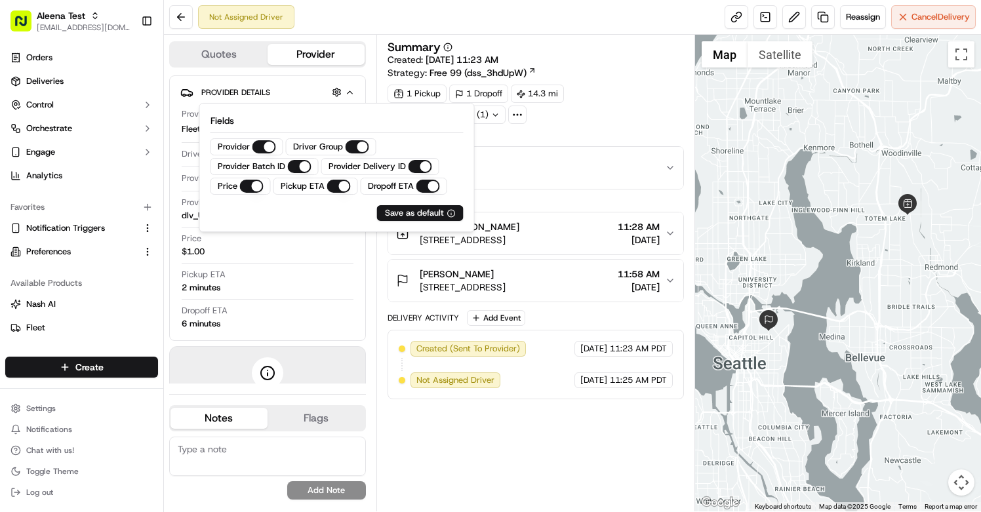
click at [518, 168] on div "$300.00" at bounding box center [530, 168] width 269 height 26
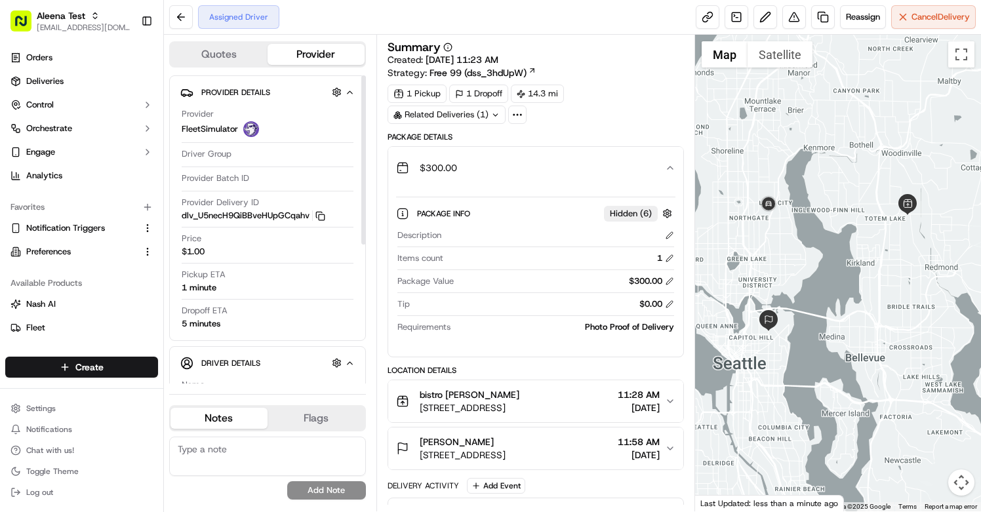
scroll to position [24, 0]
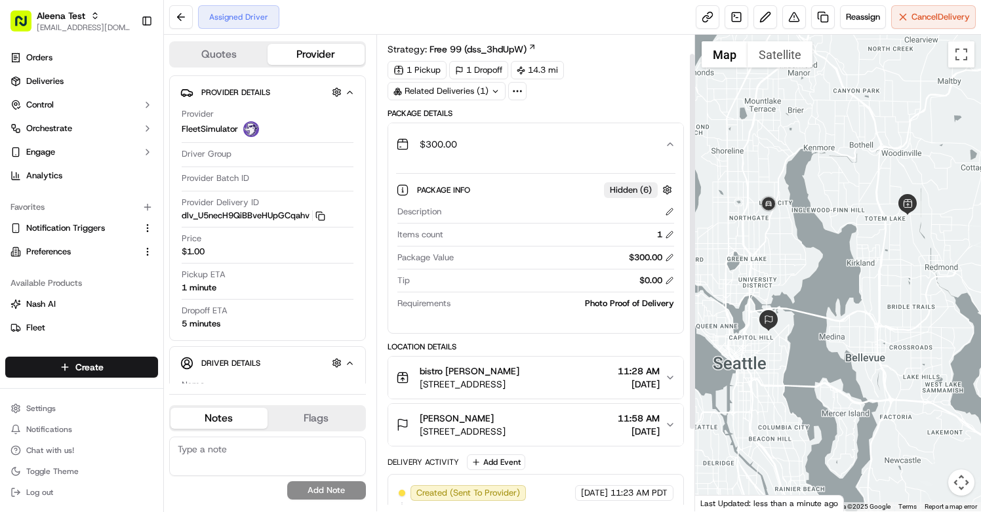
click at [624, 309] on div "Photo Proof of Delivery" at bounding box center [565, 304] width 218 height 12
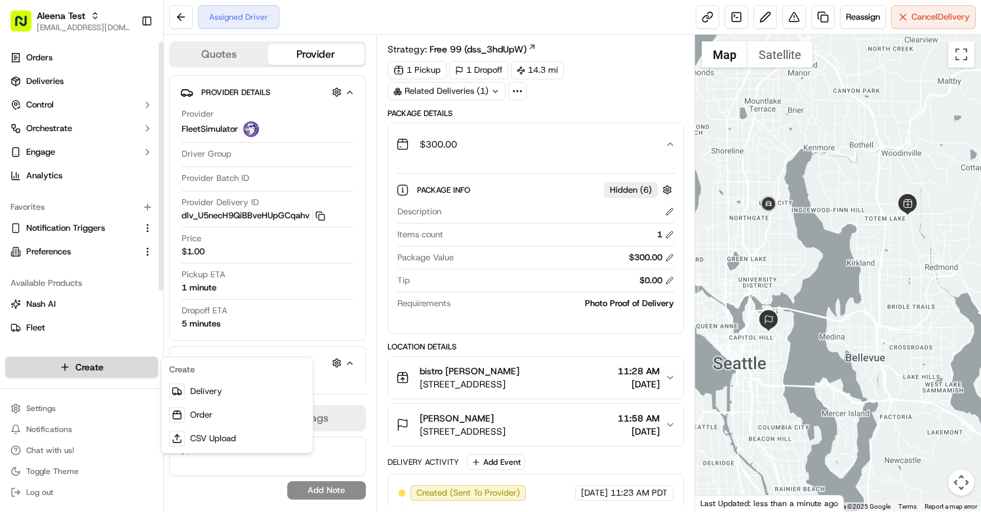
click at [75, 367] on html "Aleena Test [EMAIL_ADDRESS][DOMAIN_NAME] Toggle Sidebar Orders Deliveries Contr…" at bounding box center [490, 256] width 981 height 512
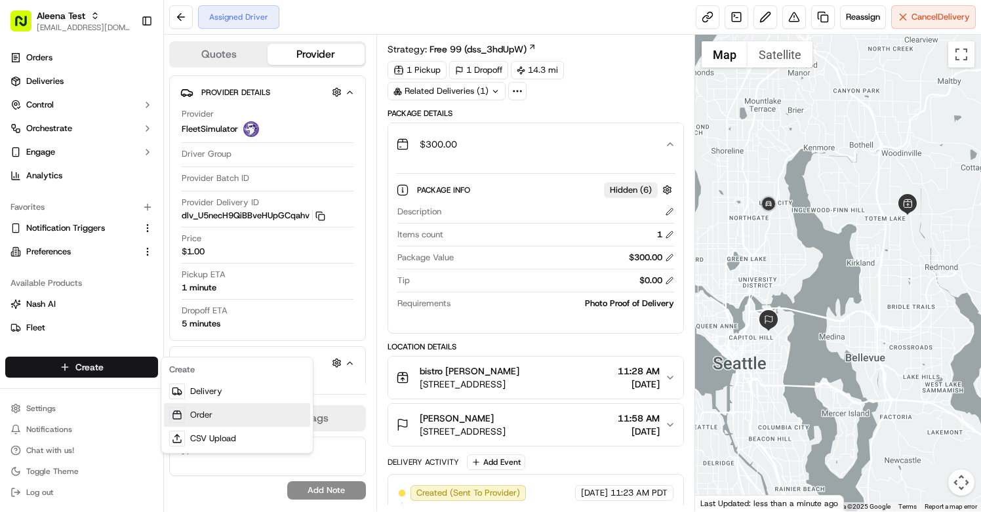
click at [186, 412] on link "Order" at bounding box center [237, 415] width 146 height 24
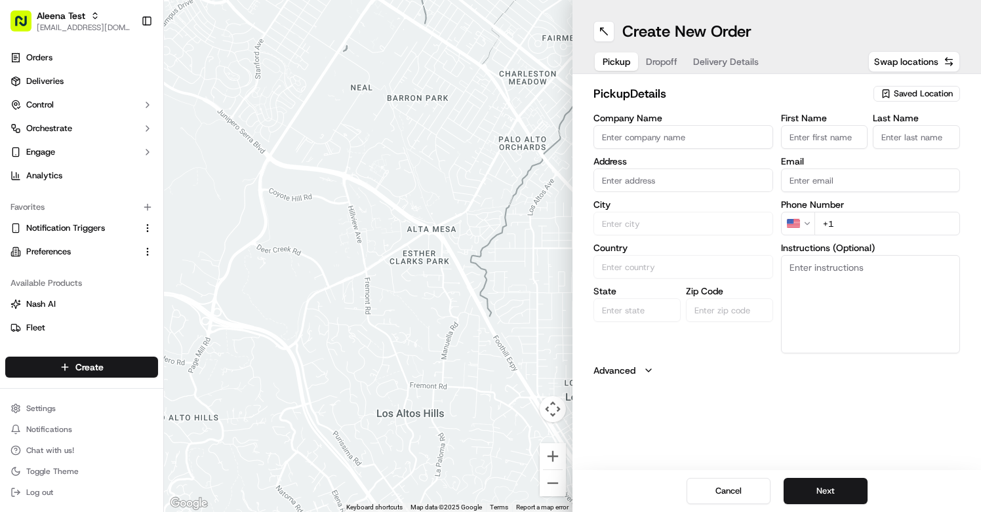
click at [907, 99] on span "Saved Location" at bounding box center [923, 94] width 59 height 12
click at [875, 137] on span "bistro" at bounding box center [894, 143] width 161 height 12
type input "bistro"
type input "[STREET_ADDRESS]"
type input "[PERSON_NAME]"
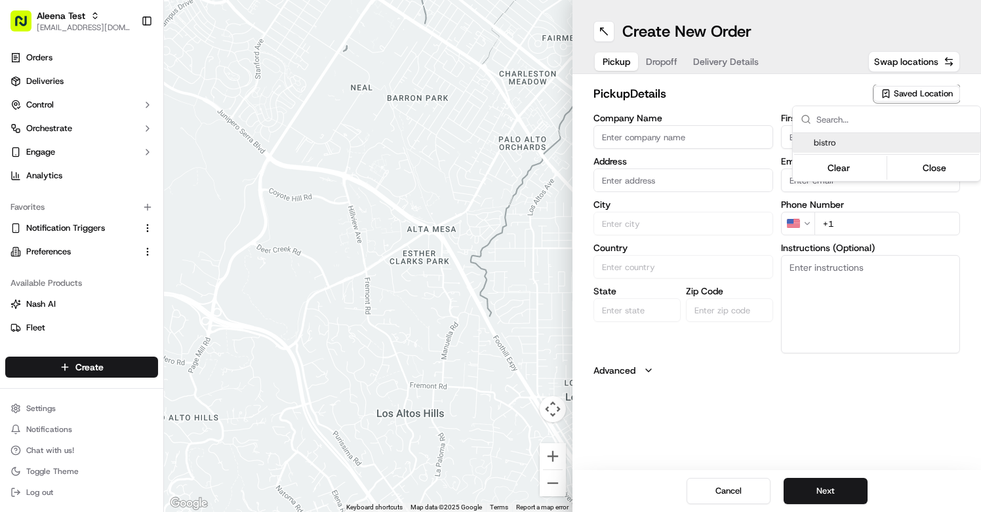
type input "US"
type input "WA"
type input "98052"
type input "Aleena"
type input "[PERSON_NAME]"
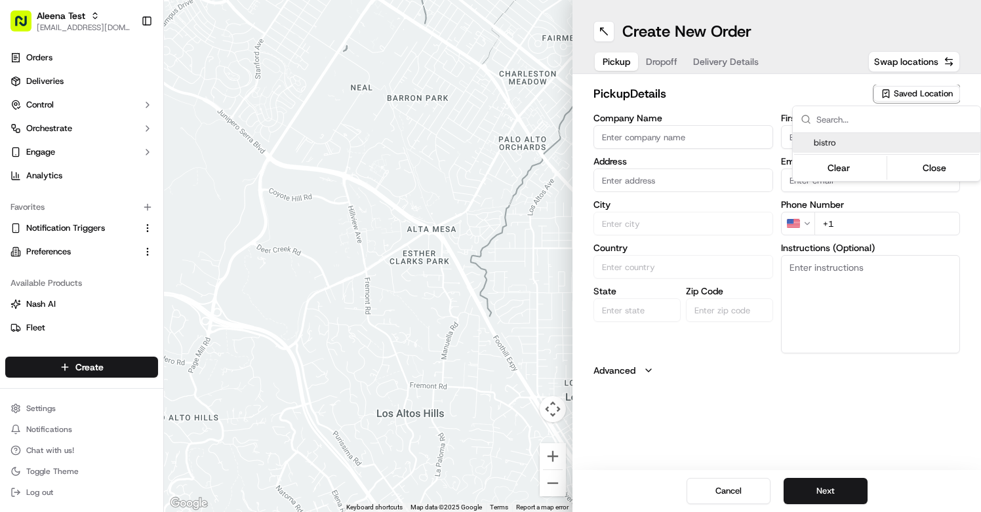
type input "[PHONE_NUMBER]"
type textarea "be normal"
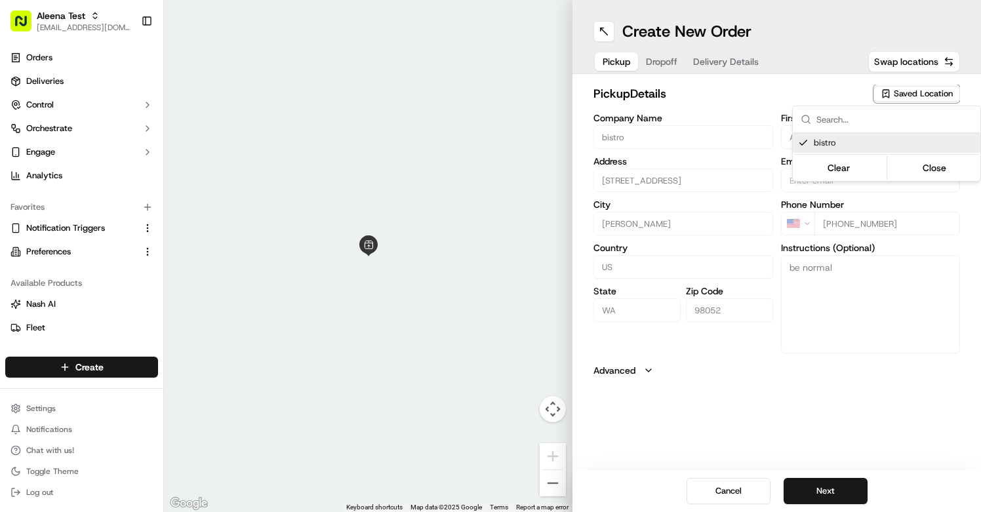
click at [816, 487] on html "Aleena Test [EMAIL_ADDRESS][DOMAIN_NAME] Toggle Sidebar Orders Deliveries Contr…" at bounding box center [490, 256] width 981 height 512
click at [811, 500] on button "Next" at bounding box center [826, 491] width 84 height 26
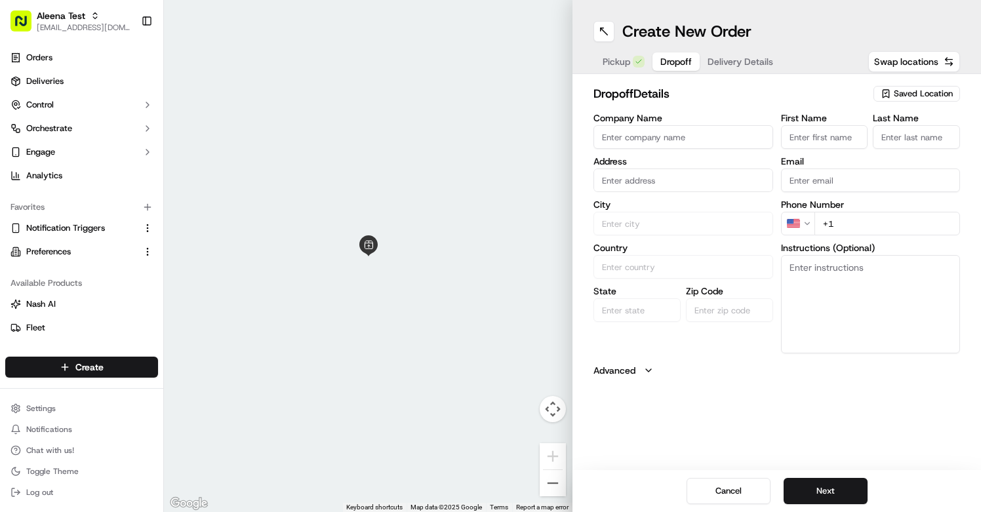
click at [930, 100] on div "Saved Location" at bounding box center [916, 94] width 87 height 16
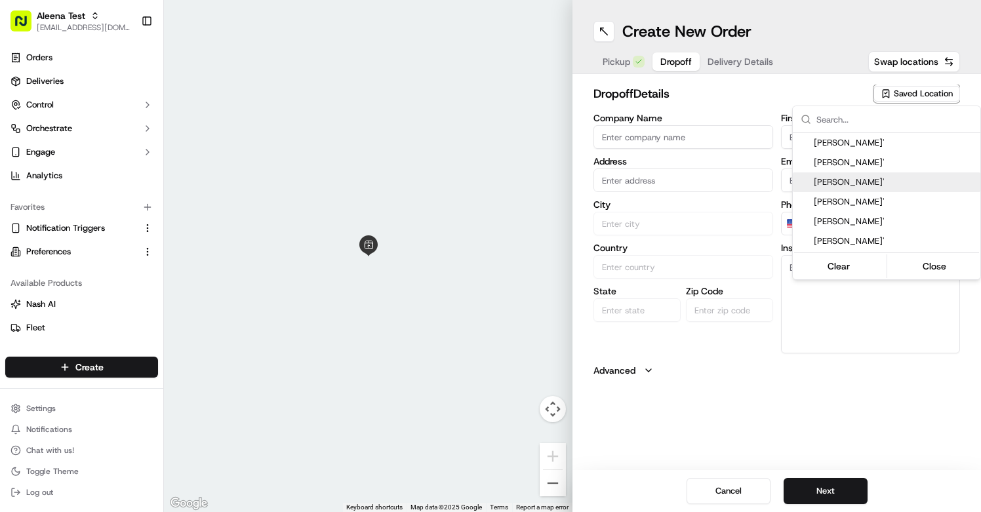
click at [882, 173] on div "[PERSON_NAME]'" at bounding box center [887, 182] width 188 height 20
type input "[PERSON_NAME]'"
type input "[STREET_ADDRESS]"
type input "[GEOGRAPHIC_DATA]"
type input "US"
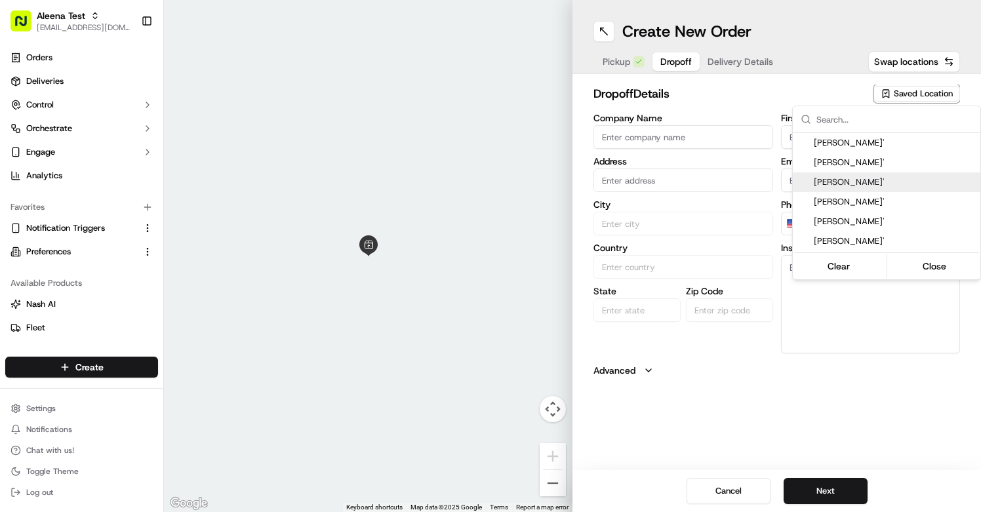
type input "WA"
type input "98112"
type input "[PERSON_NAME]"
type input "Guvenilir"
type input "[PHONE_NUMBER]"
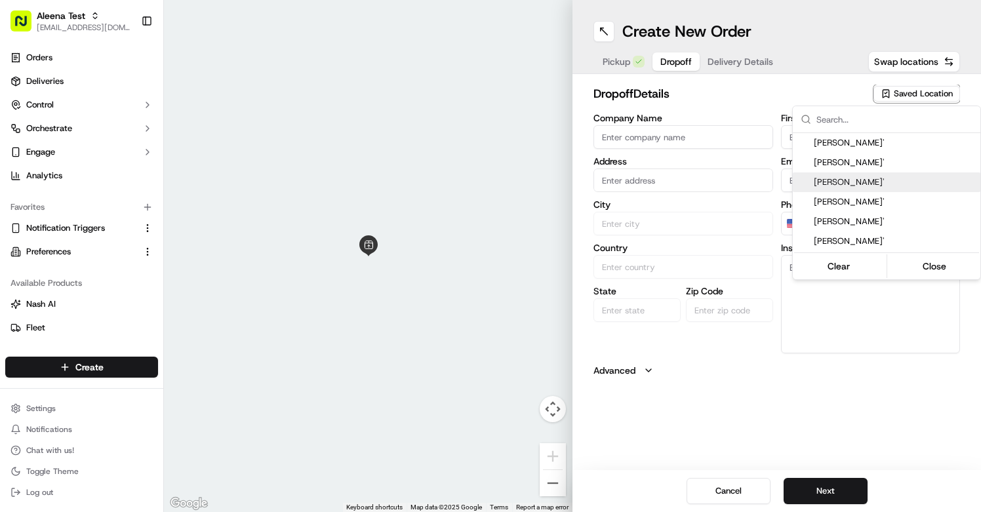
type textarea "front door"
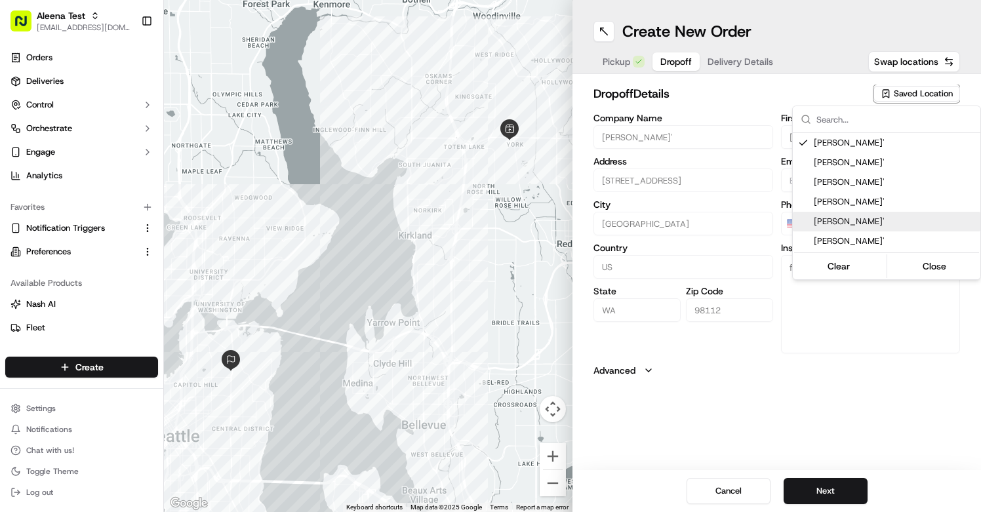
click at [766, 219] on html "Aleena Test [EMAIL_ADDRESS][DOMAIN_NAME] Toggle Sidebar Orders Deliveries Contr…" at bounding box center [490, 256] width 981 height 512
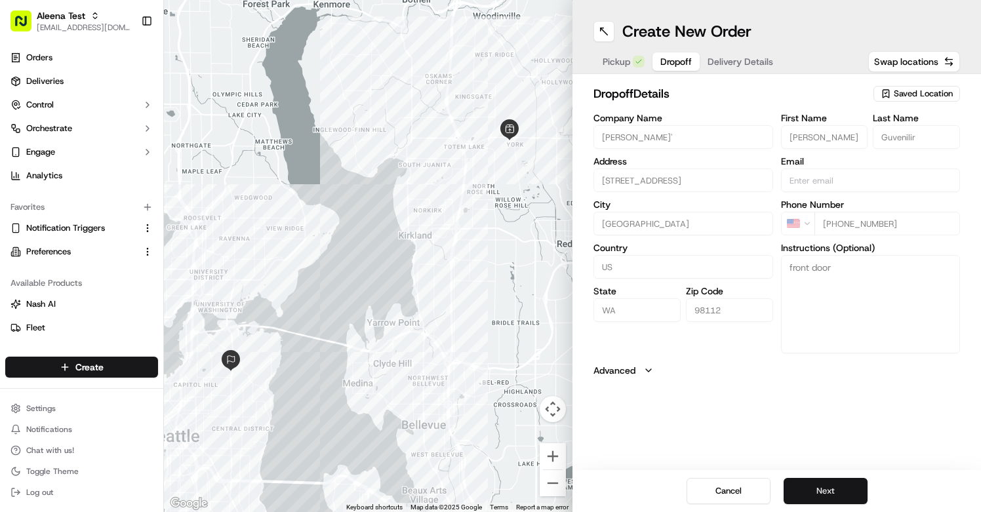
click at [841, 490] on button "Next" at bounding box center [826, 491] width 84 height 26
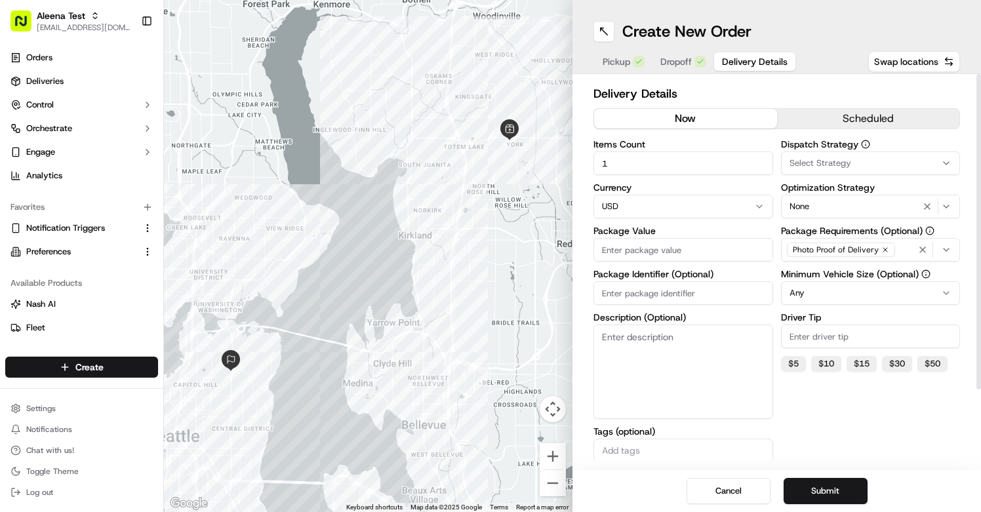
click at [896, 251] on div "Photo Proof of Delivery" at bounding box center [870, 250] width 173 height 20
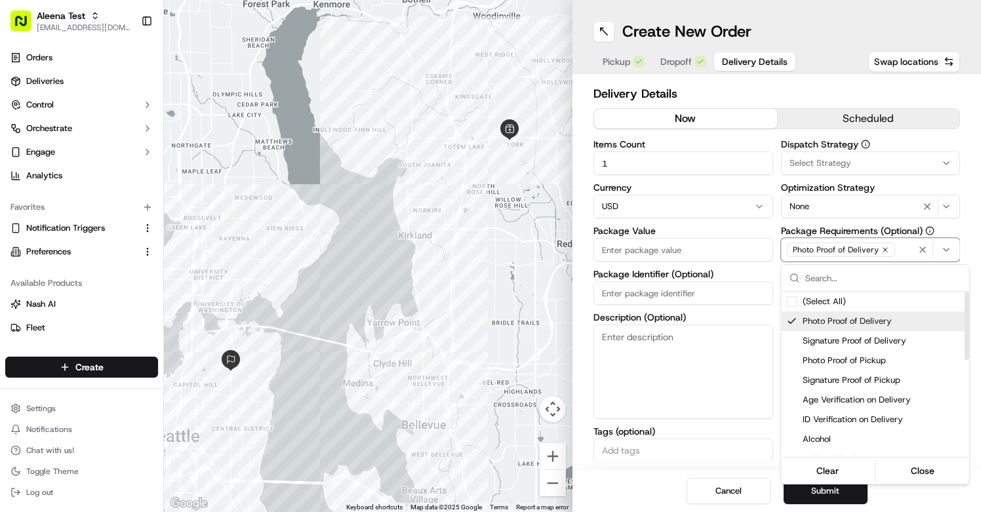
click at [866, 325] on span "Photo Proof of Delivery" at bounding box center [883, 321] width 161 height 12
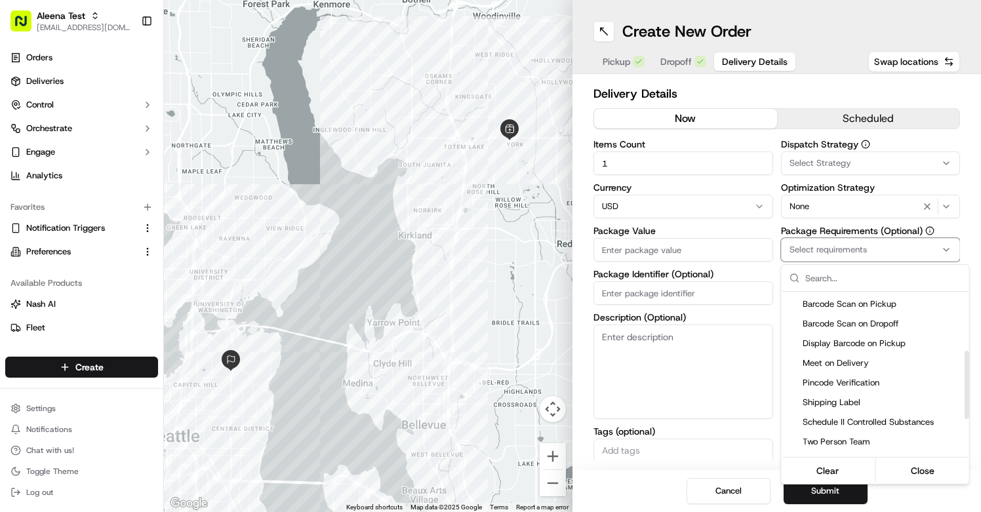
scroll to position [180, 0]
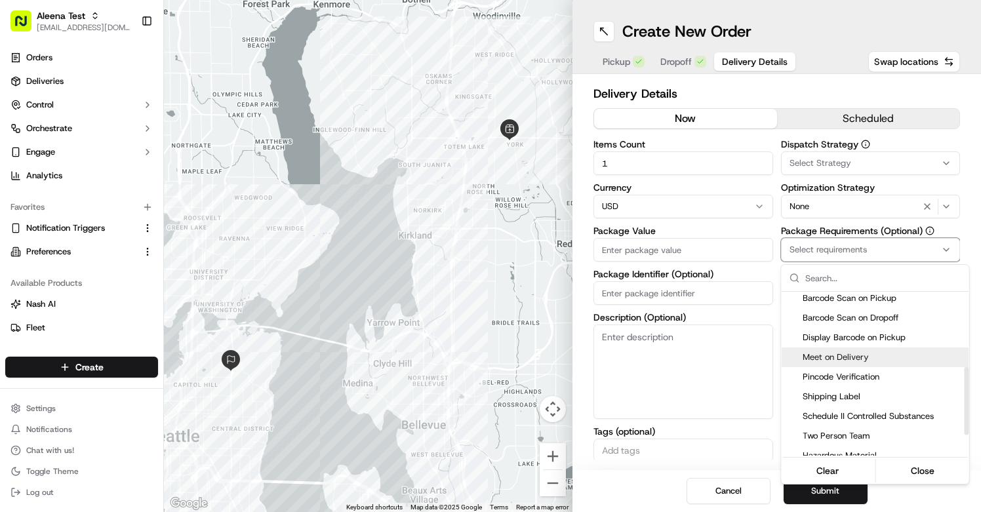
click at [862, 358] on span "Meet on Delivery" at bounding box center [883, 357] width 161 height 12
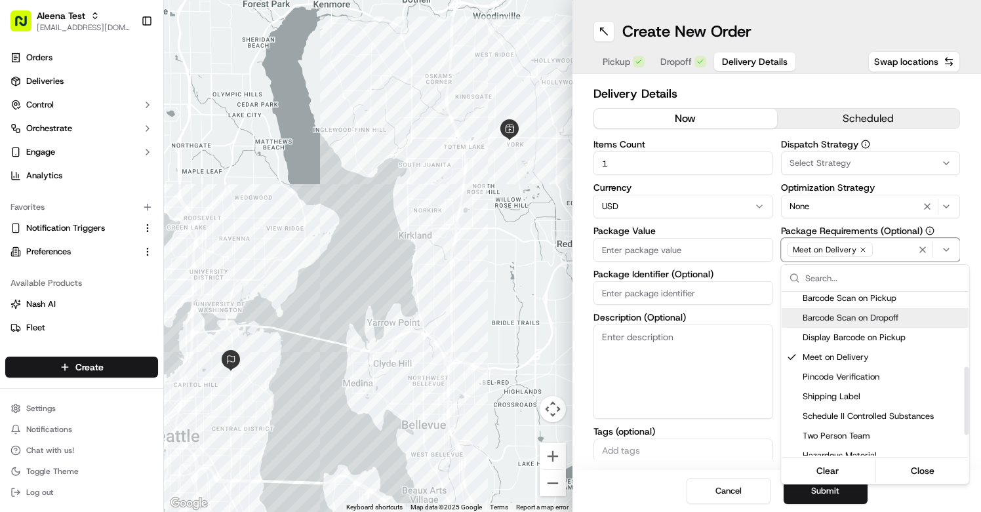
click at [776, 285] on html "Aleena Test [EMAIL_ADDRESS][DOMAIN_NAME] Toggle Sidebar Orders Deliveries Contr…" at bounding box center [490, 256] width 981 height 512
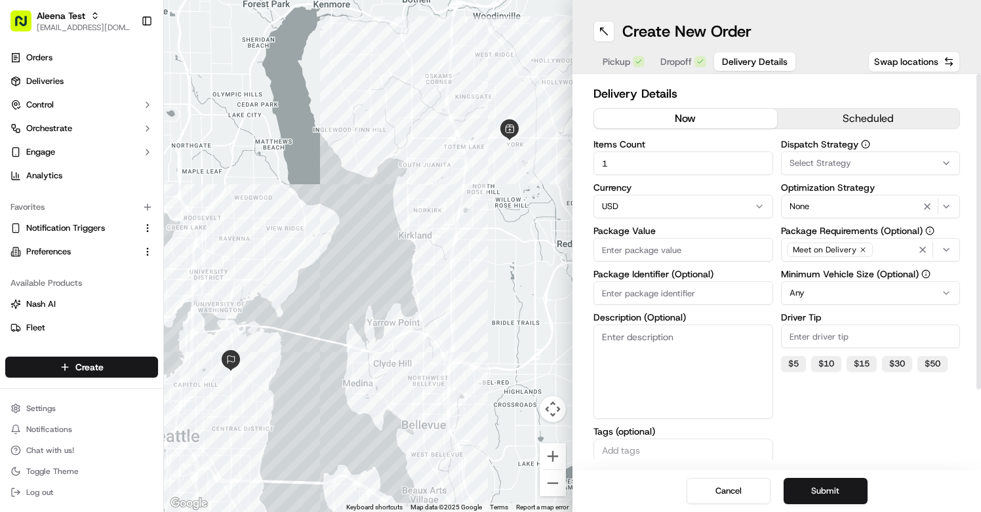
click at [718, 252] on input "Package Value" at bounding box center [683, 250] width 180 height 24
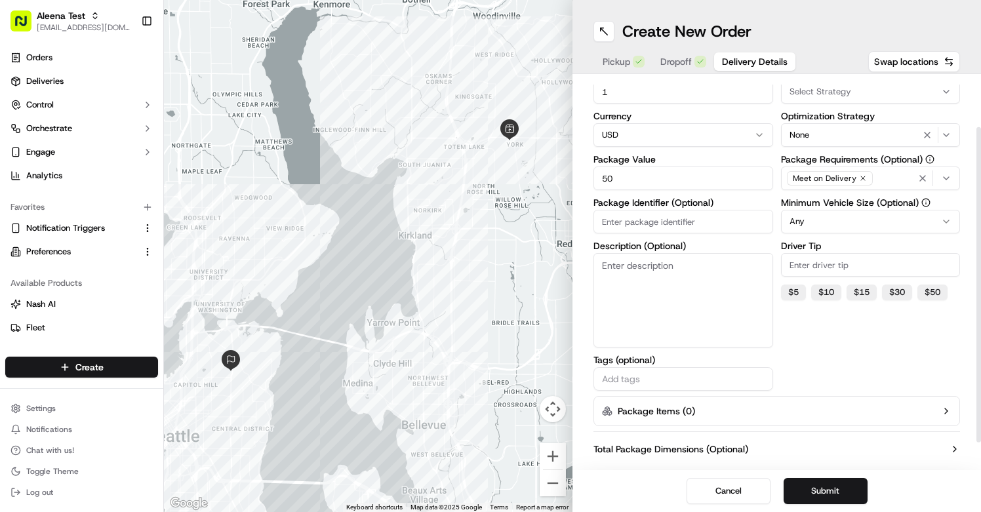
scroll to position [56, 0]
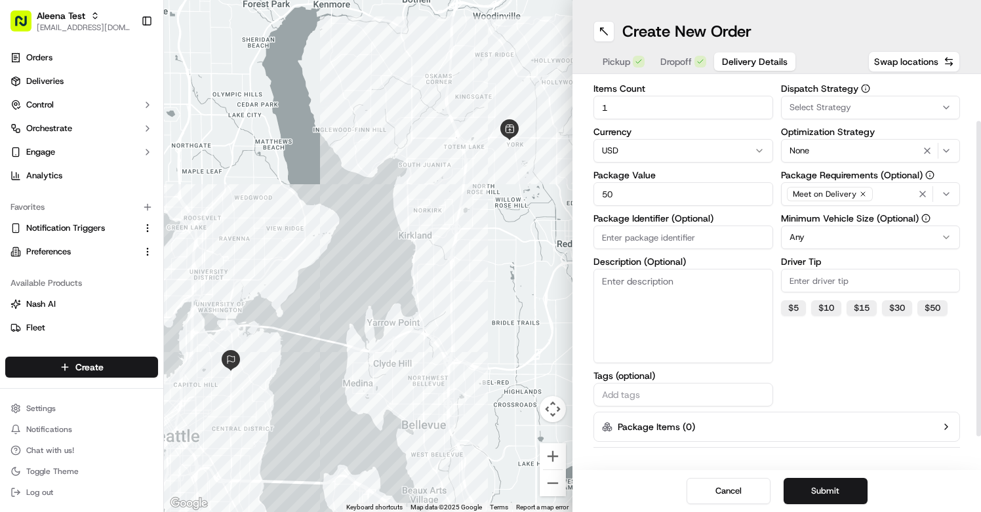
type input "50"
click at [894, 104] on div "Select Strategy" at bounding box center [870, 108] width 173 height 12
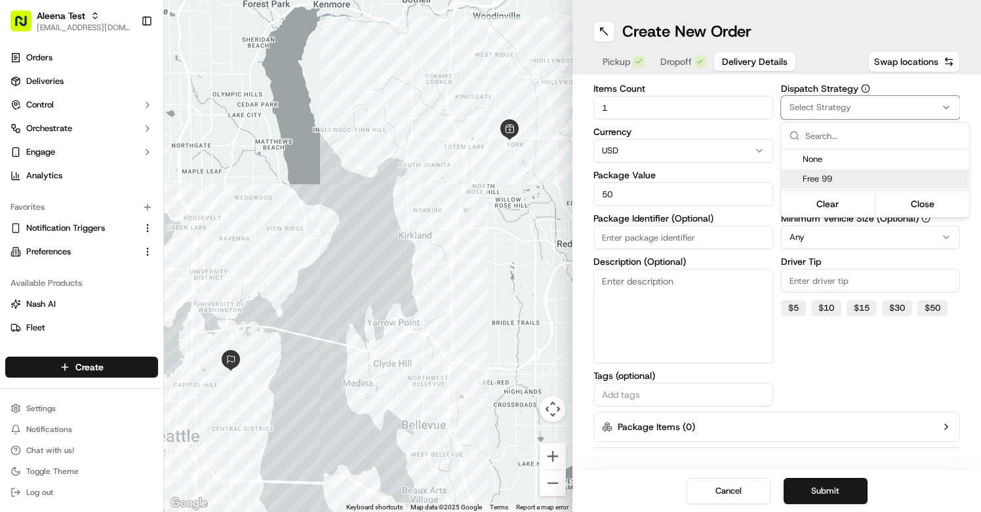
click at [813, 178] on span "Free 99" at bounding box center [883, 179] width 161 height 12
click at [797, 363] on html "Aleena Test [EMAIL_ADDRESS][DOMAIN_NAME] Toggle Sidebar Orders Deliveries Contr…" at bounding box center [490, 256] width 981 height 512
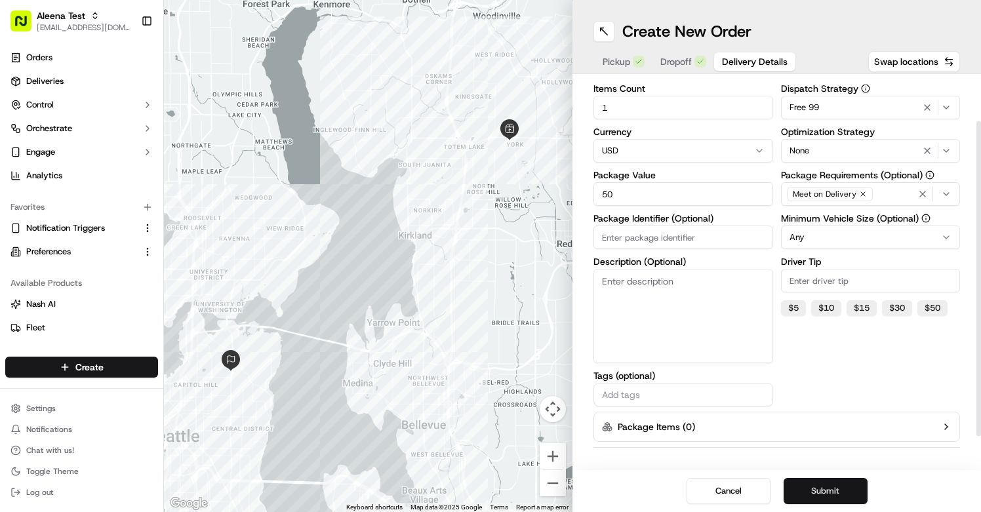
click at [842, 488] on button "Submit" at bounding box center [826, 491] width 84 height 26
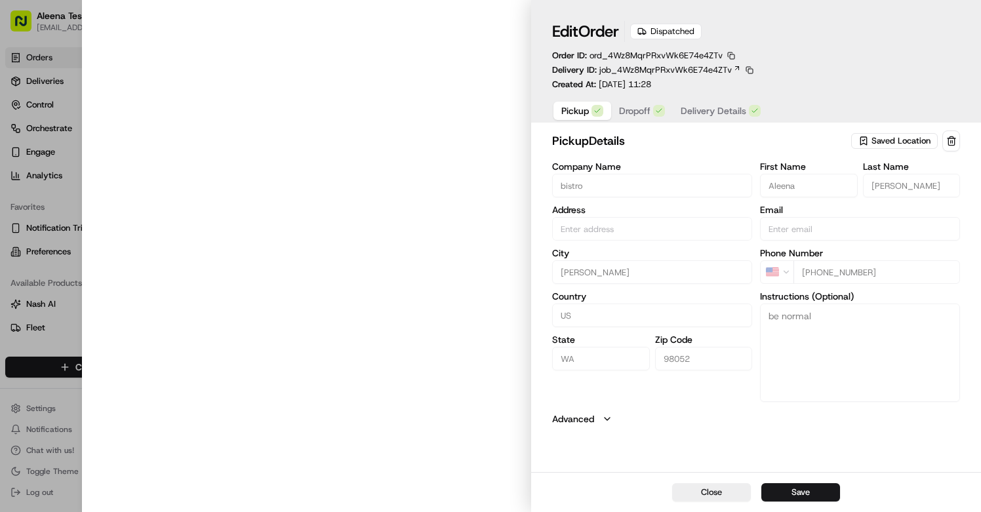
type input "[STREET_ADDRESS]"
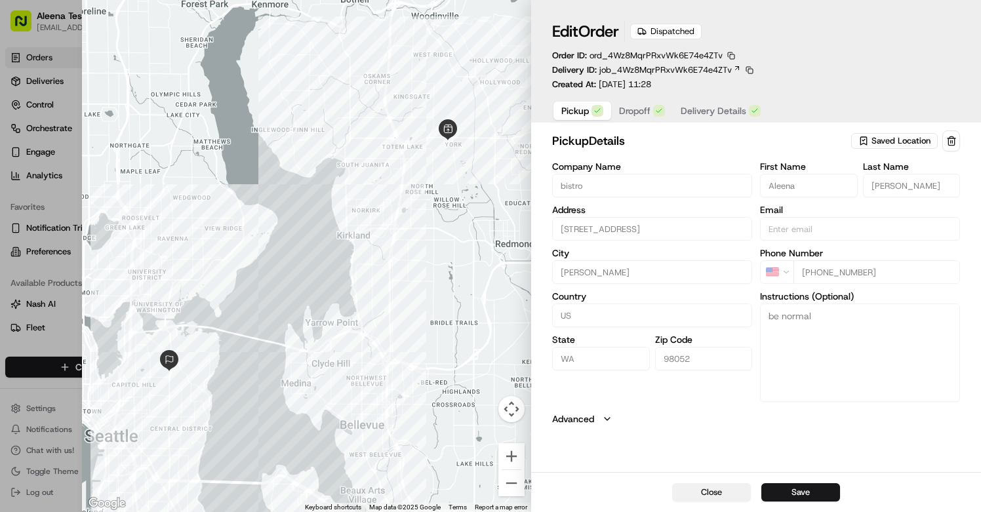
click at [730, 496] on button "Close" at bounding box center [711, 492] width 79 height 18
type input "+1"
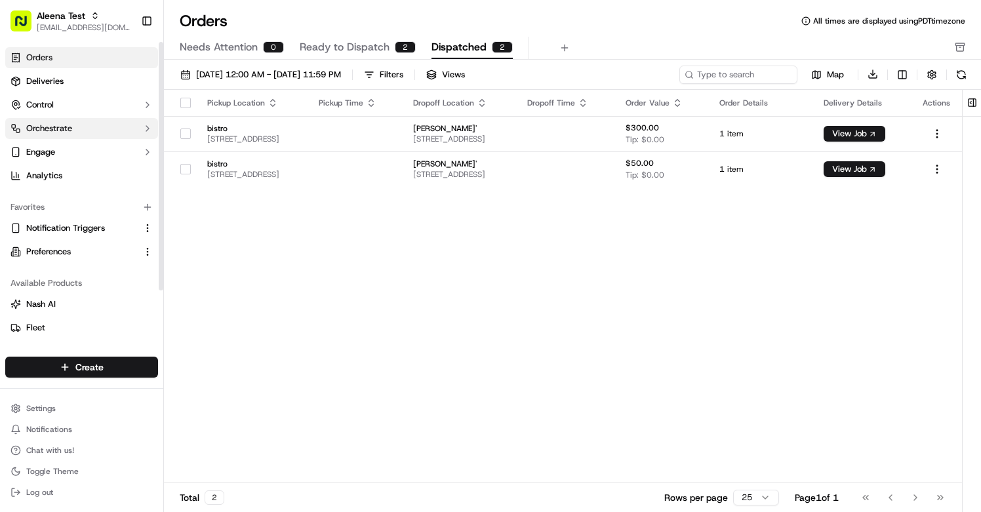
click at [77, 123] on button "Orchestrate" at bounding box center [81, 128] width 153 height 21
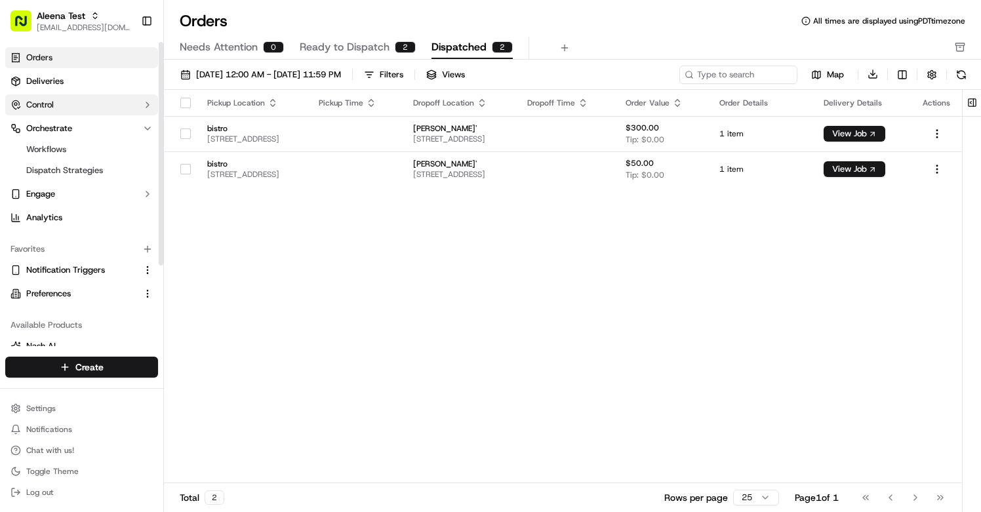
click at [89, 107] on button "Control" at bounding box center [81, 104] width 153 height 21
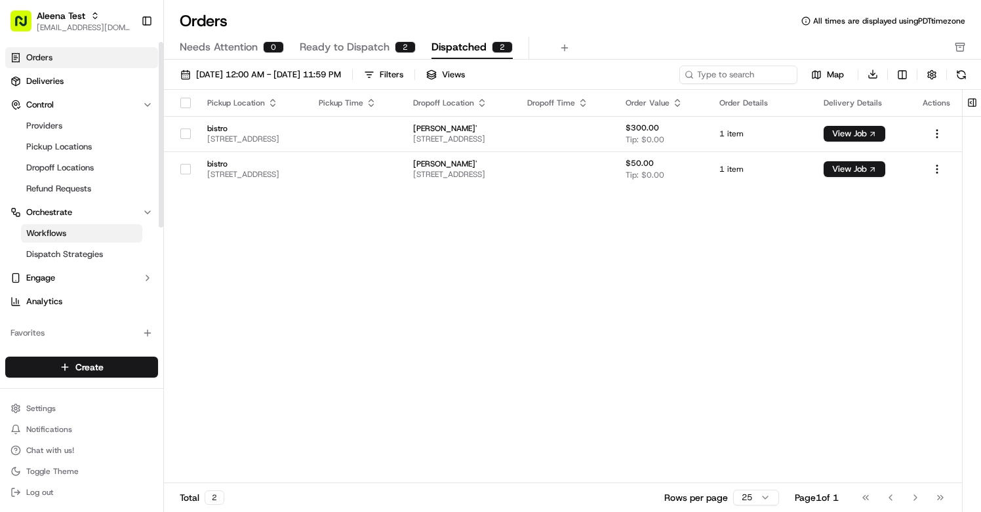
click at [67, 224] on link "Workflows" at bounding box center [81, 233] width 121 height 18
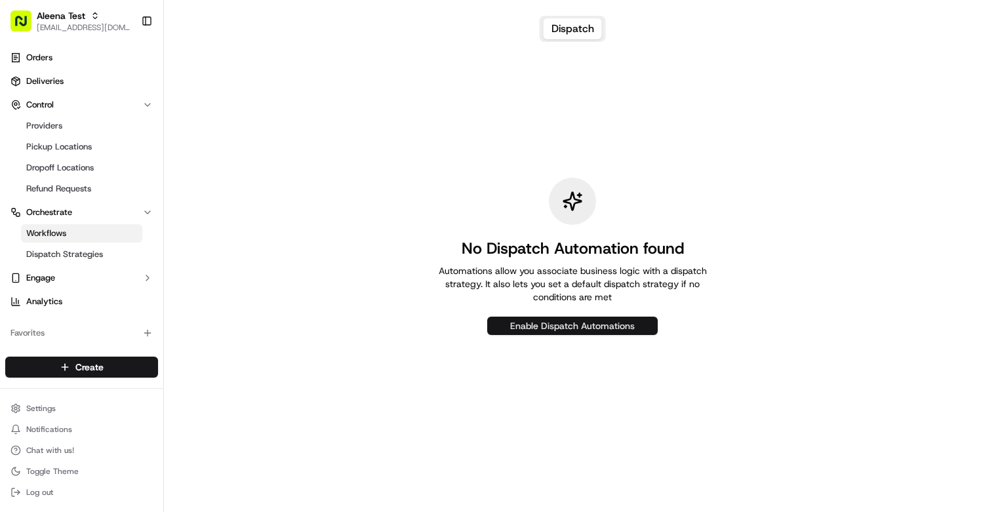
click at [519, 332] on button "Enable Dispatch Automations" at bounding box center [572, 326] width 170 height 18
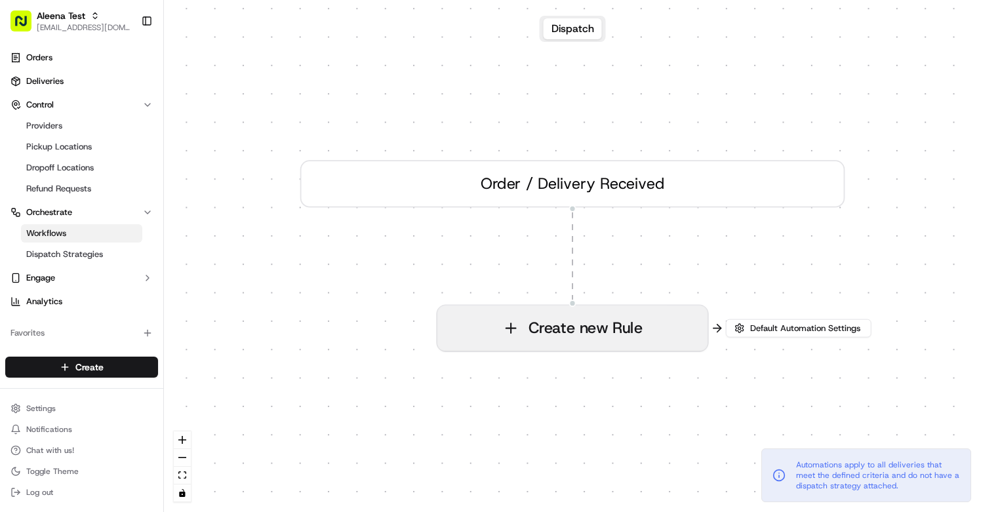
click at [526, 329] on button "Create new Rule" at bounding box center [572, 328] width 270 height 45
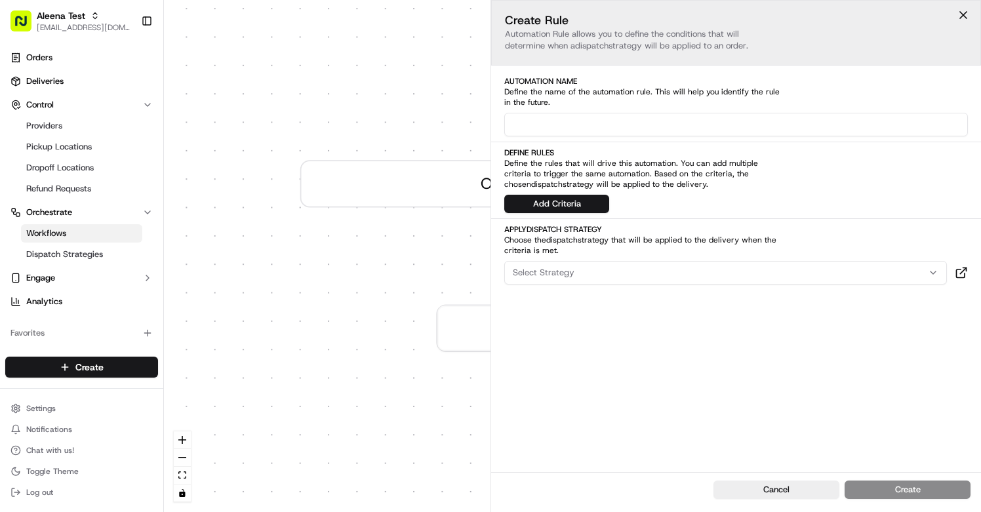
click at [555, 127] on input at bounding box center [736, 125] width 464 height 24
type input "5b"
click at [562, 207] on button "Add Criteria" at bounding box center [556, 204] width 105 height 18
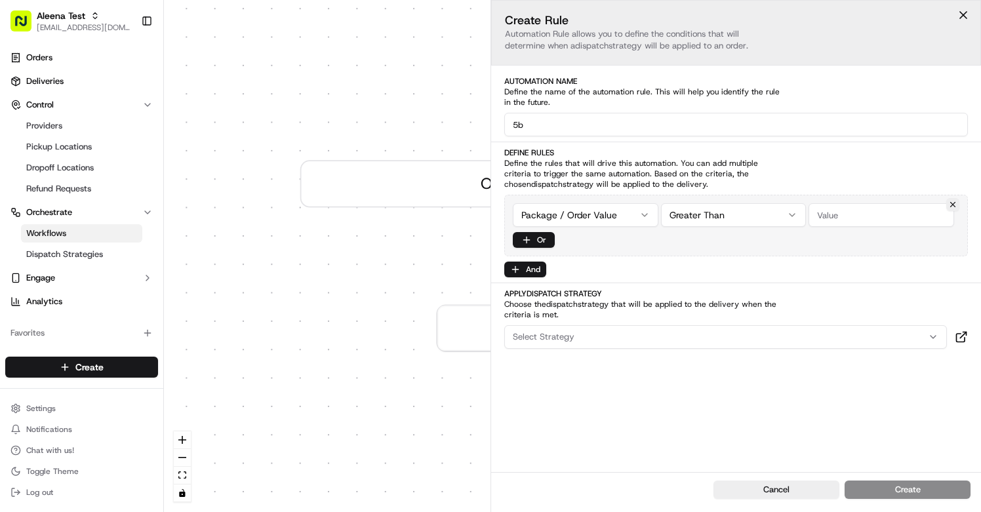
click at [585, 221] on html "Aleena Test [EMAIL_ADDRESS][DOMAIN_NAME] Toggle Sidebar Orders Deliveries Contr…" at bounding box center [490, 256] width 981 height 512
click at [789, 223] on html "Aleena Test [EMAIL_ADDRESS][DOMAIN_NAME] Toggle Sidebar Orders Deliveries Contr…" at bounding box center [490, 256] width 981 height 512
click at [829, 217] on input "number" at bounding box center [882, 215] width 146 height 24
type input "100"
click at [644, 127] on input "5b" at bounding box center [736, 125] width 464 height 24
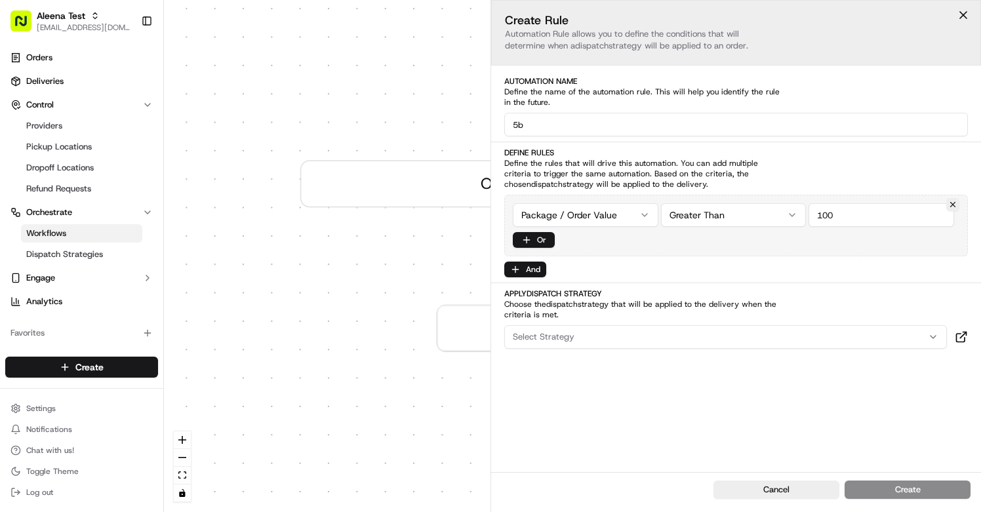
click at [644, 127] on input "5b" at bounding box center [736, 125] width 464 height 24
type input "test_100"
click at [603, 336] on div "Select Strategy" at bounding box center [726, 337] width 436 height 12
click at [579, 388] on span "Free 99" at bounding box center [606, 389] width 161 height 12
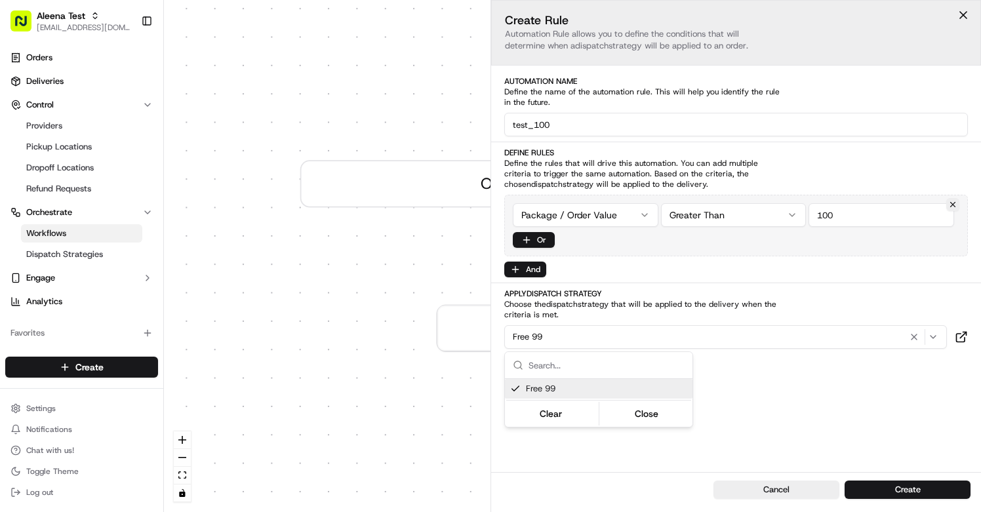
click at [754, 411] on html "Aleena Test [EMAIL_ADDRESS][DOMAIN_NAME] Toggle Sidebar Orders Deliveries Contr…" at bounding box center [490, 256] width 981 height 512
click at [872, 492] on button "Create" at bounding box center [908, 490] width 126 height 18
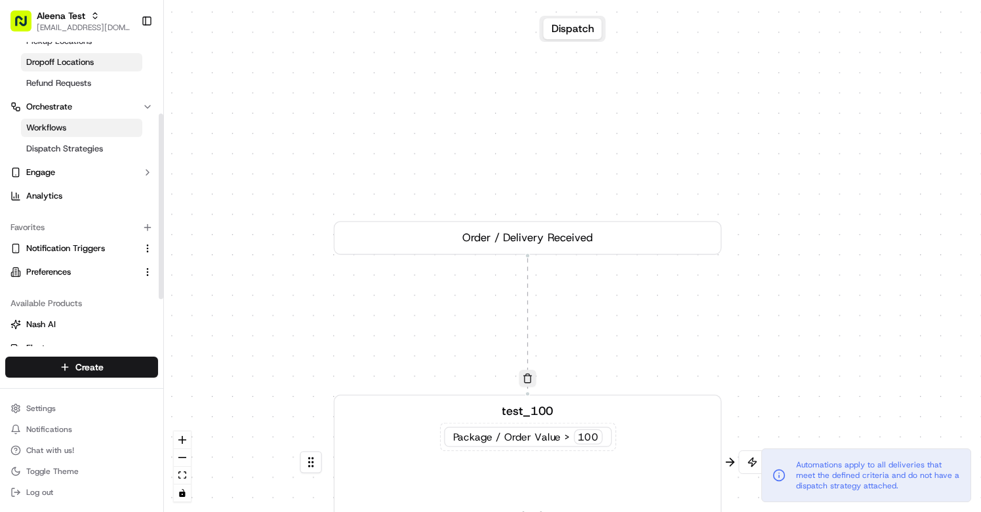
scroll to position [131, 0]
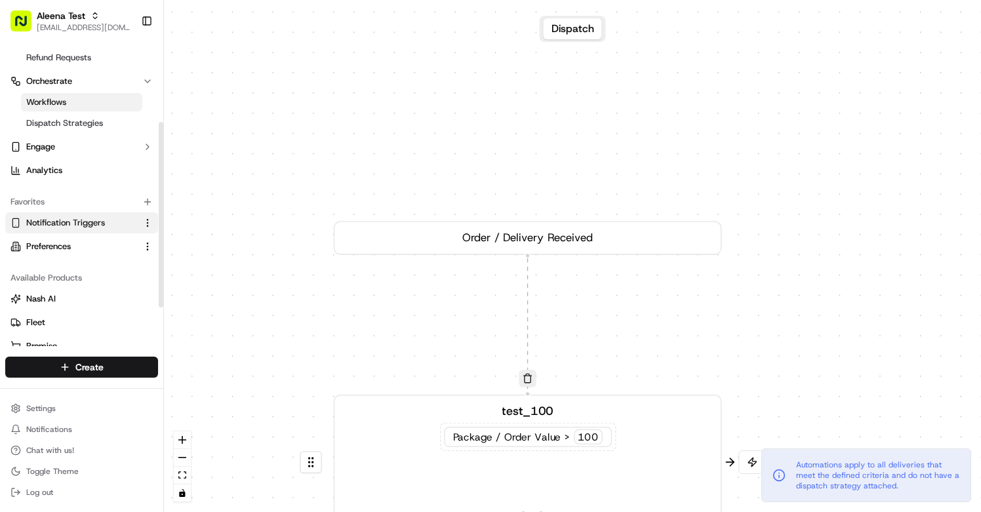
click at [79, 219] on span "Notification Triggers" at bounding box center [65, 223] width 79 height 12
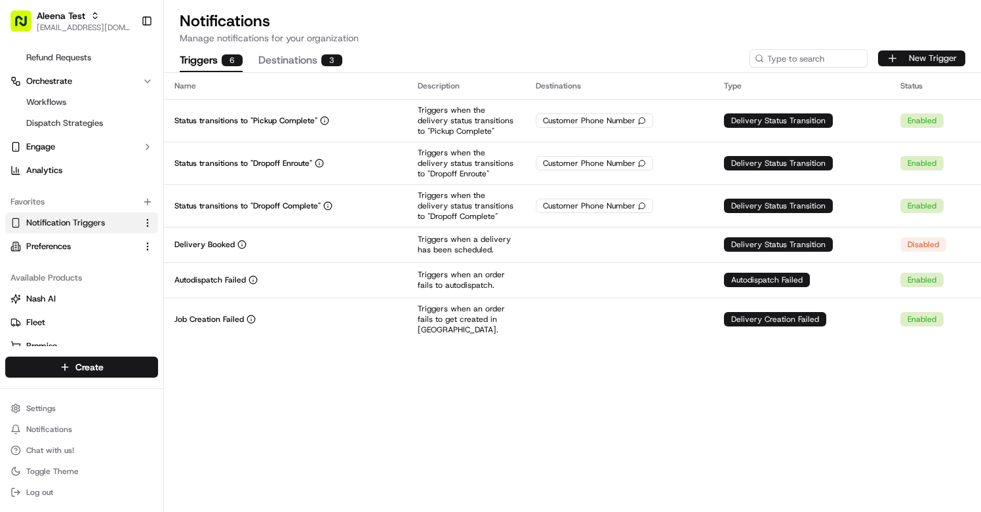
click at [897, 51] on button "New Trigger" at bounding box center [921, 58] width 87 height 16
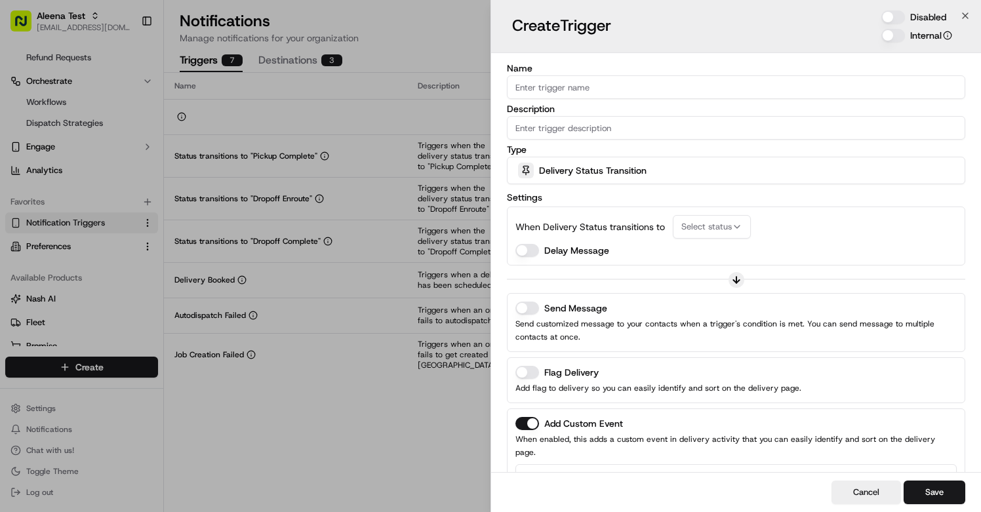
click at [662, 85] on input "Name" at bounding box center [736, 87] width 458 height 24
type input "failure"
click at [624, 115] on div "Description" at bounding box center [736, 121] width 458 height 35
click at [622, 122] on input "Description" at bounding box center [736, 128] width 458 height 24
type input "failure"
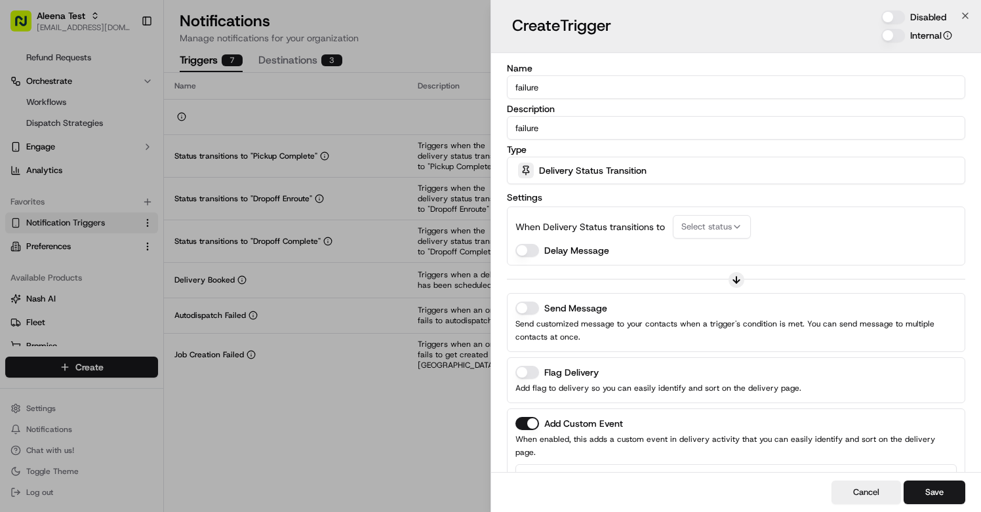
click at [662, 229] on p "When Delivery Status transitions to" at bounding box center [590, 226] width 150 height 13
click at [682, 229] on span "Select status" at bounding box center [706, 227] width 50 height 12
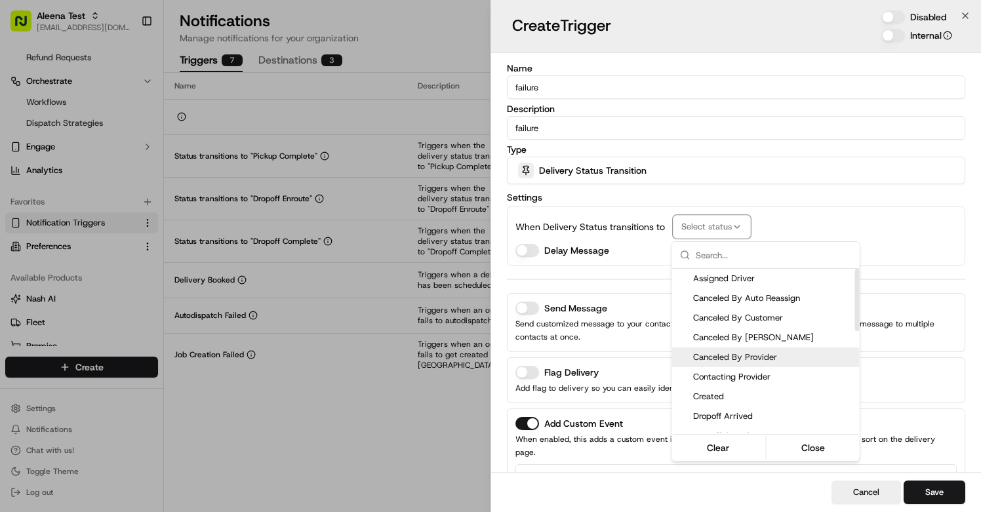
click at [699, 348] on div "Canceled By Provider" at bounding box center [766, 358] width 188 height 20
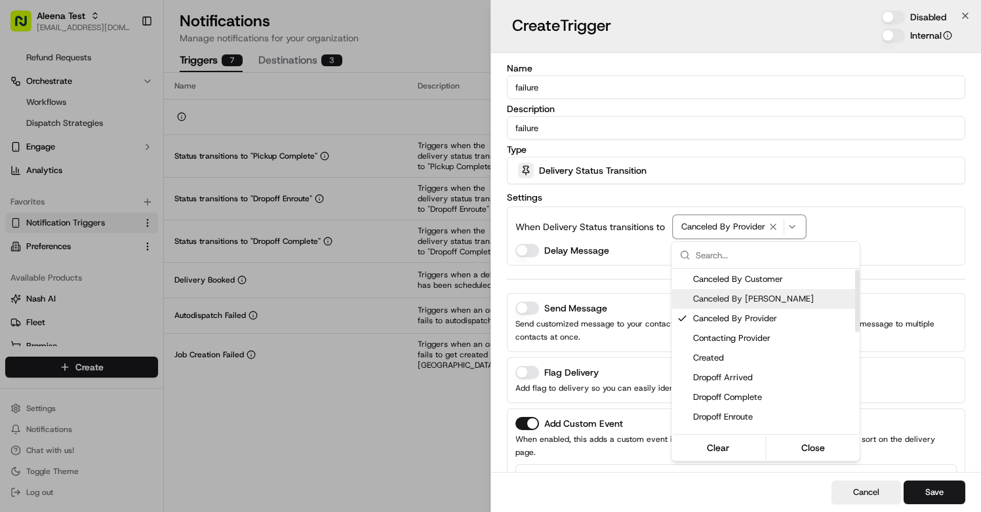
scroll to position [40, 0]
click at [711, 354] on span "Created" at bounding box center [773, 357] width 161 height 12
click at [645, 93] on div at bounding box center [490, 256] width 981 height 512
click at [645, 93] on input "failure" at bounding box center [736, 87] width 458 height 24
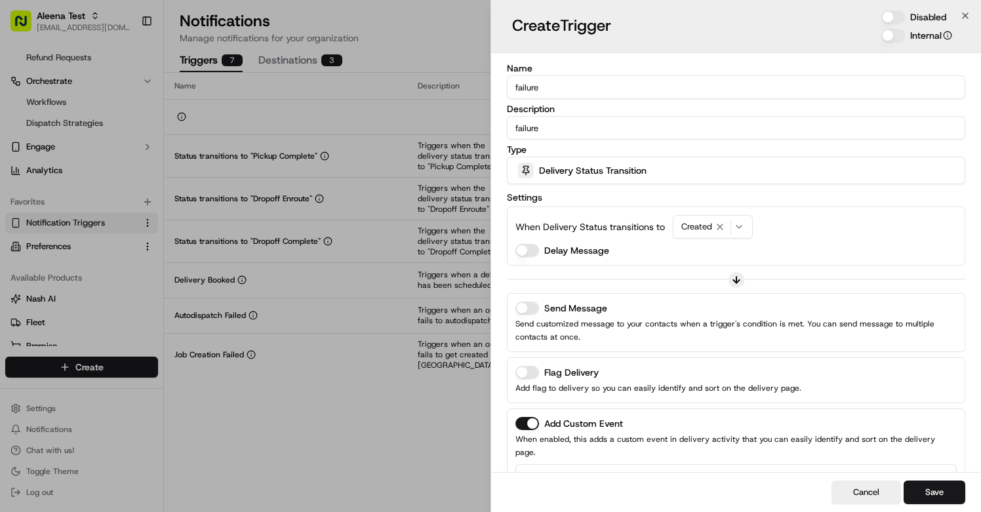
click at [645, 89] on input "failure" at bounding box center [736, 87] width 458 height 24
click at [643, 89] on input "failure" at bounding box center [736, 87] width 458 height 24
type input "f"
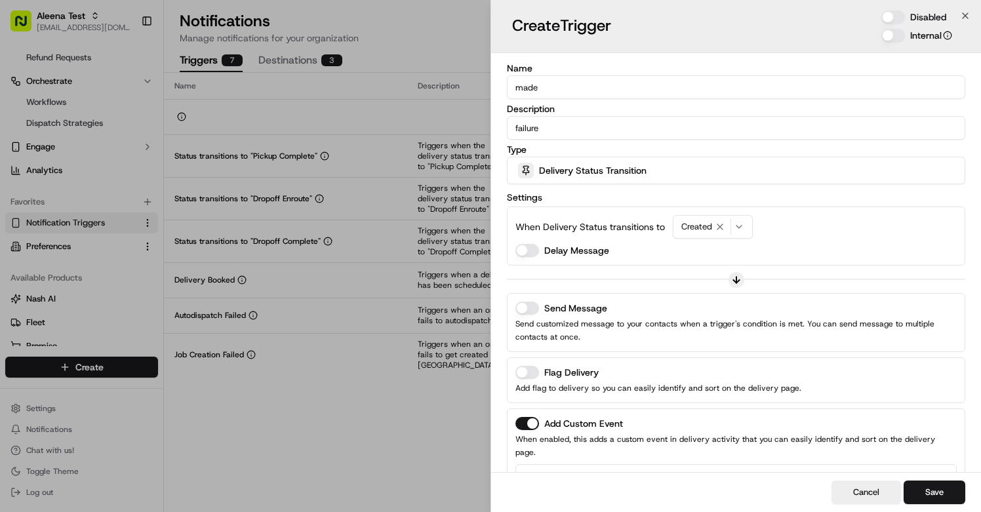
type input "made"
click at [598, 121] on input "failure" at bounding box center [736, 128] width 458 height 24
type input "a"
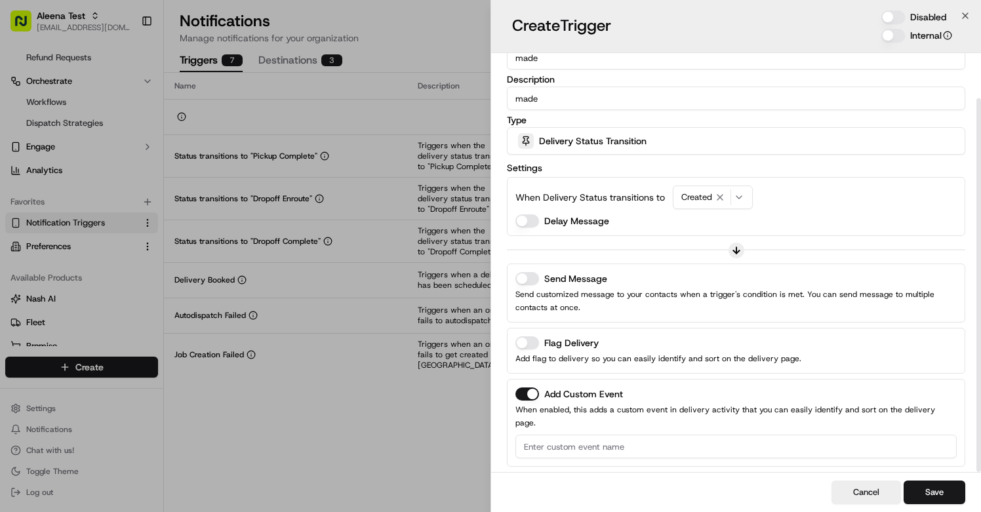
scroll to position [50, 0]
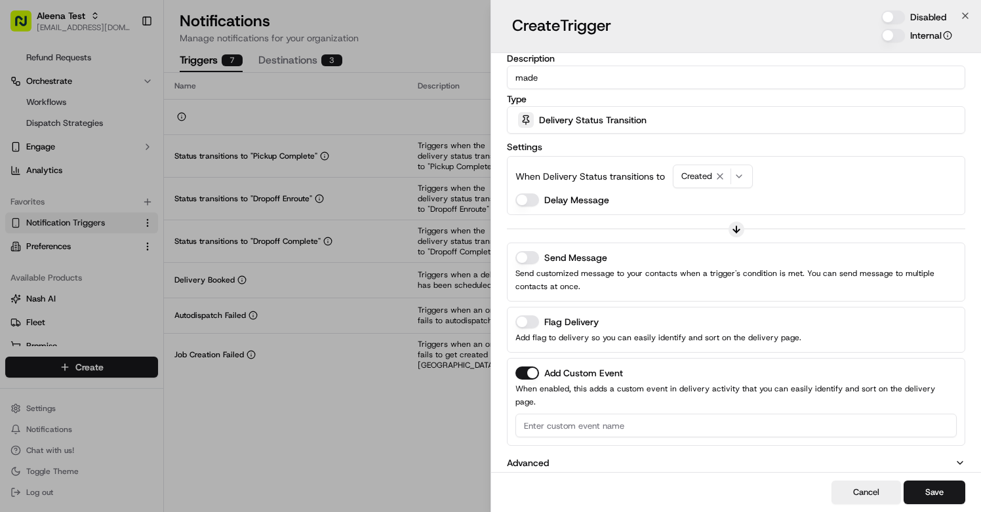
type input "made"
click at [534, 121] on div "Delivery Status Transition" at bounding box center [736, 120] width 452 height 26
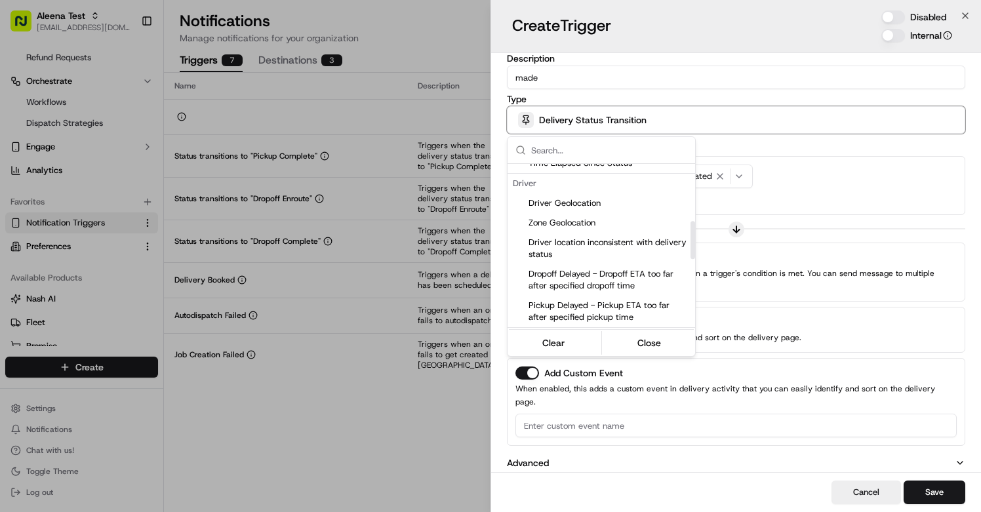
scroll to position [0, 0]
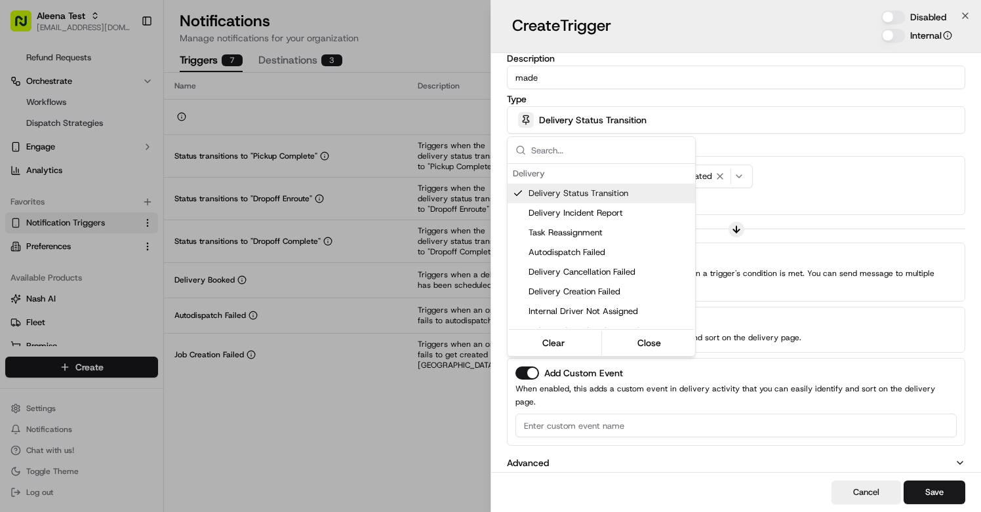
click at [775, 154] on div at bounding box center [490, 256] width 981 height 512
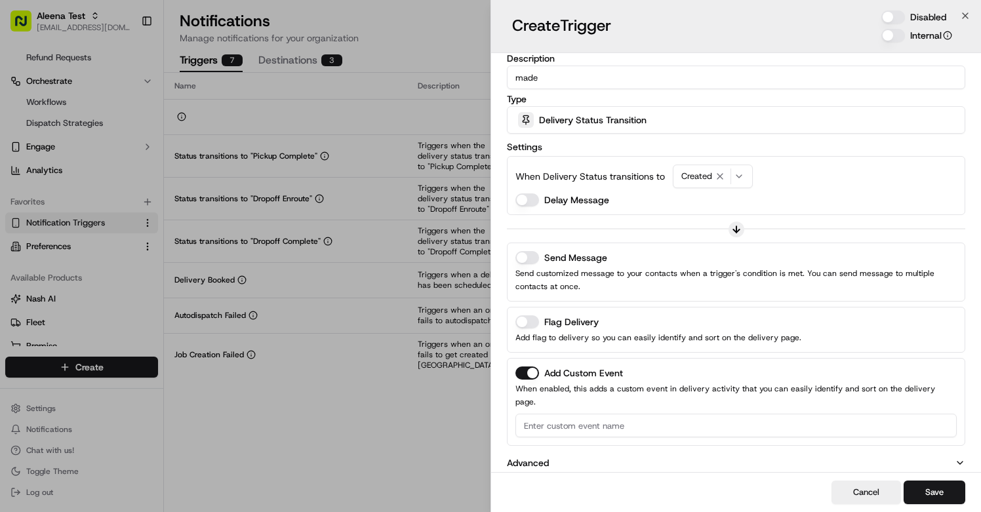
click at [591, 124] on span "Delivery Status Transition" at bounding box center [593, 119] width 108 height 13
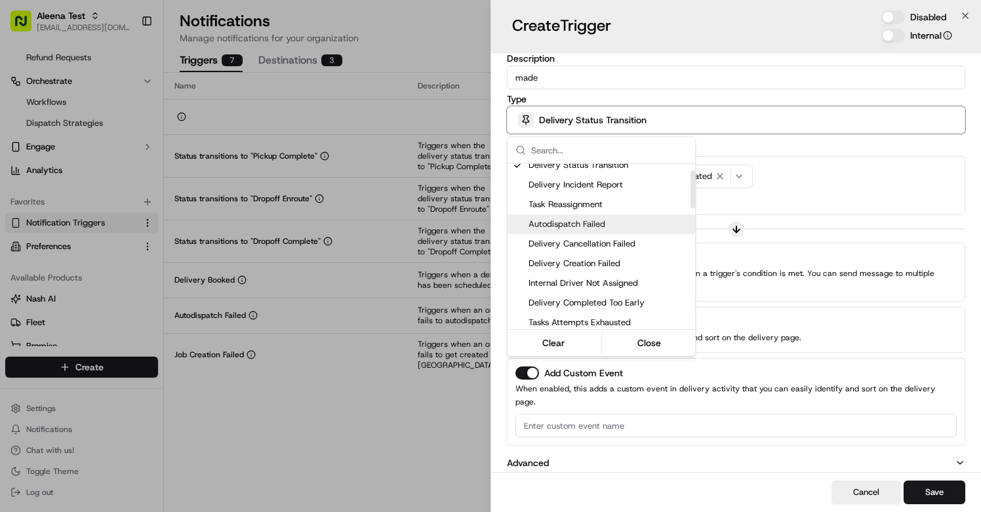
scroll to position [32, 0]
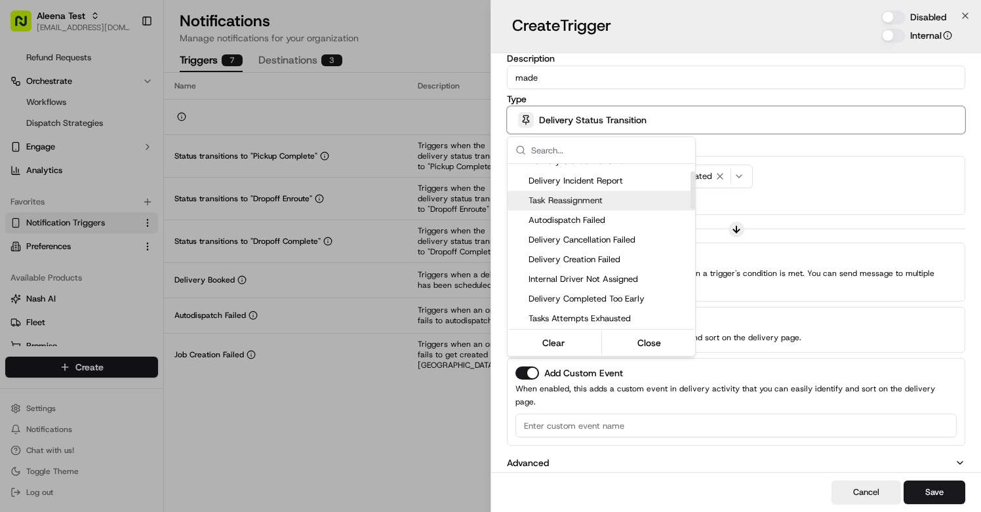
click at [618, 200] on span "Task Reassignment" at bounding box center [609, 201] width 161 height 12
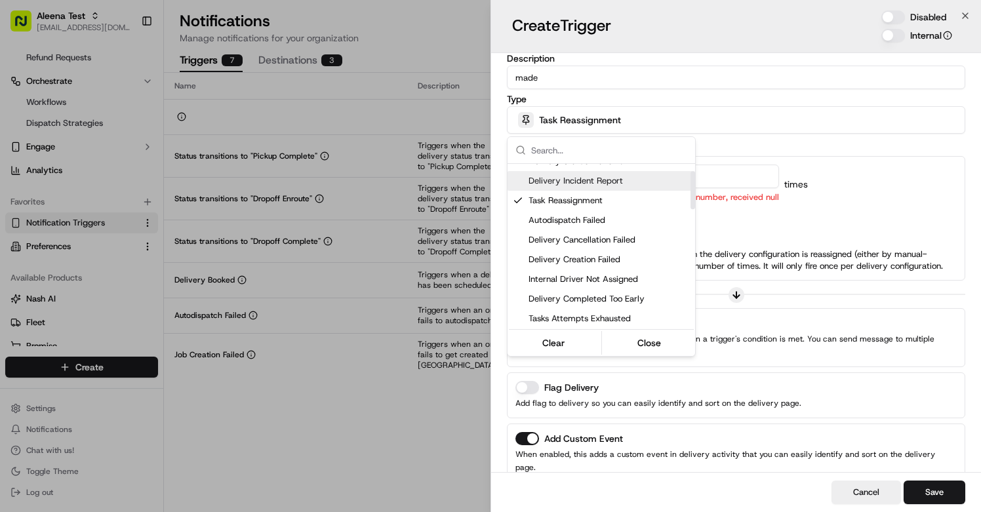
click at [800, 181] on div at bounding box center [490, 256] width 981 height 512
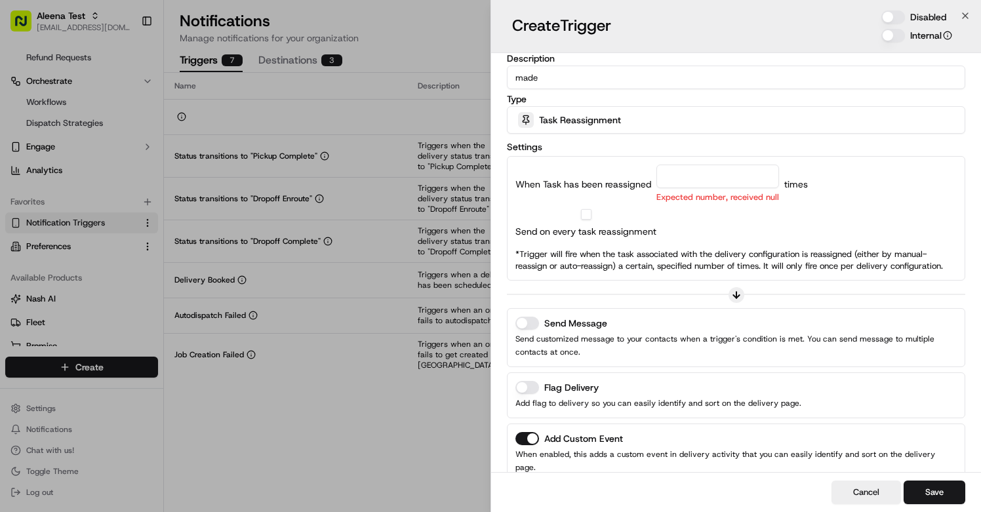
click at [677, 178] on input "number" at bounding box center [717, 177] width 123 height 24
click at [616, 121] on span "Task Reassignment" at bounding box center [580, 119] width 82 height 13
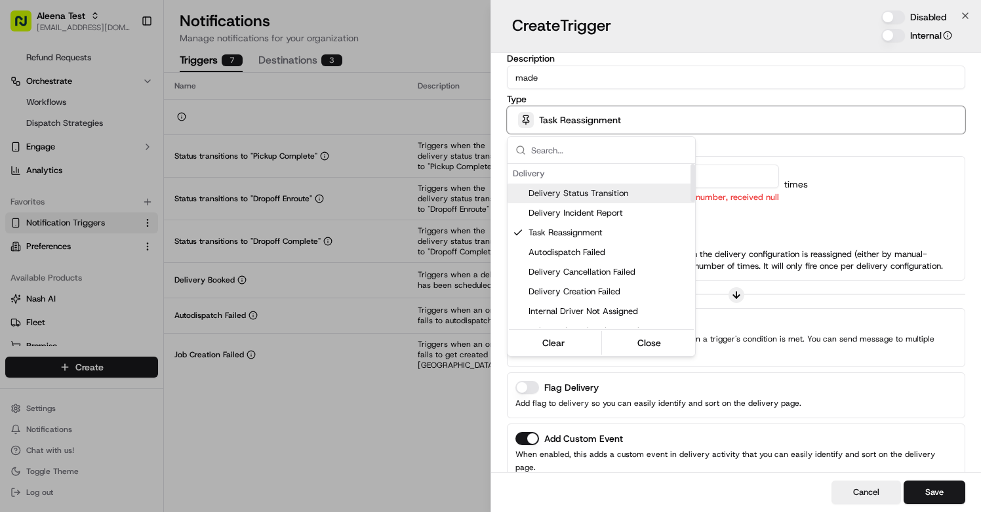
click at [588, 194] on span "Delivery Status Transition" at bounding box center [609, 194] width 161 height 12
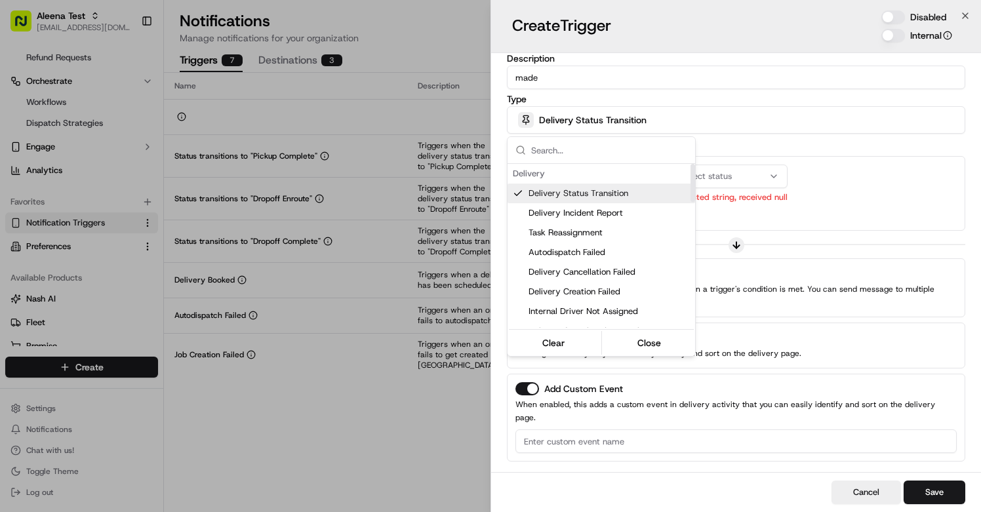
click at [757, 189] on div at bounding box center [490, 256] width 981 height 512
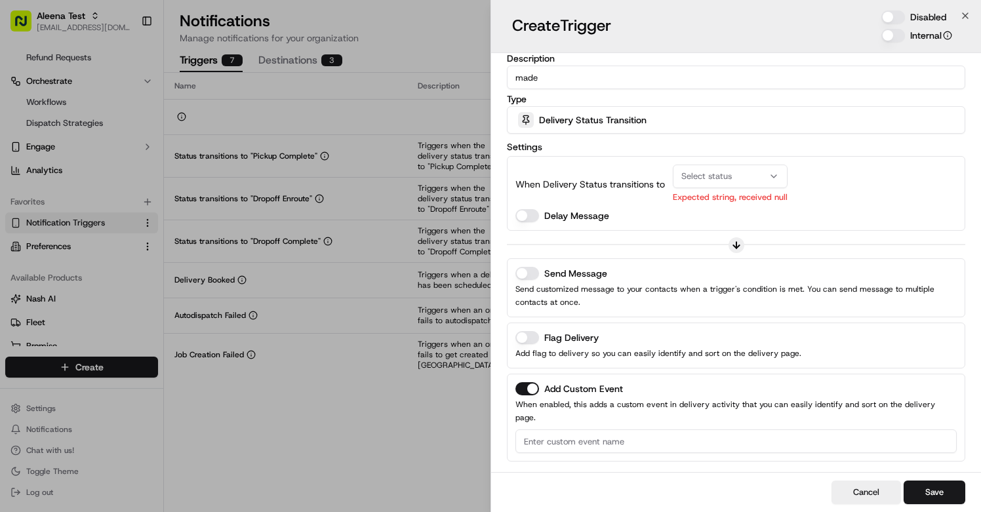
click at [746, 179] on div "Select status" at bounding box center [730, 176] width 108 height 12
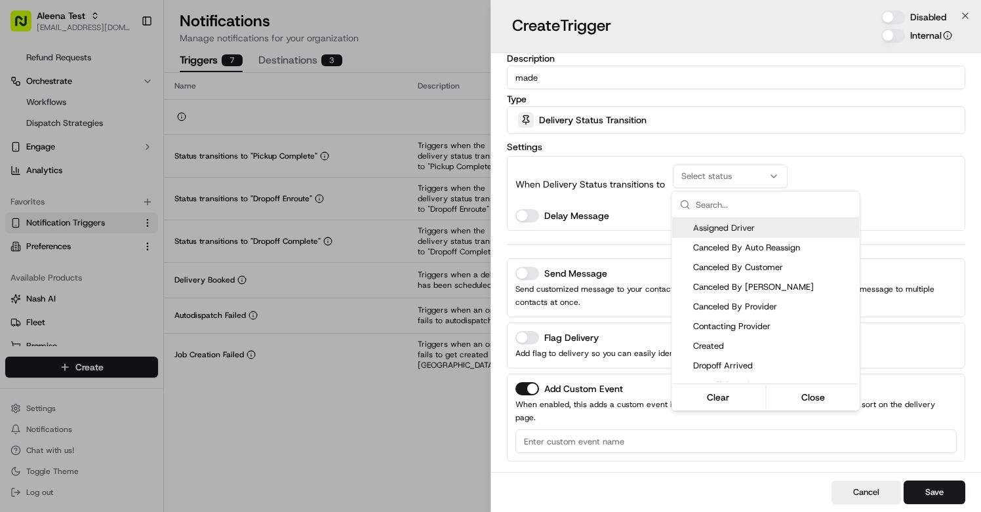
click at [621, 121] on div at bounding box center [490, 256] width 981 height 512
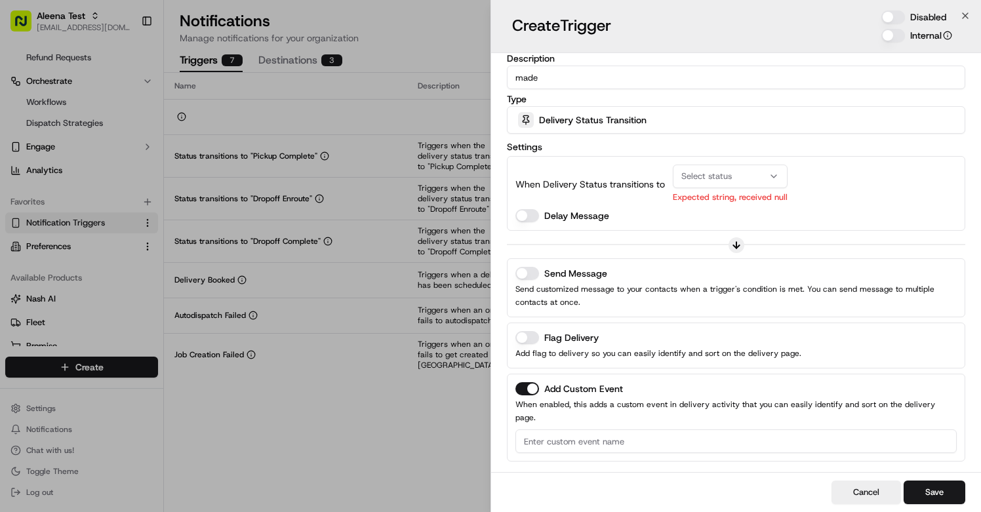
click at [621, 121] on span "Delivery Status Transition" at bounding box center [593, 119] width 108 height 13
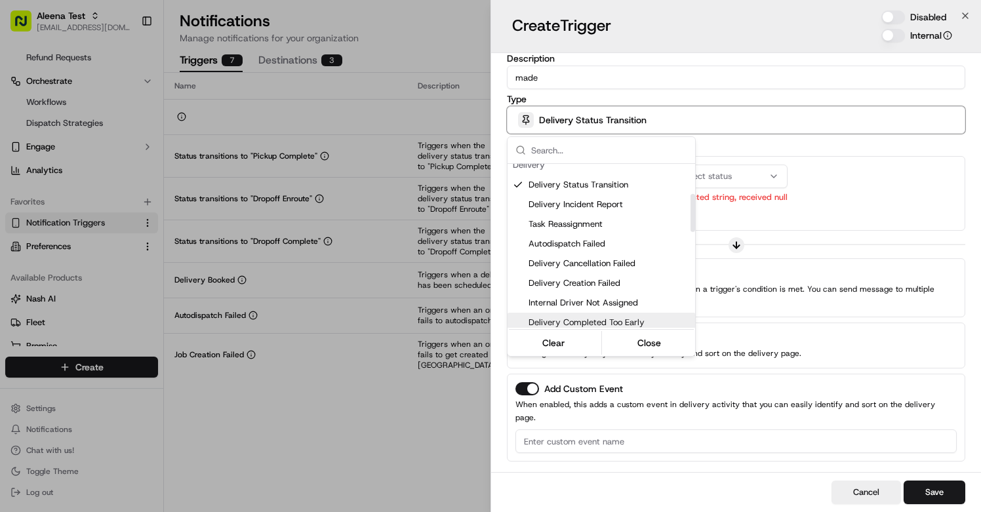
scroll to position [0, 0]
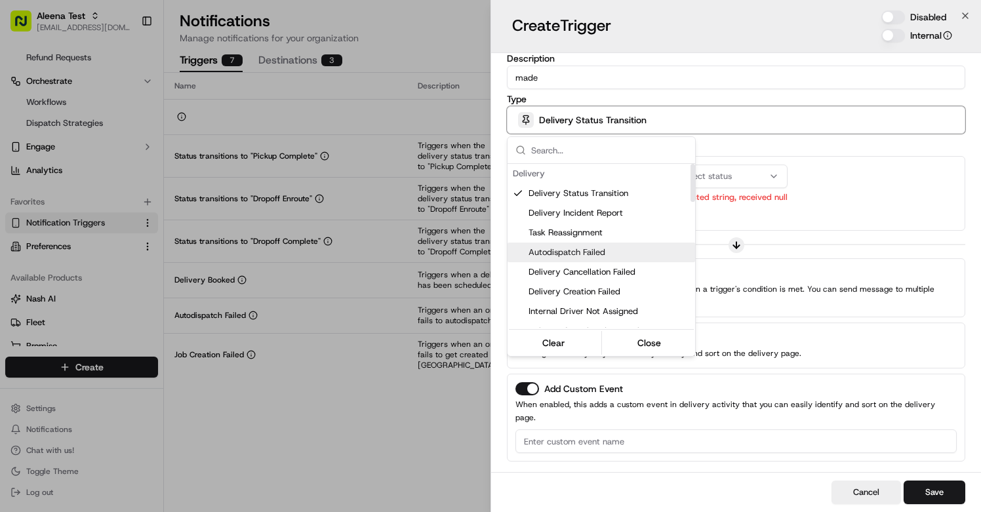
click at [592, 255] on span "Autodispatch Failed" at bounding box center [609, 253] width 161 height 12
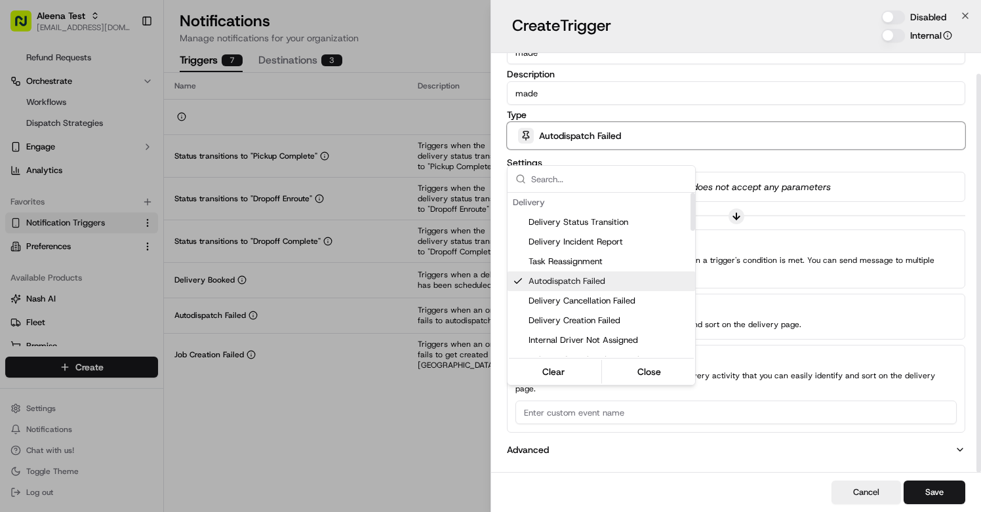
scroll to position [22, 0]
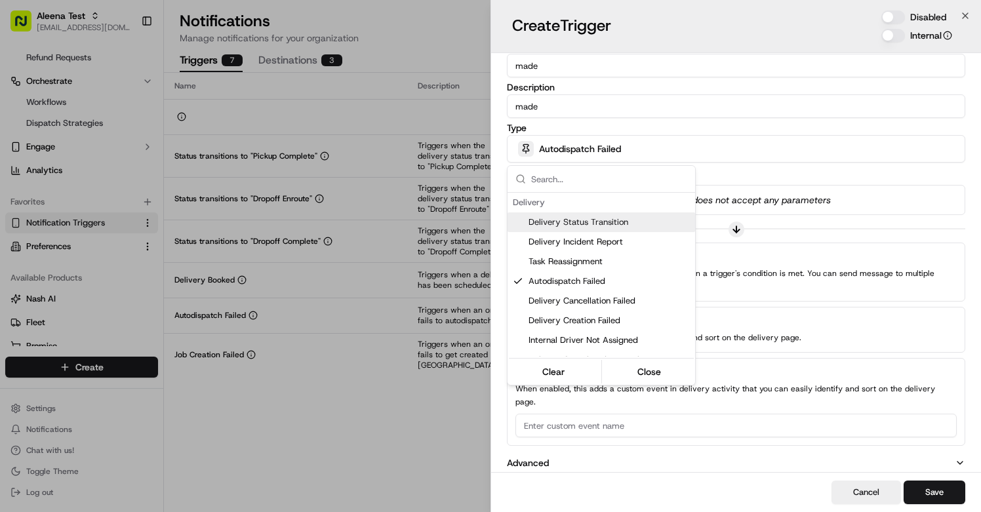
click at [595, 67] on div at bounding box center [490, 256] width 981 height 512
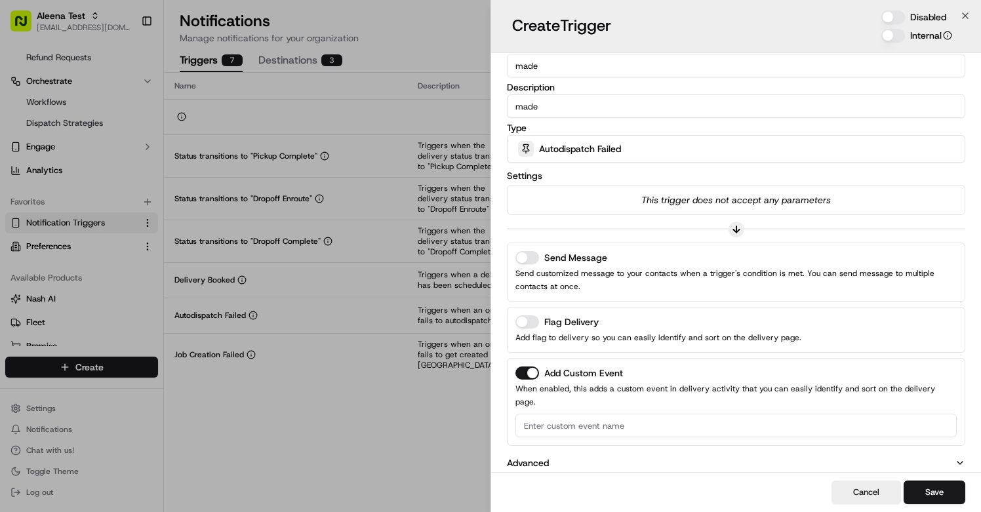
click at [531, 268] on p "Send customized message to your contacts when a trigger's condition is met. You…" at bounding box center [735, 280] width 441 height 26
click at [523, 249] on div "Send Message Send customized message to your contacts when a trigger's conditio…" at bounding box center [736, 272] width 458 height 59
click at [523, 254] on button "Send Message" at bounding box center [527, 257] width 24 height 13
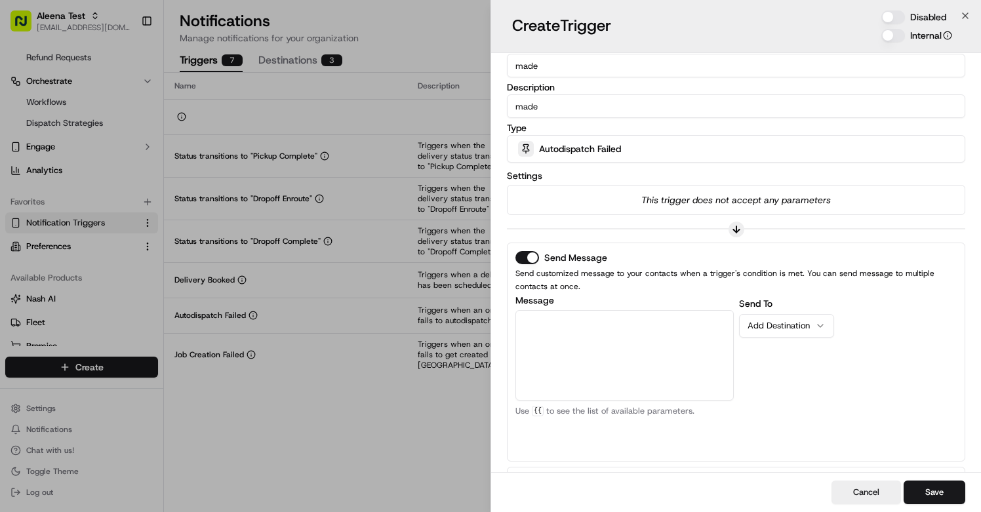
click at [585, 339] on textarea "Message" at bounding box center [624, 355] width 218 height 90
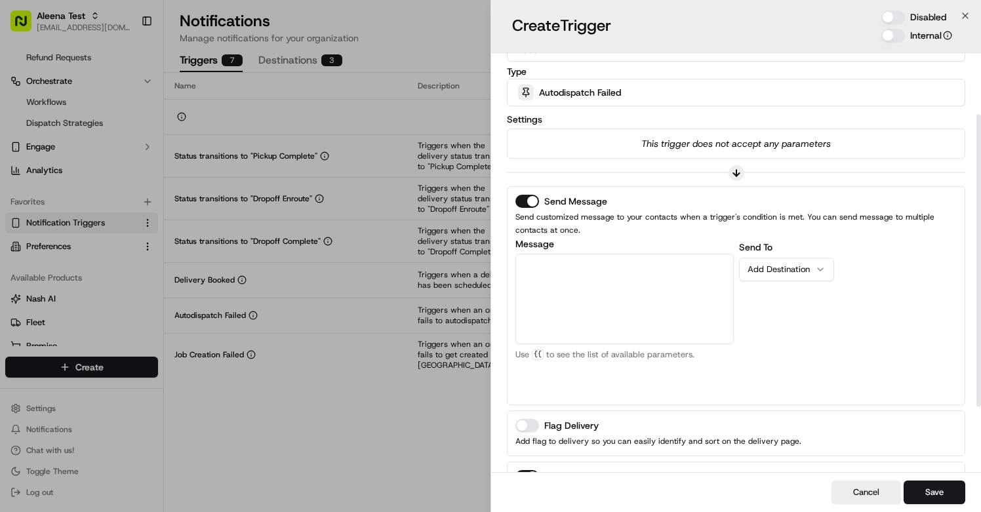
scroll to position [113, 0]
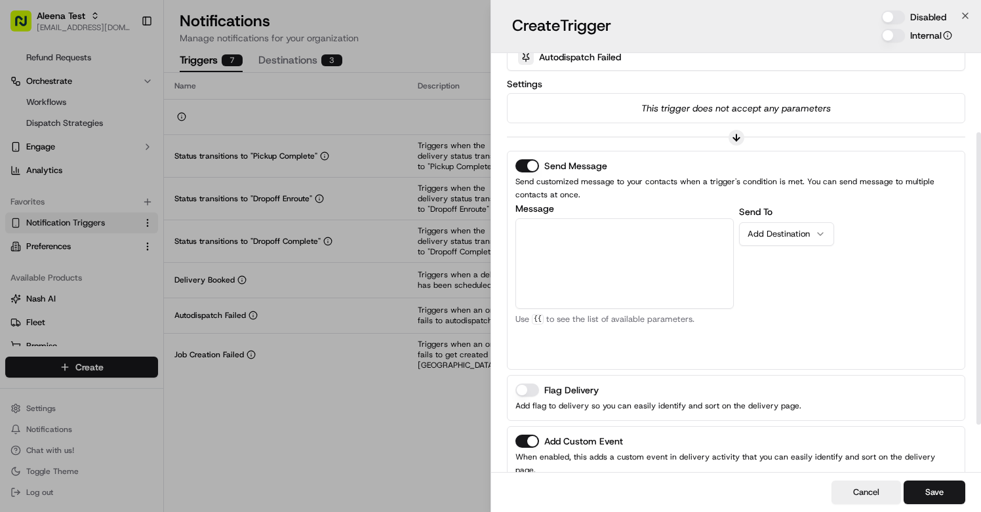
click at [754, 242] on button "Add Destination" at bounding box center [786, 234] width 95 height 24
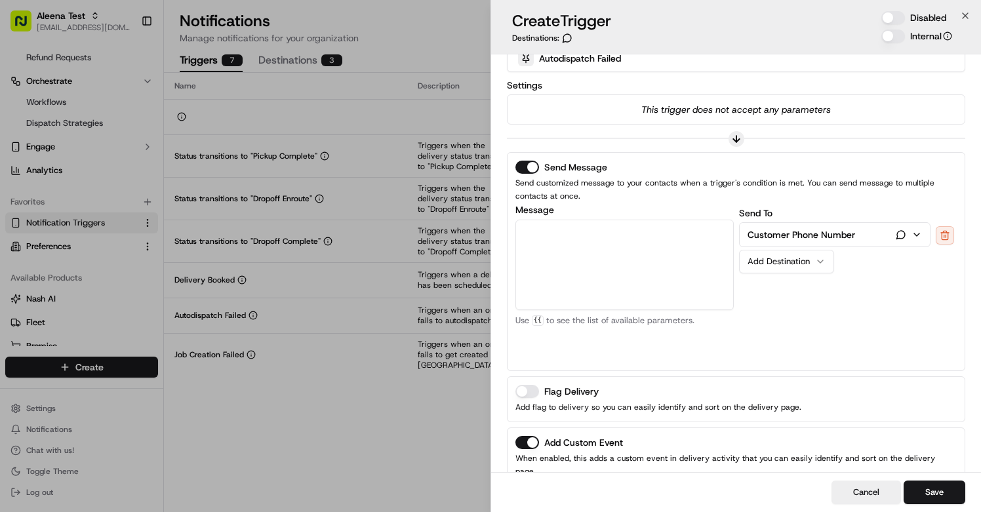
click at [630, 283] on textarea "Message" at bounding box center [624, 265] width 218 height 90
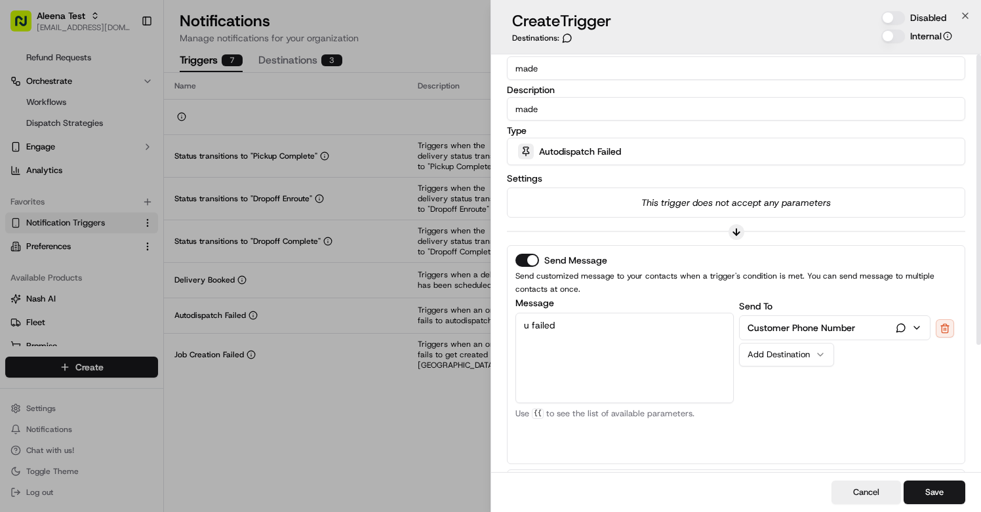
scroll to position [0, 0]
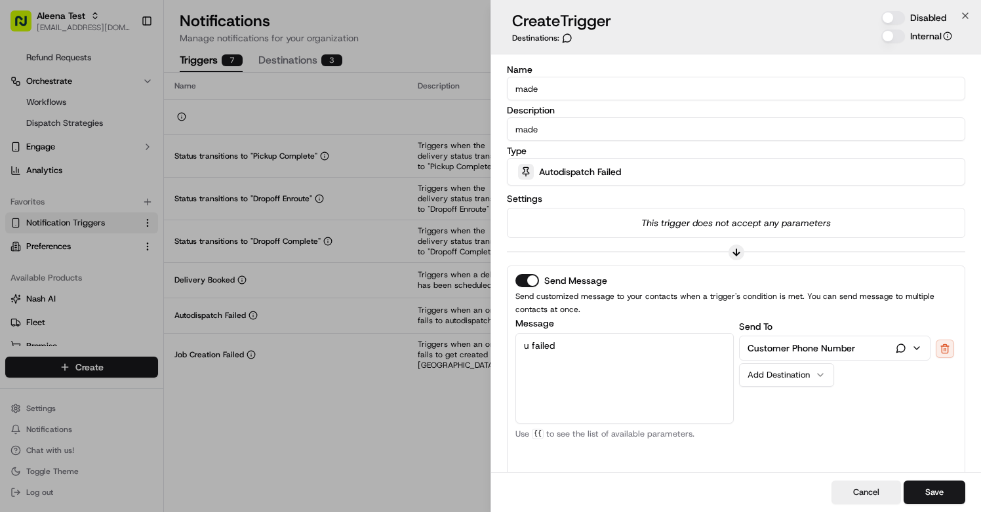
type textarea "u failed"
click at [588, 89] on input "made" at bounding box center [736, 89] width 458 height 24
type input "failed"
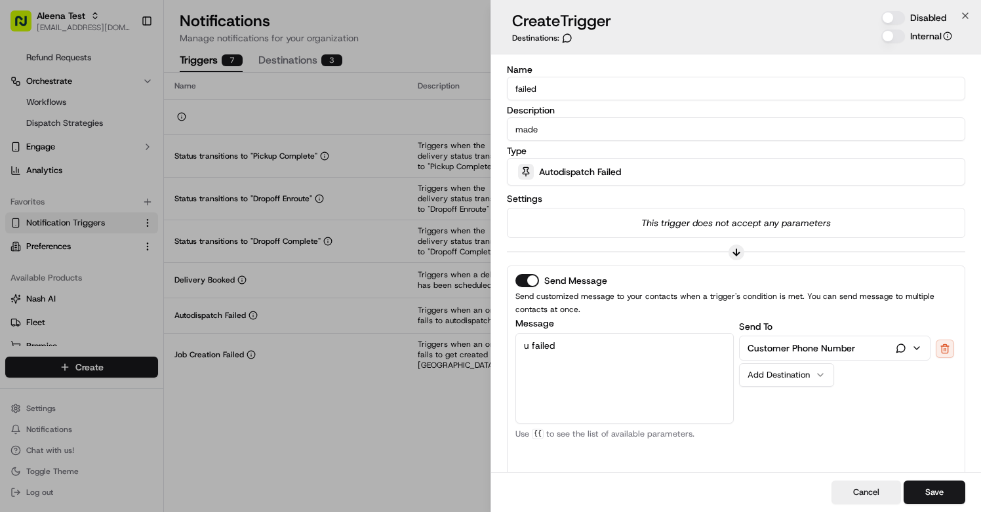
click at [556, 126] on input "made" at bounding box center [736, 129] width 458 height 24
type input "failed"
click at [550, 348] on textarea "u failed" at bounding box center [624, 378] width 218 height 90
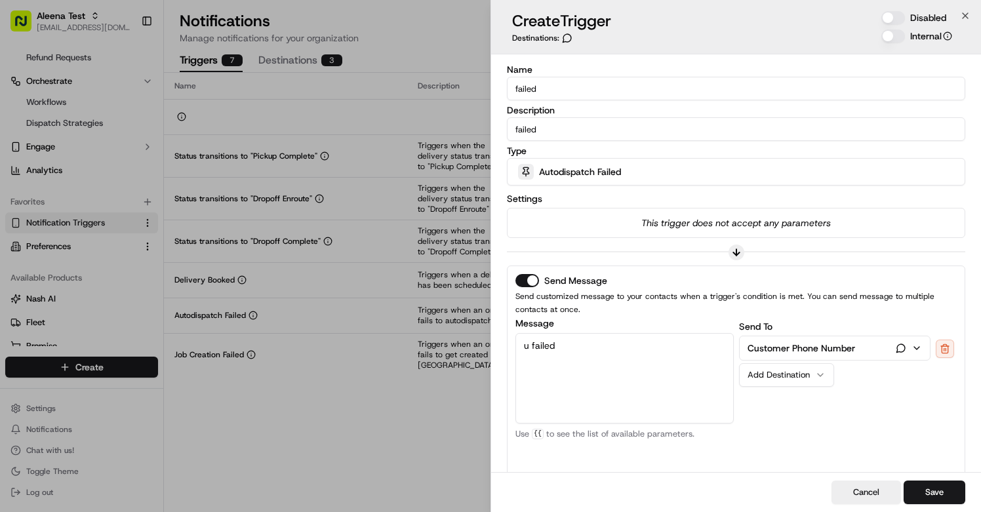
click at [550, 348] on textarea "u failed" at bounding box center [624, 378] width 218 height 90
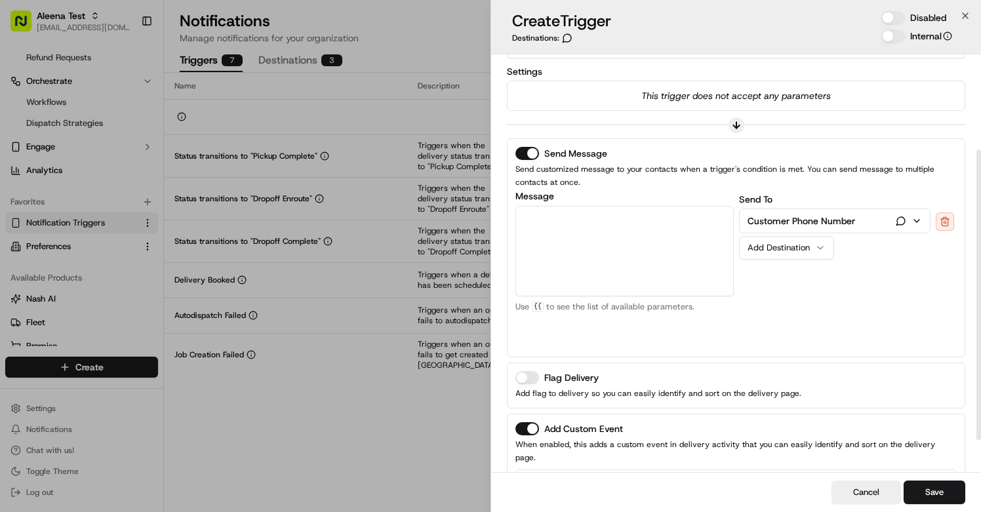
scroll to position [183, 0]
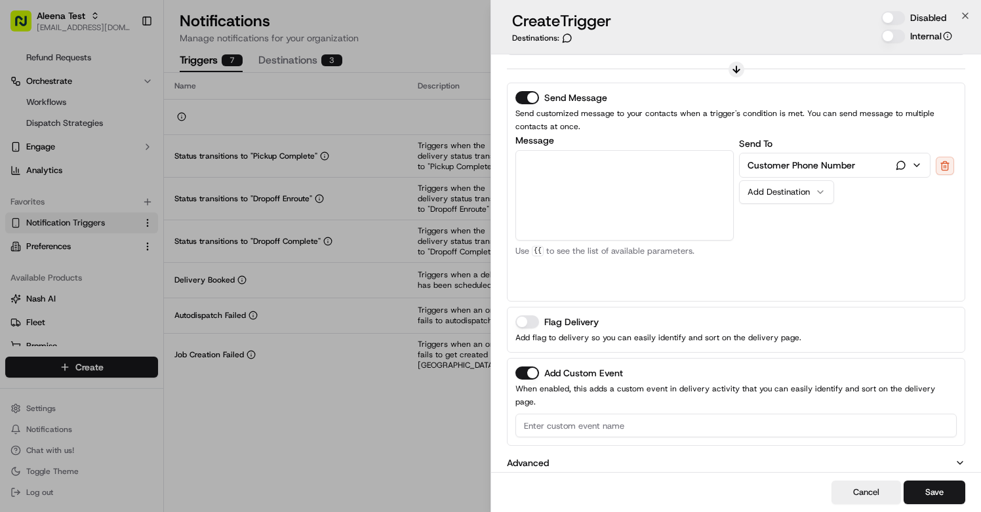
click at [613, 456] on button "Advanced" at bounding box center [736, 462] width 458 height 13
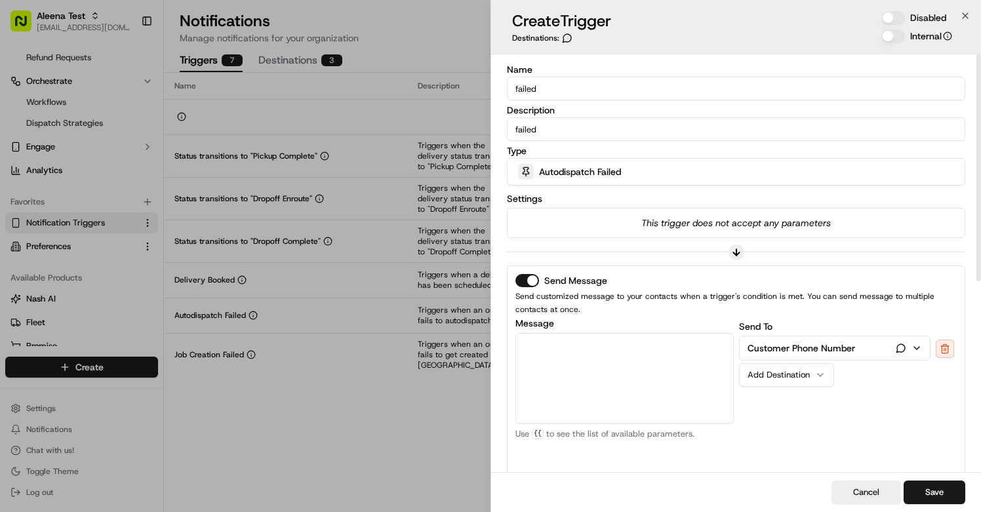
scroll to position [4, 0]
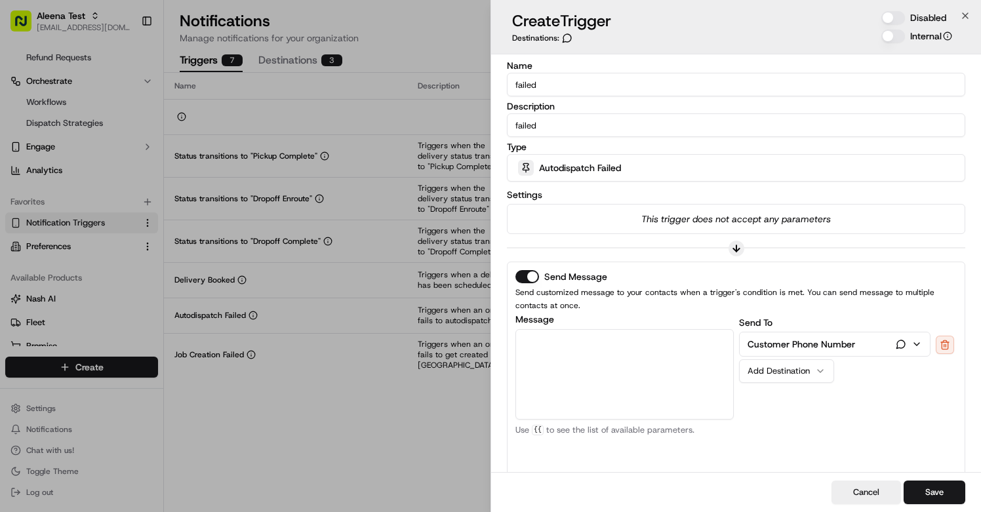
click at [730, 249] on div at bounding box center [737, 249] width 16 height 16
click at [736, 246] on icon at bounding box center [736, 248] width 10 height 10
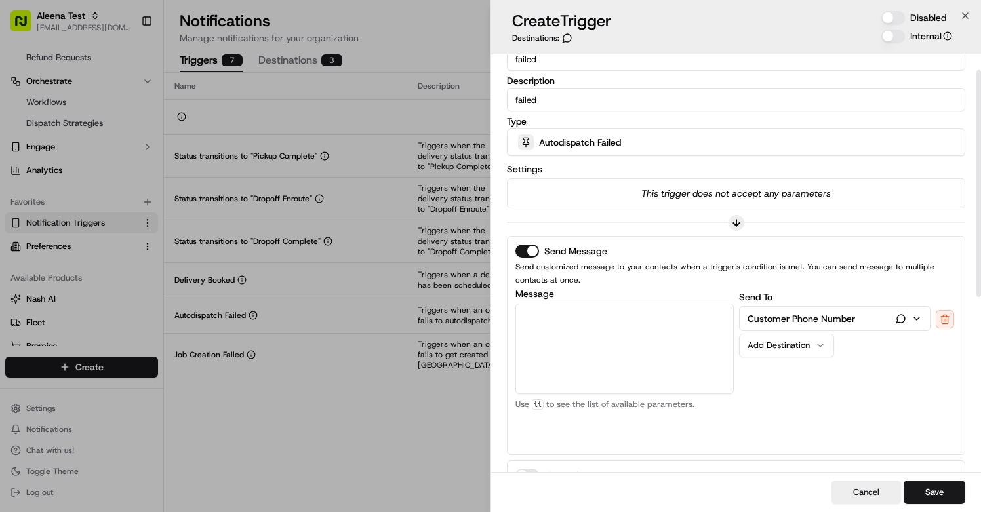
scroll to position [39, 0]
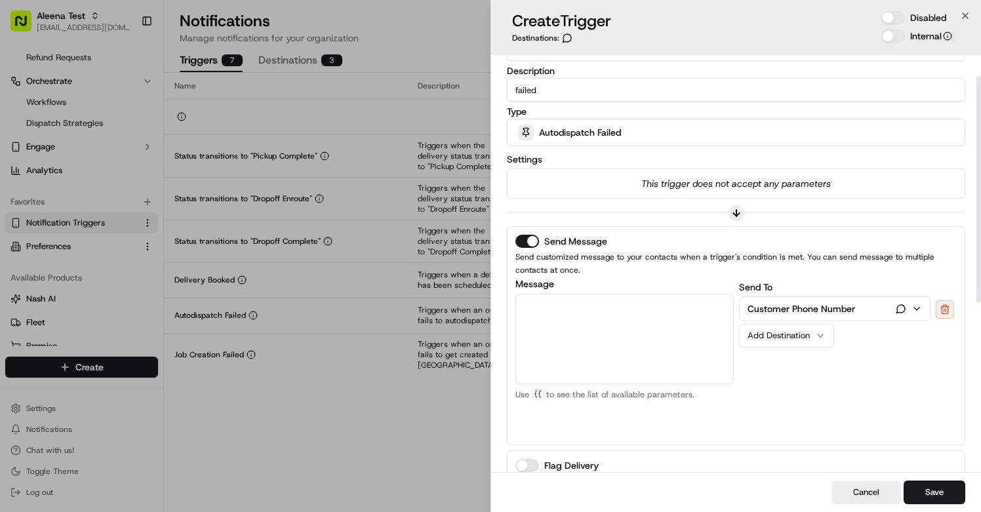
click at [753, 179] on p "This trigger does not accept any parameters" at bounding box center [735, 183] width 441 height 13
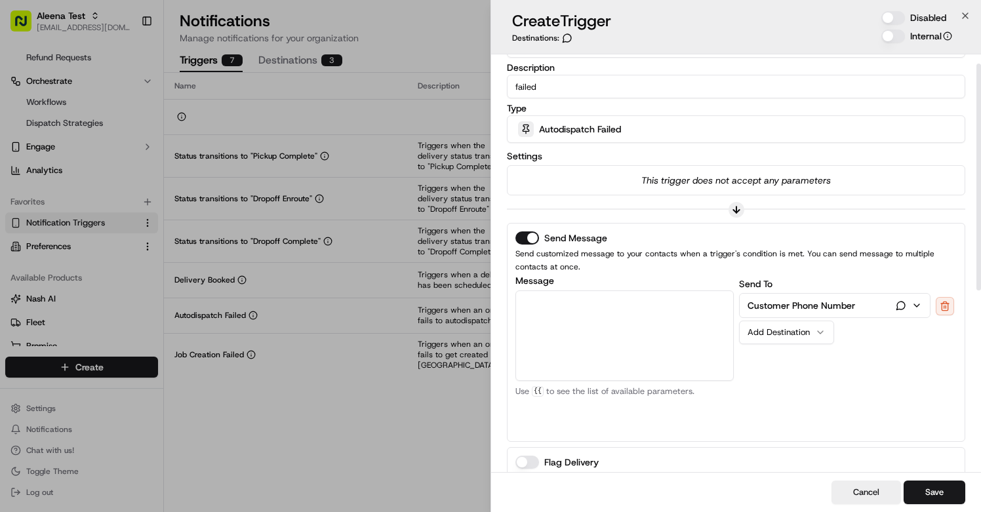
scroll to position [54, 0]
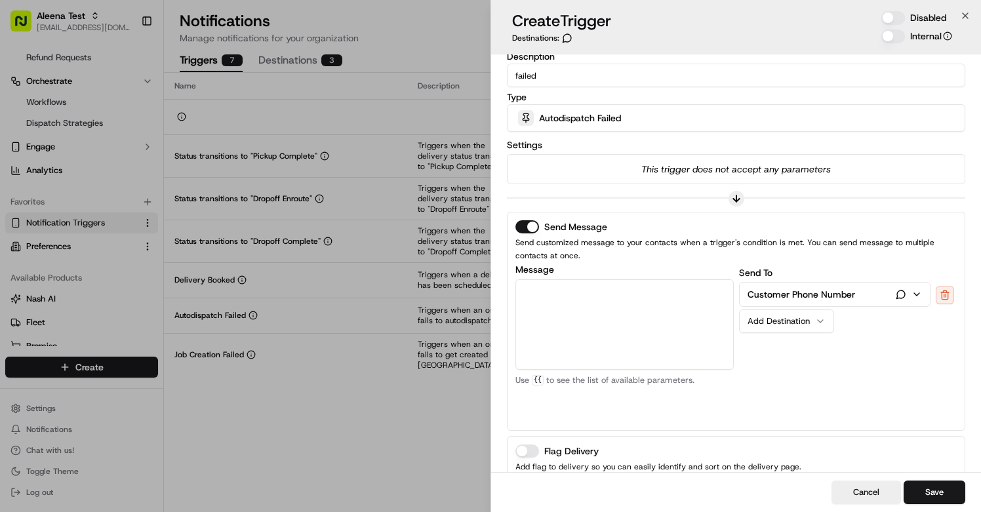
click at [608, 348] on textarea "Message" at bounding box center [624, 324] width 218 height 90
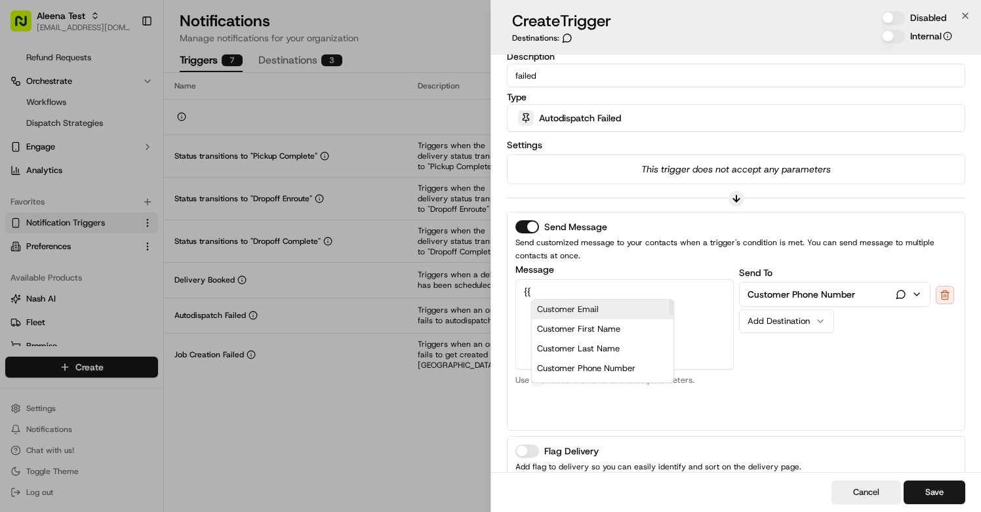
click at [575, 315] on div "Customer Email" at bounding box center [603, 310] width 142 height 20
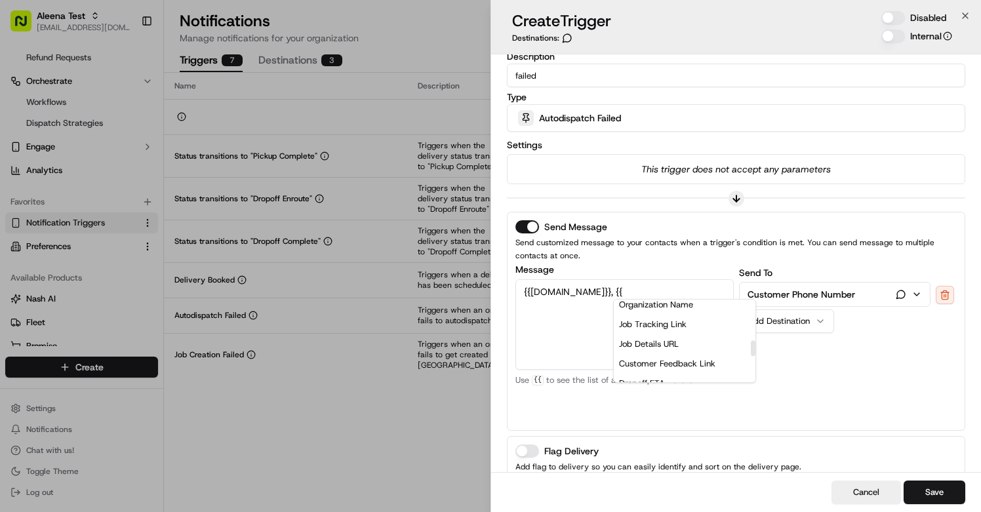
scroll to position [276, 0]
click at [662, 331] on div "Job Tracking Link" at bounding box center [685, 329] width 142 height 20
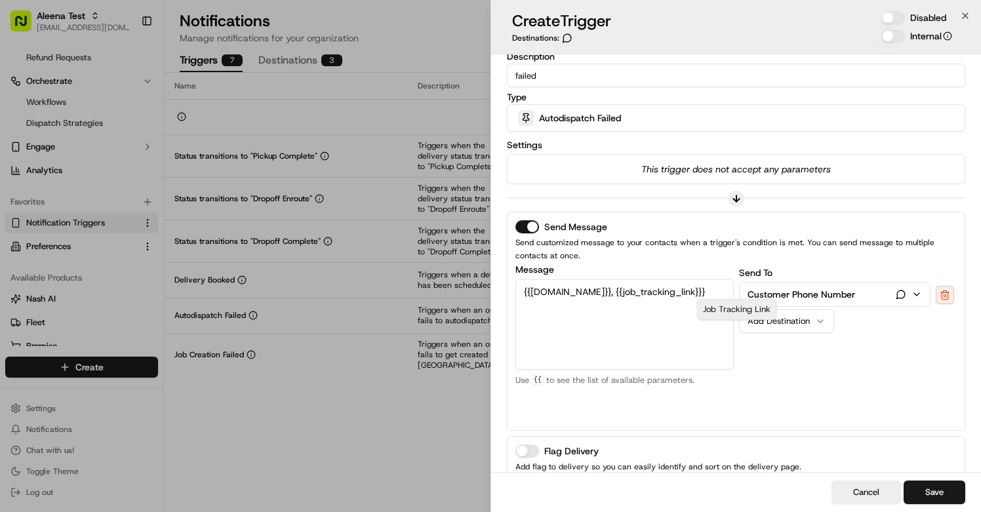
scroll to position [0, 0]
click at [565, 298] on textarea "{{[DOMAIN_NAME]}}, {{job_tracking_link}} failed" at bounding box center [624, 324] width 218 height 90
click at [609, 284] on textarea "{{[DOMAIN_NAME]}}, {{job_tracking_link}} failed" at bounding box center [624, 324] width 218 height 90
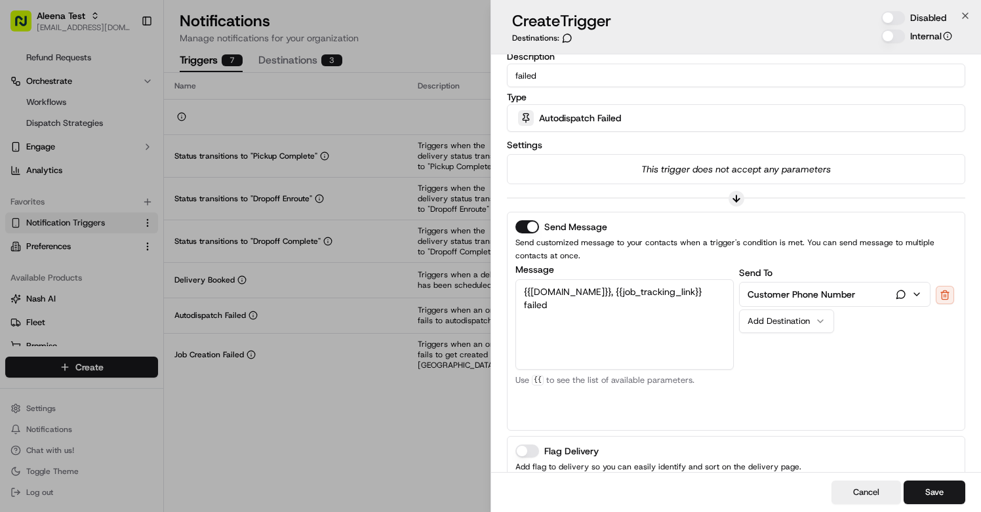
drag, startPoint x: 599, startPoint y: 294, endPoint x: 524, endPoint y: 292, distance: 75.4
click at [524, 292] on textarea "{{[DOMAIN_NAME]}}, {{job_tracking_link}} failed" at bounding box center [624, 324] width 218 height 90
drag, startPoint x: 529, startPoint y: 289, endPoint x: 521, endPoint y: 289, distance: 8.6
click at [521, 289] on textarea ", {{job_tracking_link}} failed" at bounding box center [624, 324] width 218 height 90
click at [624, 285] on textarea "{{job_tracking_link}} failed" at bounding box center [624, 324] width 218 height 90
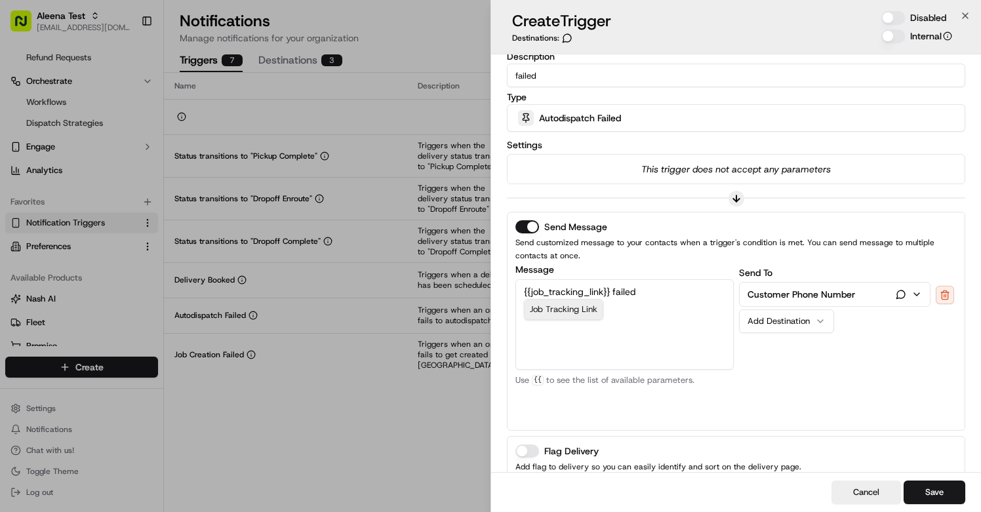
click at [624, 285] on textarea "{{job_tracking_link}} failed" at bounding box center [624, 324] width 218 height 90
click at [620, 295] on textarea "{{job_tracking_link}} failed" at bounding box center [624, 324] width 218 height 90
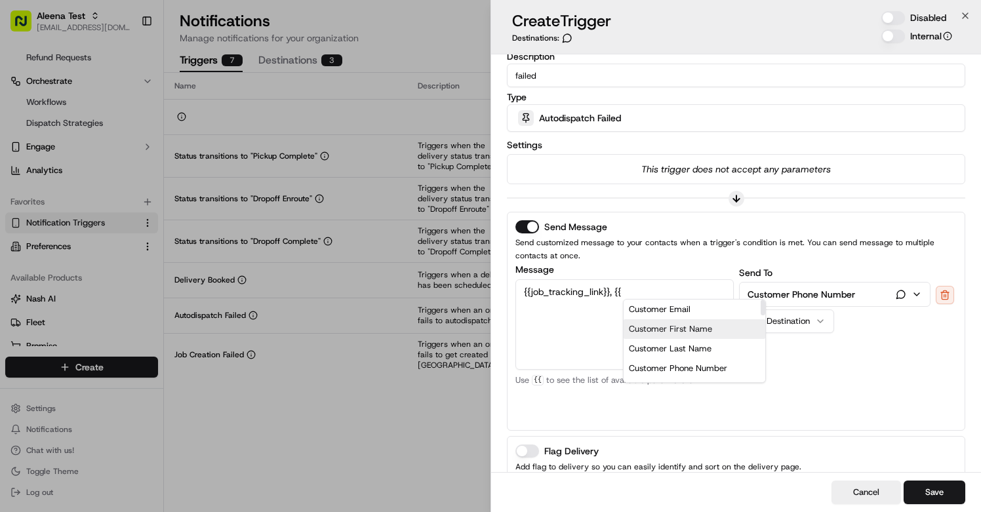
click at [679, 327] on div "Customer First Name" at bounding box center [695, 329] width 142 height 20
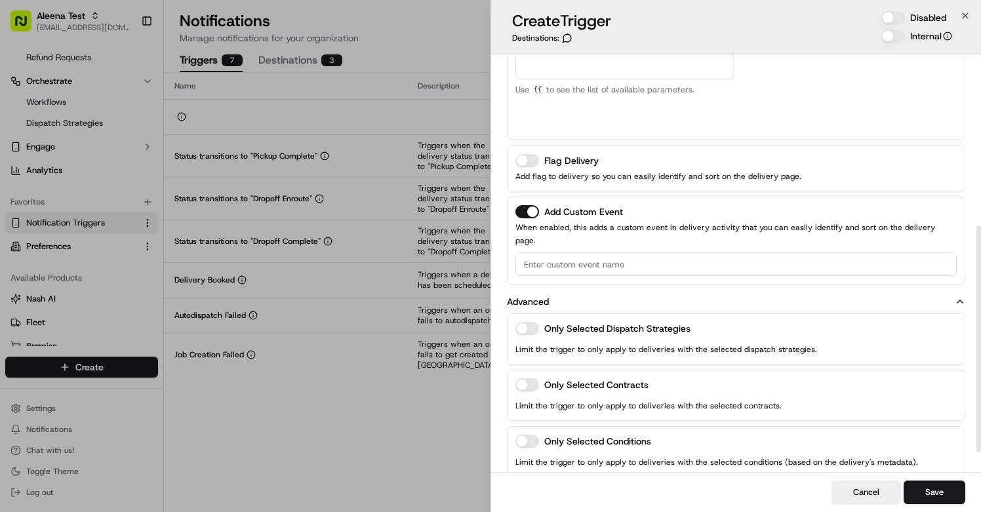
scroll to position [352, 0]
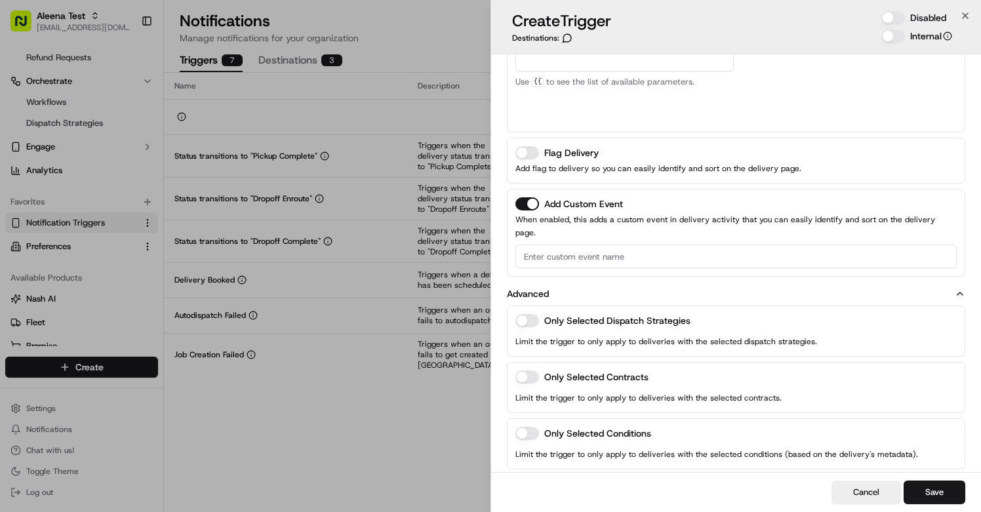
type textarea "{{job_tracking_link}}, {{customer.first_name}} failed"
click at [727, 245] on input at bounding box center [735, 257] width 441 height 24
click at [540, 247] on input at bounding box center [735, 257] width 441 height 24
type input "Failed Delivery"
click at [915, 491] on button "Save" at bounding box center [935, 493] width 62 height 24
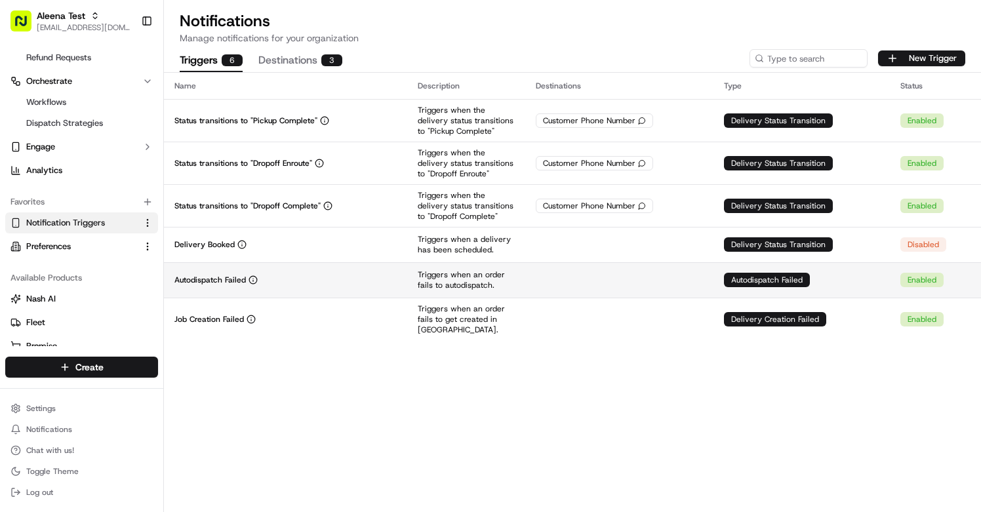
click at [565, 281] on td at bounding box center [619, 279] width 188 height 35
